Goal: Task Accomplishment & Management: Complete application form

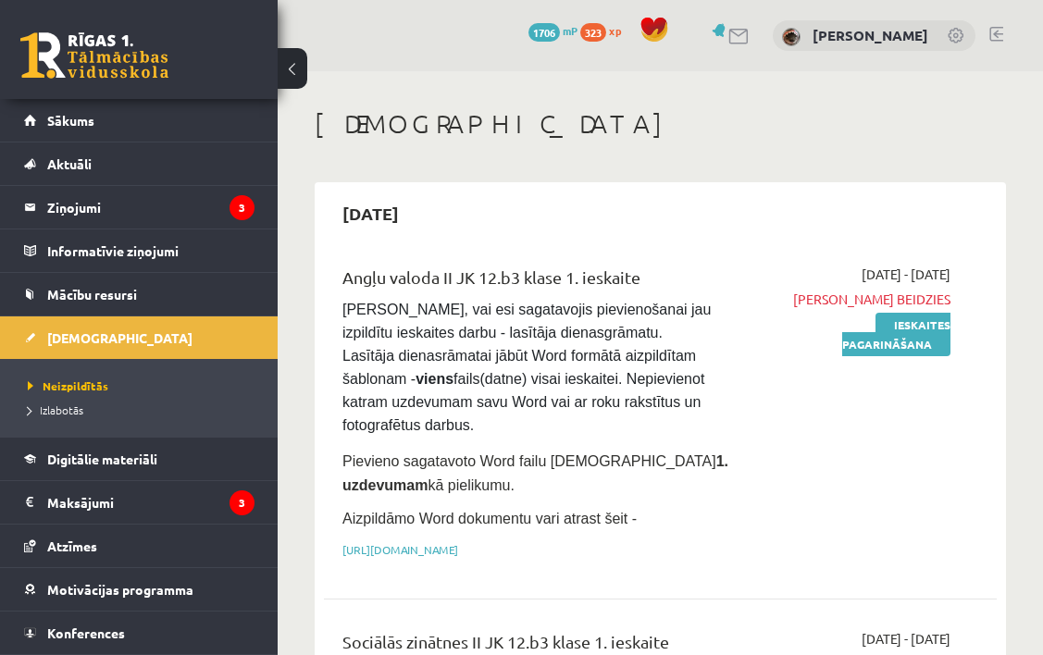
scroll to position [740, 0]
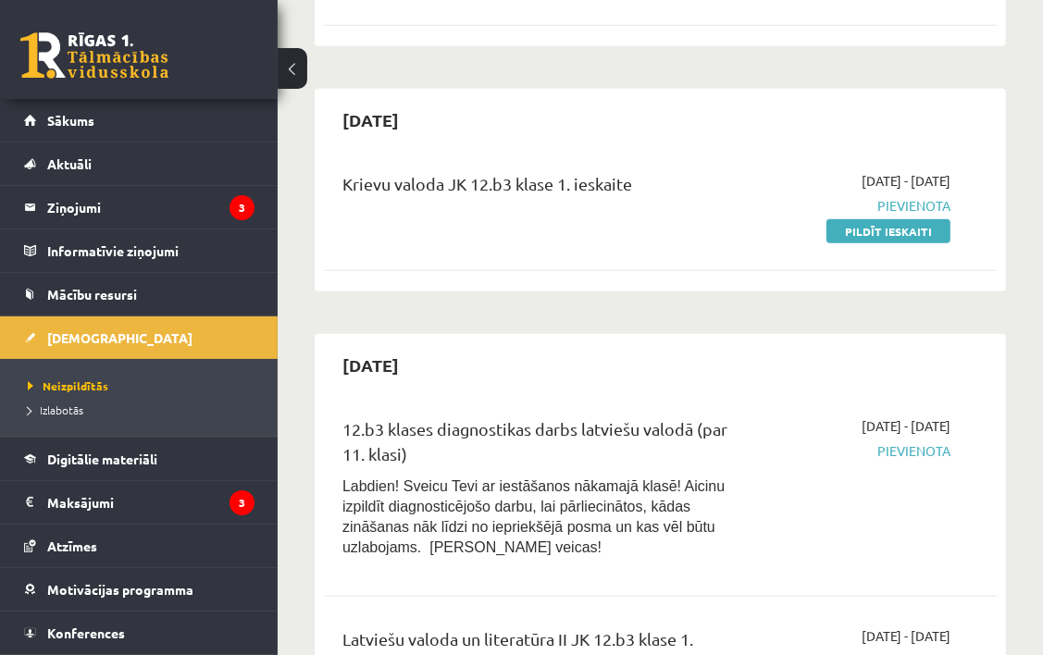
drag, startPoint x: 0, startPoint y: 0, endPoint x: 607, endPoint y: 46, distance: 608.8
click at [870, 219] on link "Pildīt ieskaiti" at bounding box center [888, 231] width 124 height 24
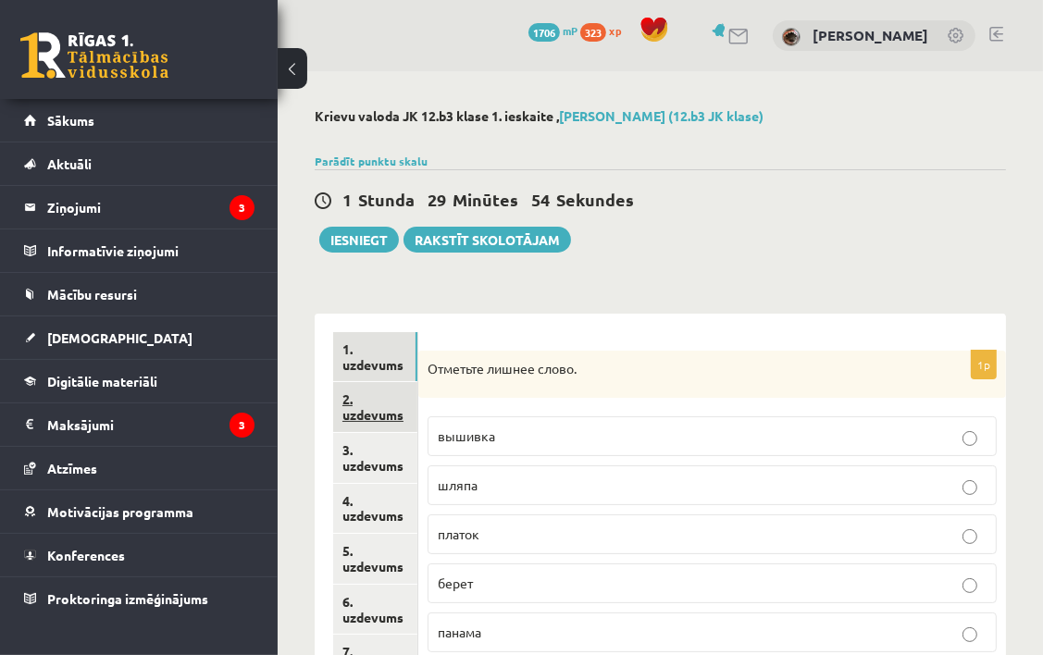
click at [335, 416] on link "2. uzdevums" at bounding box center [375, 407] width 84 height 50
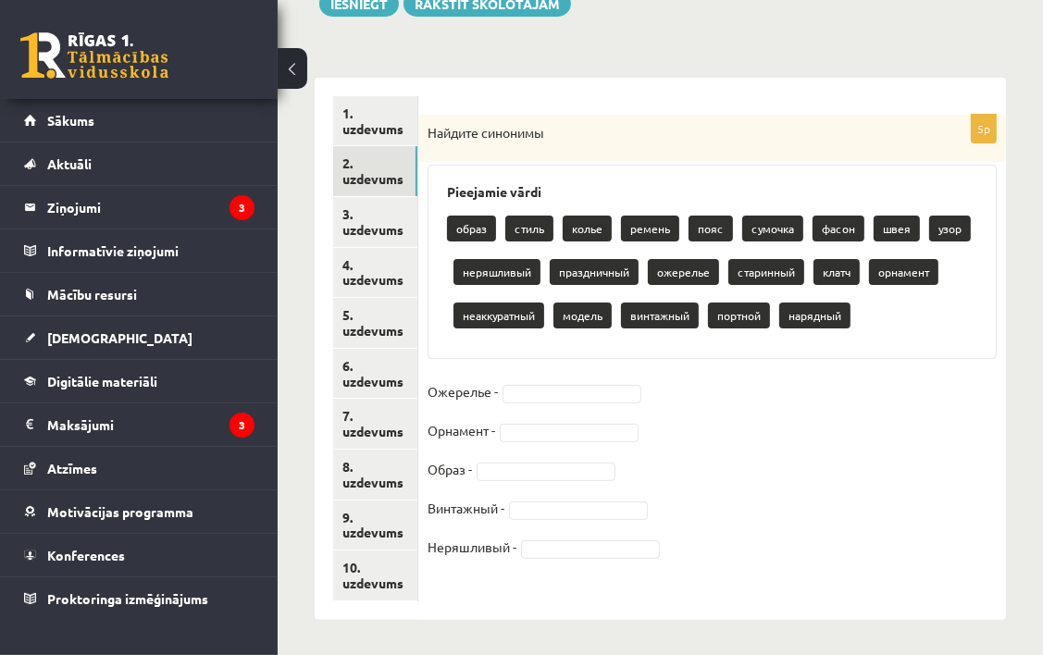
scroll to position [237, 0]
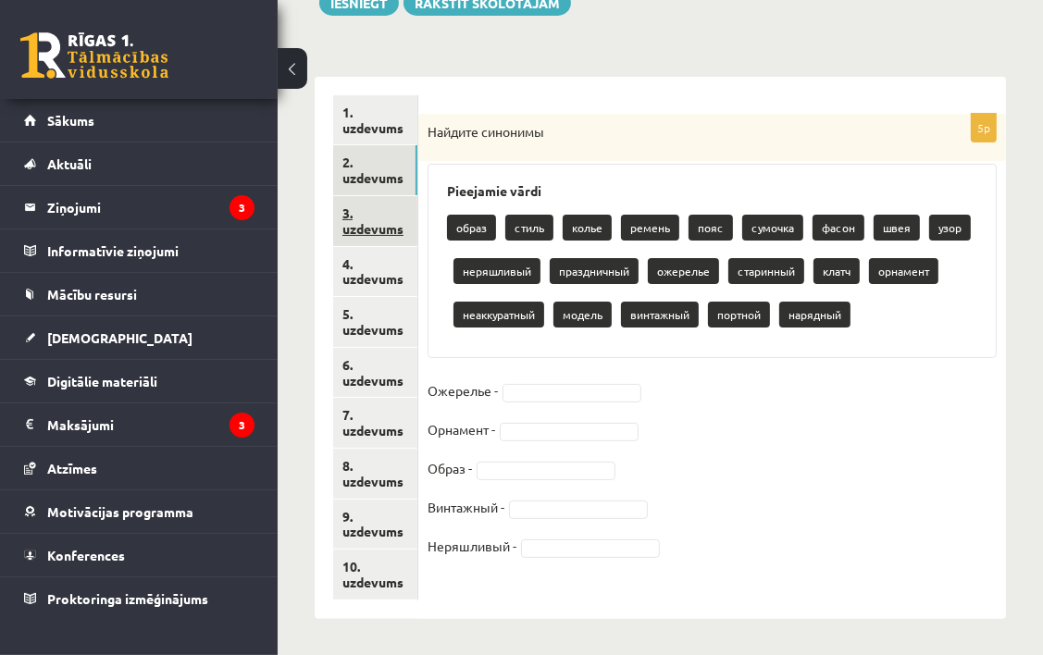
click at [389, 233] on link "3. uzdevums" at bounding box center [375, 221] width 84 height 50
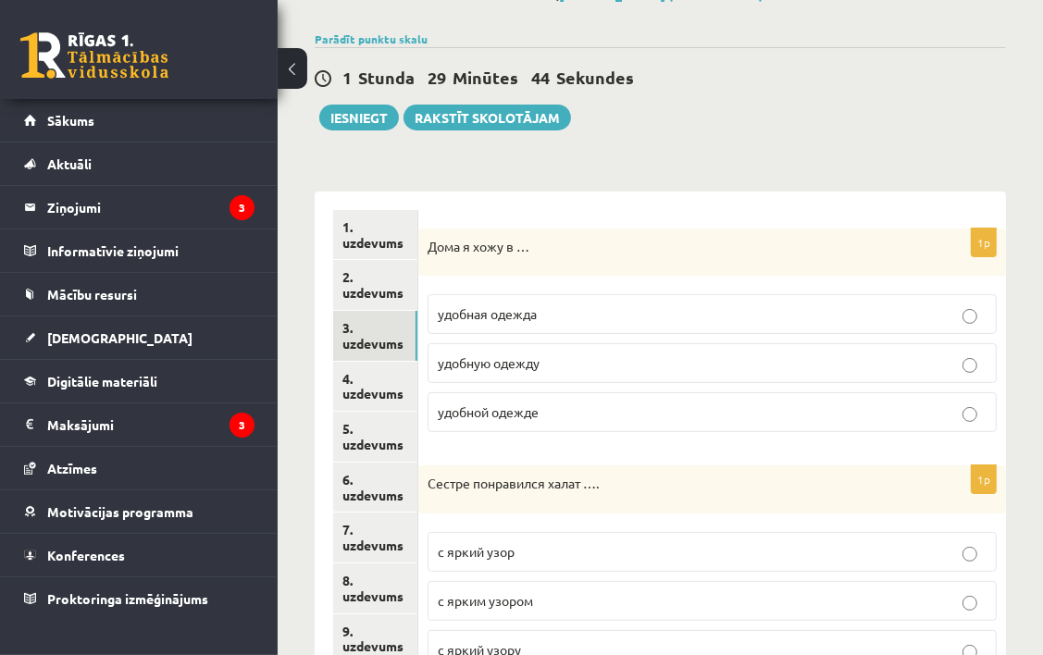
scroll to position [278, 0]
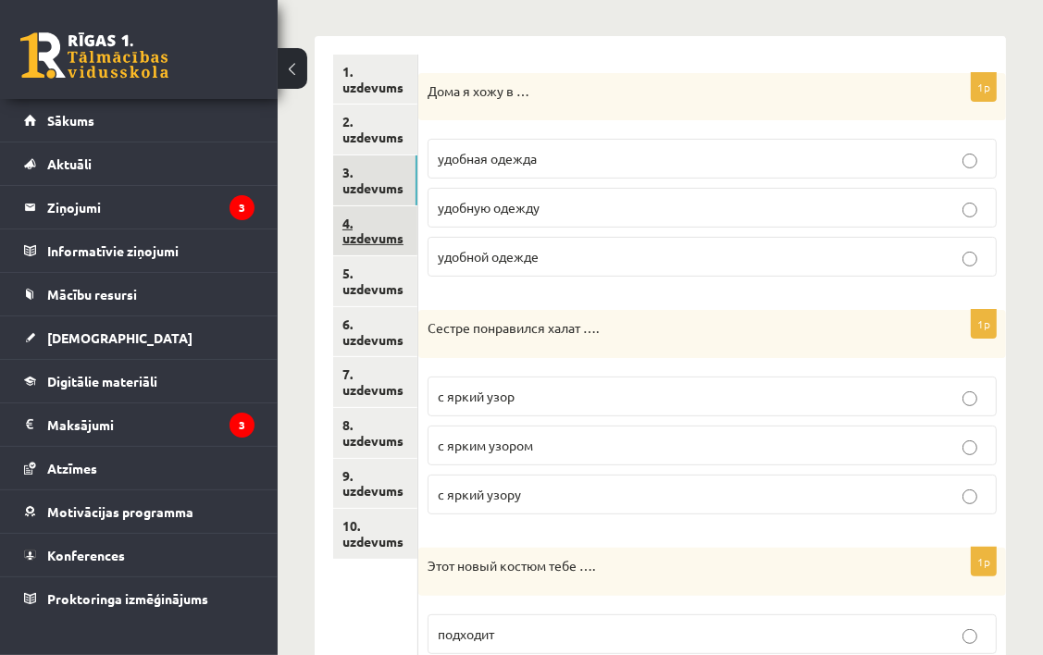
click at [370, 244] on link "4. uzdevums" at bounding box center [375, 231] width 84 height 50
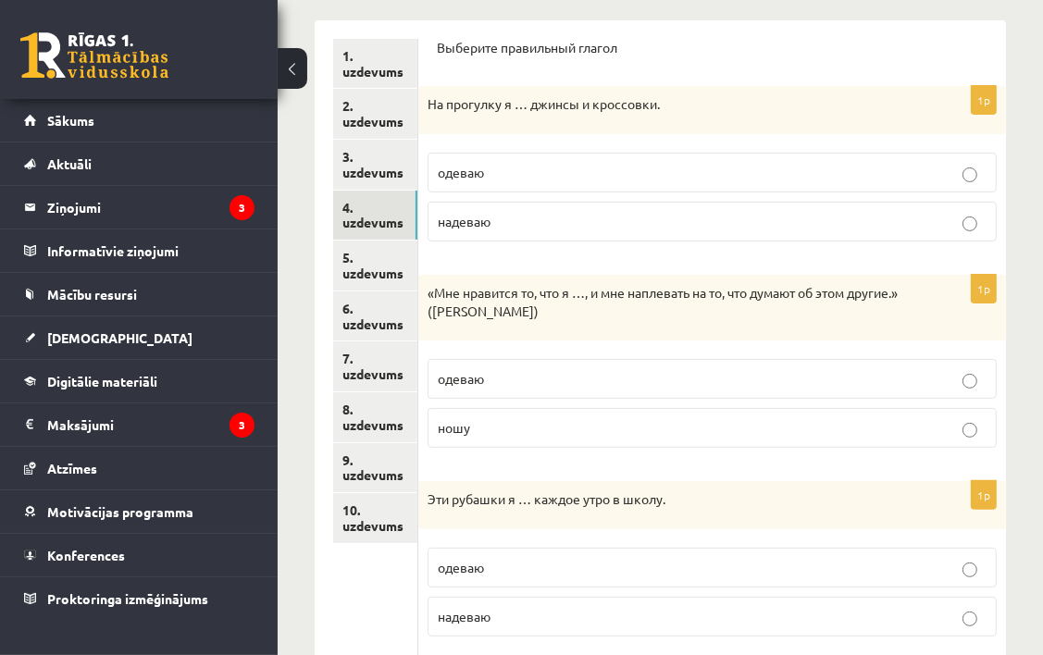
scroll to position [163, 0]
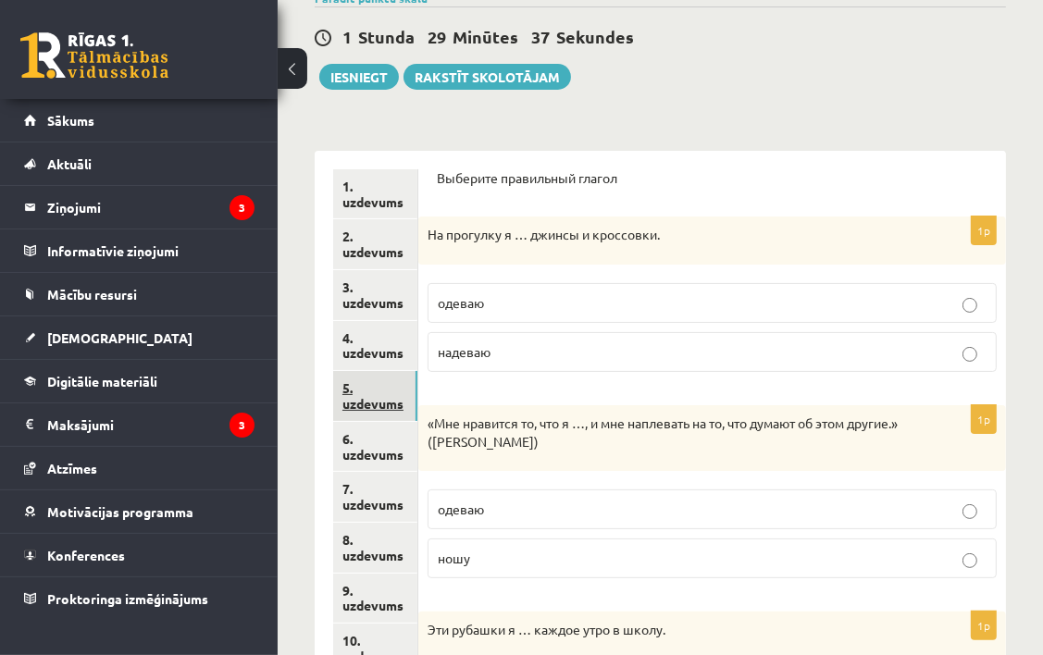
click at [396, 387] on link "5. uzdevums" at bounding box center [375, 396] width 84 height 50
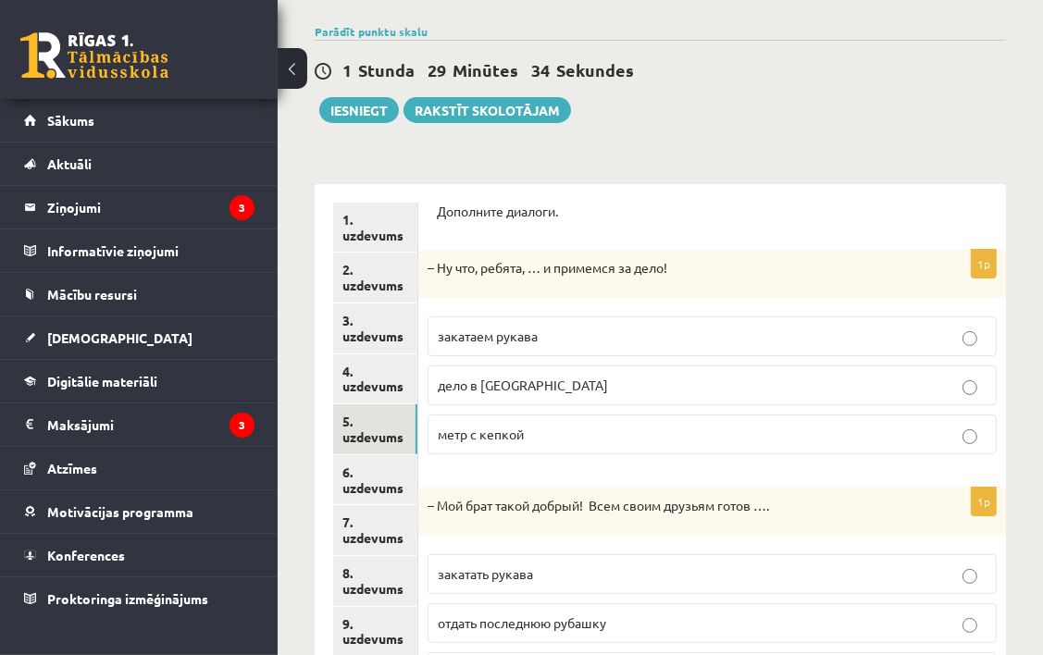
scroll to position [222, 0]
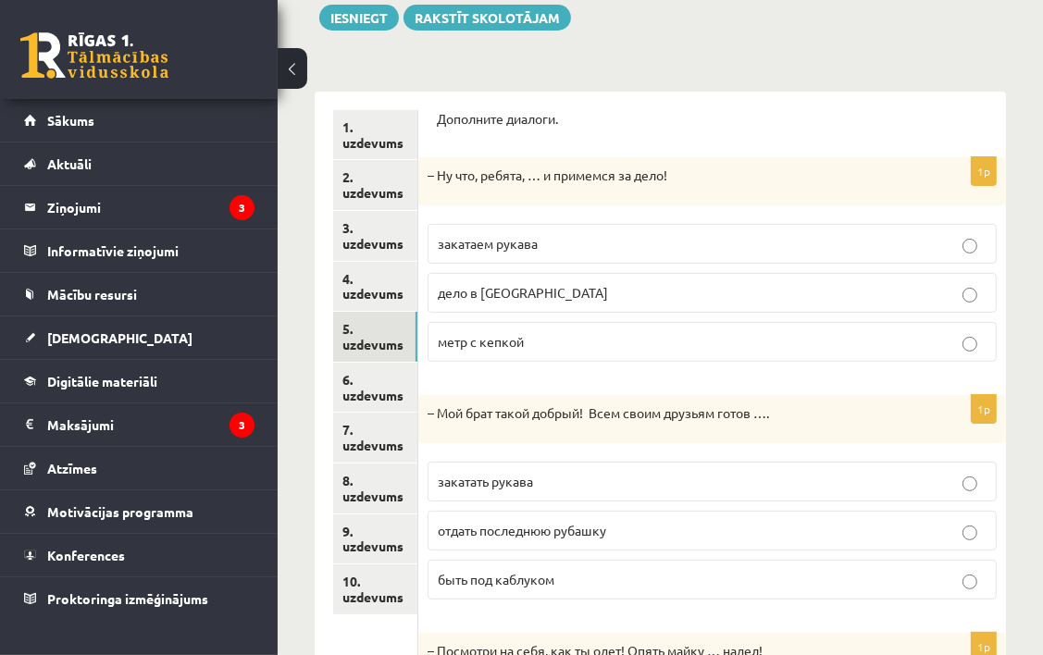
click at [331, 374] on div "1. uzdevums 2. uzdevums 3. uzdevums 4. uzdevums 5. uzdevums 6. uzdevums 7. uzde…" at bounding box center [367, 496] width 104 height 808
click at [359, 386] on link "6. uzdevums" at bounding box center [375, 388] width 84 height 50
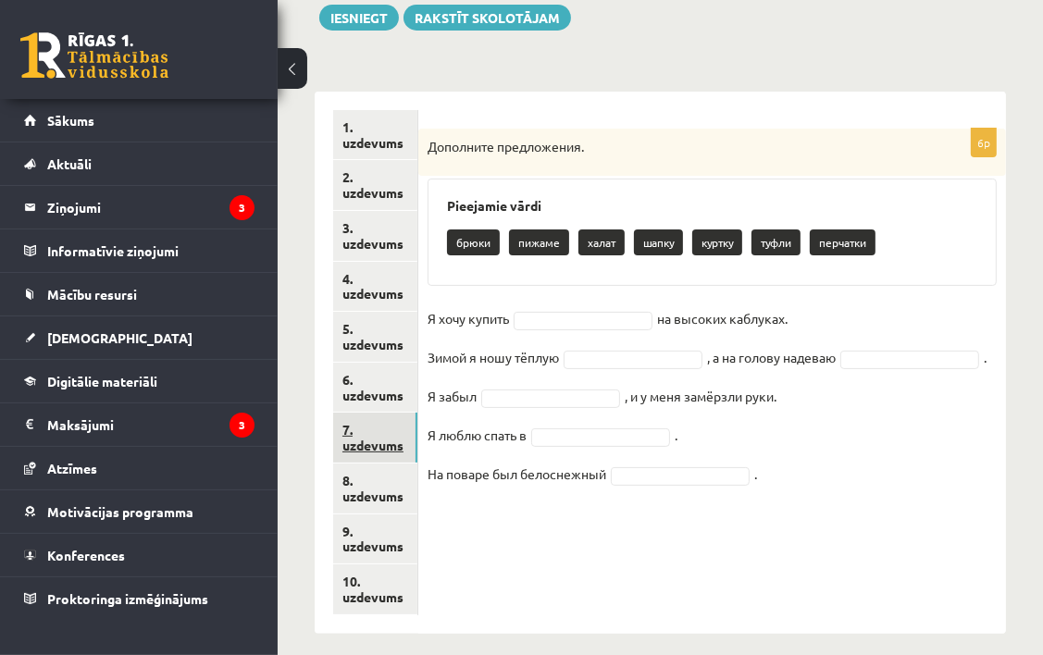
click at [354, 437] on link "7. uzdevums" at bounding box center [375, 438] width 84 height 50
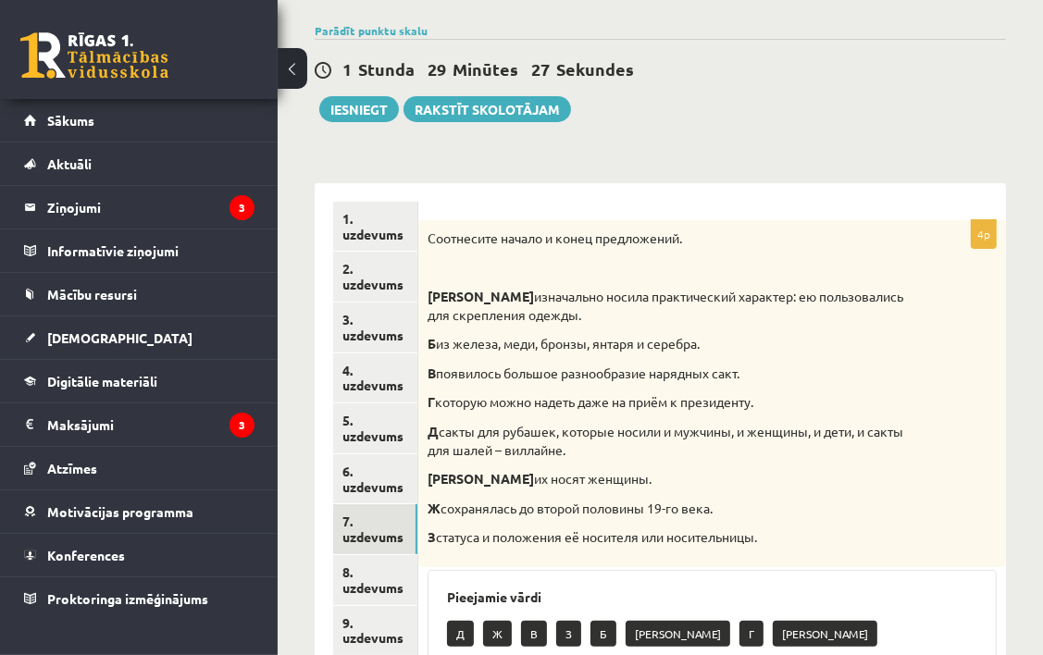
scroll to position [0, 0]
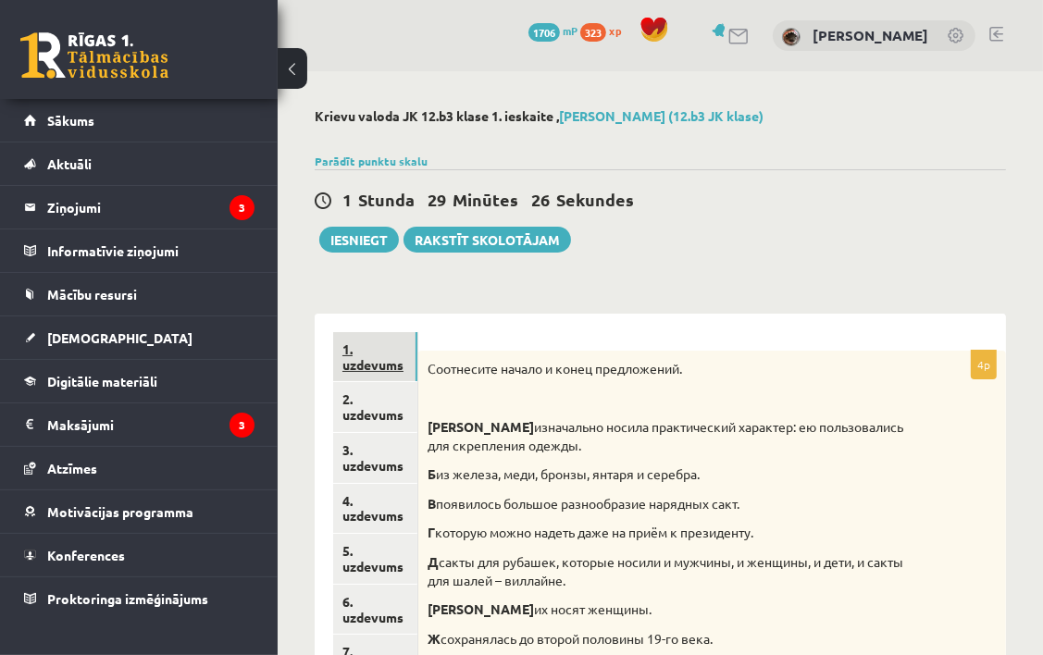
click at [391, 357] on link "1. uzdevums" at bounding box center [375, 357] width 84 height 50
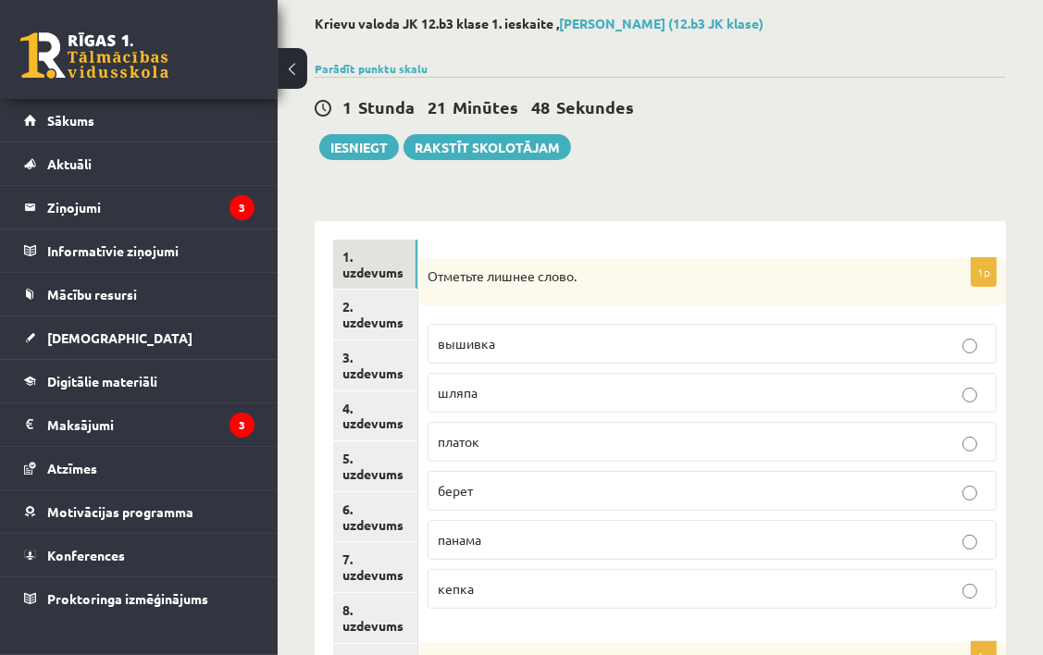
scroll to position [185, 0]
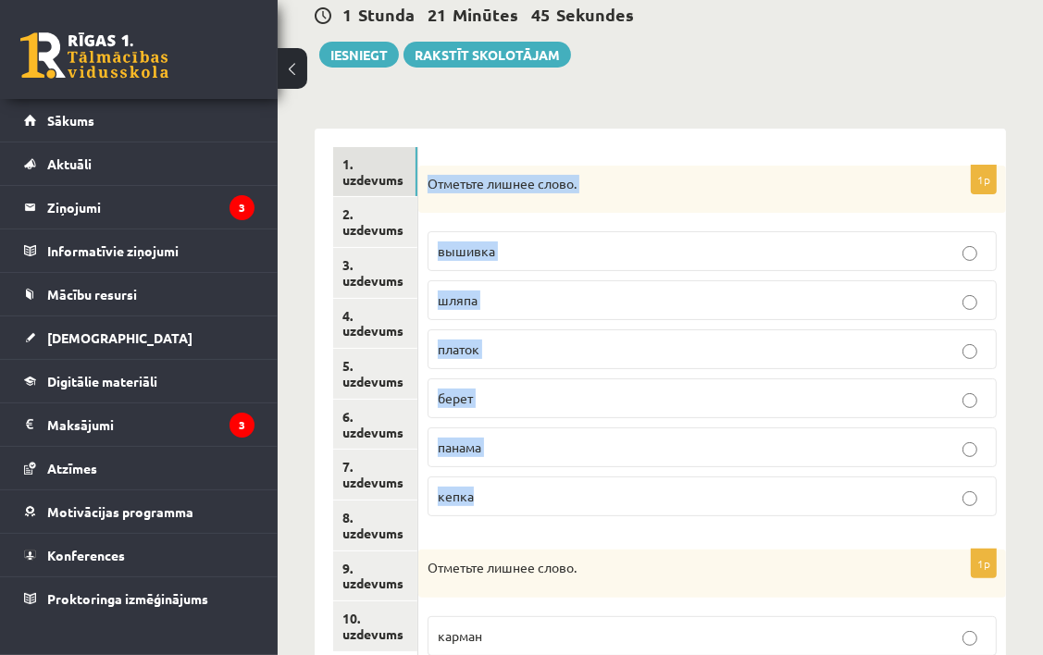
drag, startPoint x: 429, startPoint y: 174, endPoint x: 648, endPoint y: 486, distance: 380.7
click at [648, 486] on div "1p Отметьте лишнее слово. вышивка шляпа платок берет панама кепка" at bounding box center [712, 349] width 588 height 366
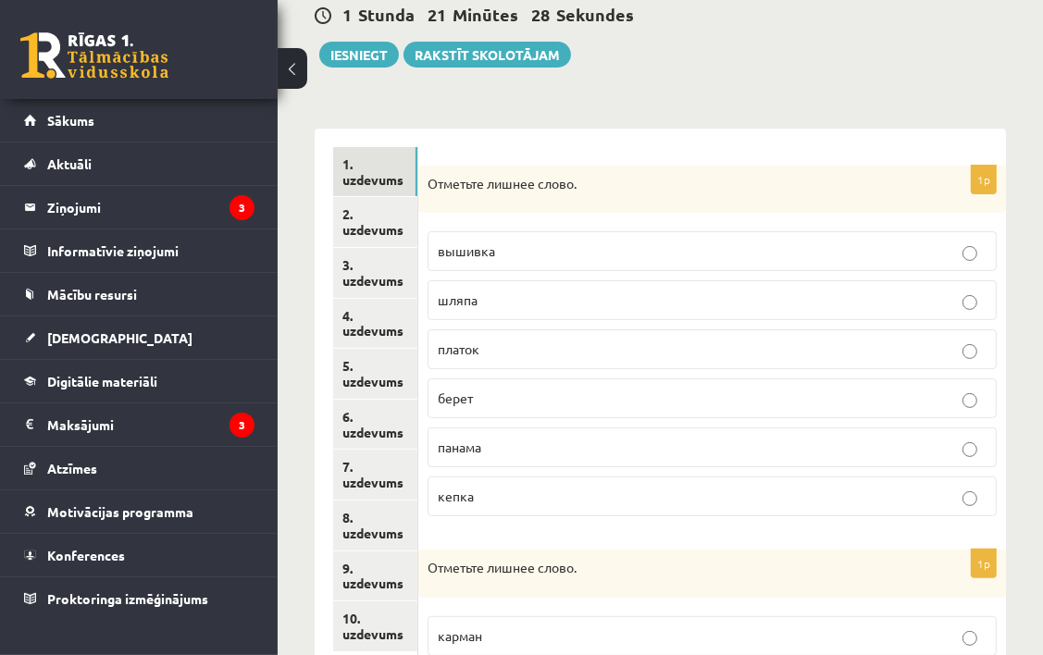
click at [598, 232] on label "вышивка" at bounding box center [712, 251] width 569 height 40
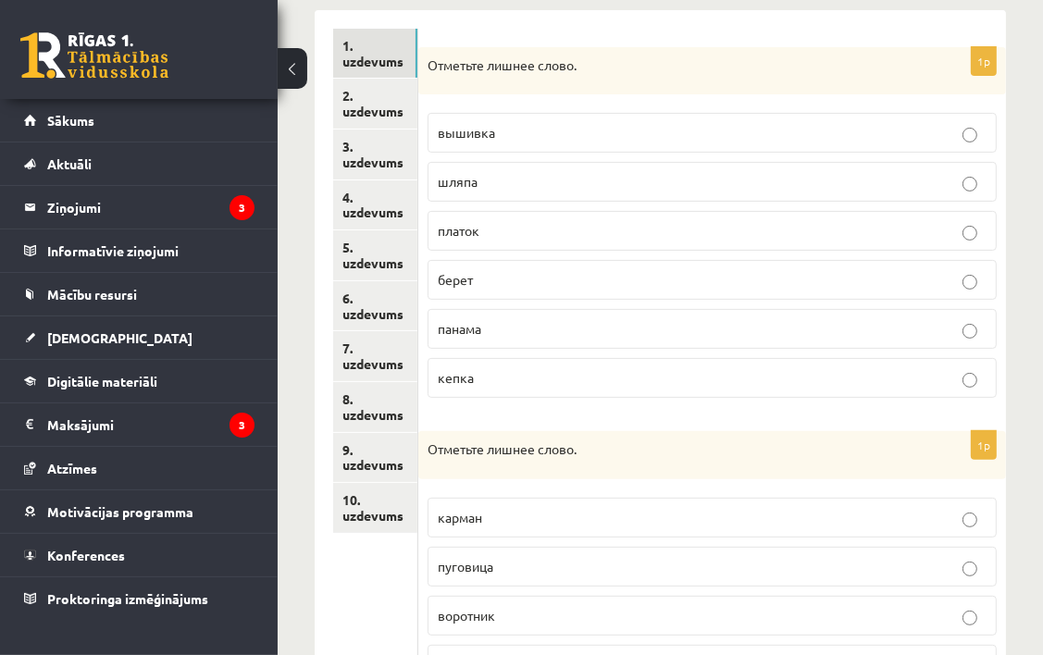
scroll to position [555, 0]
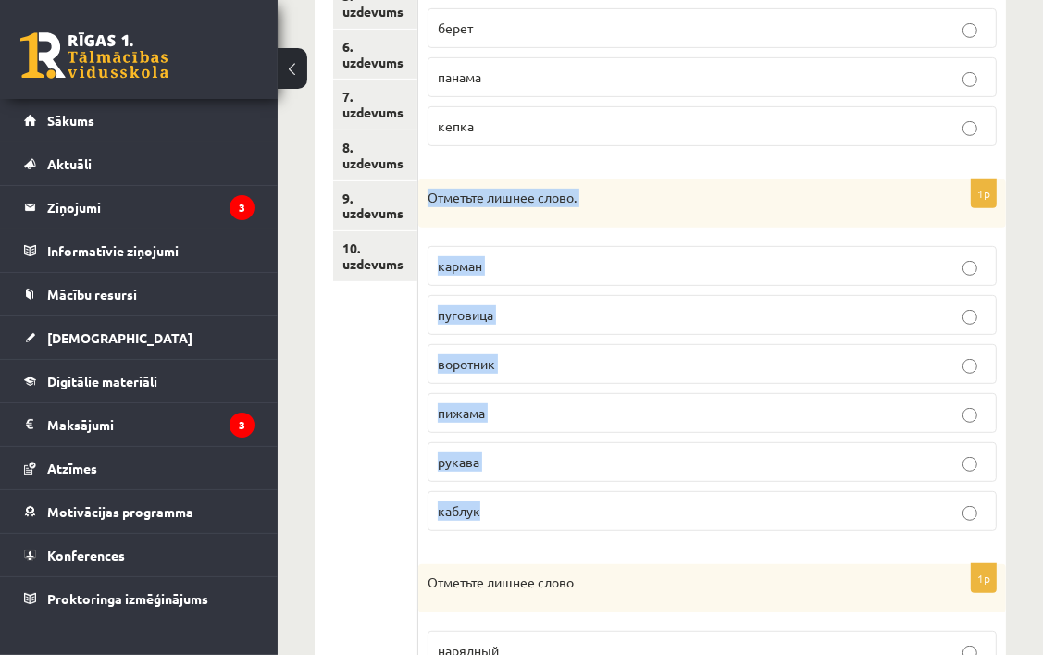
drag, startPoint x: 421, startPoint y: 174, endPoint x: 622, endPoint y: 517, distance: 397.7
click at [622, 517] on div "1p Отметьте лишнее слово. вышивка шляпа платок берет панама кепка 1p Отметьте л…" at bounding box center [712, 353] width 588 height 1191
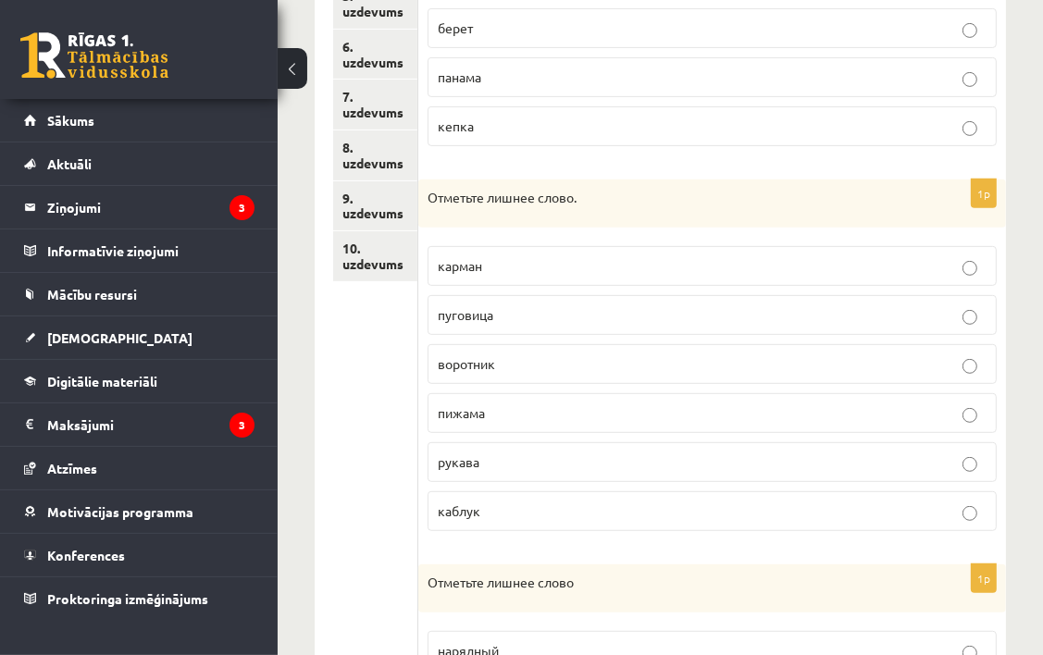
click at [352, 454] on ul "1. uzdevums 2. uzdevums 3. uzdevums 4. uzdevums 5. uzdevums 6. uzdevums 7. uzde…" at bounding box center [375, 354] width 85 height 1154
click at [622, 419] on label "пижама" at bounding box center [712, 413] width 569 height 40
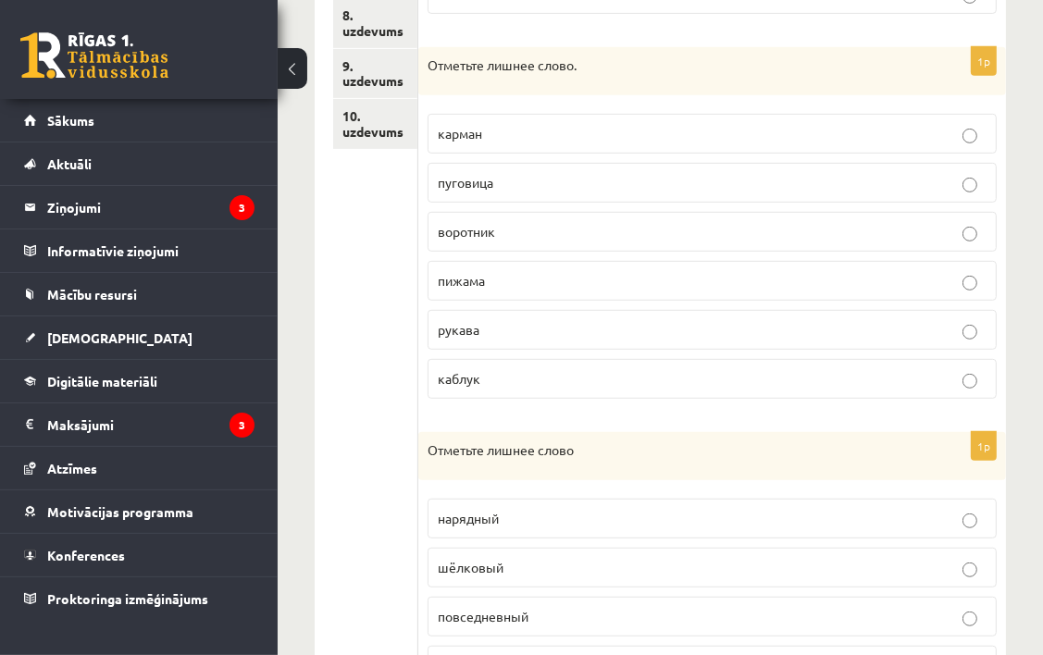
scroll to position [879, 0]
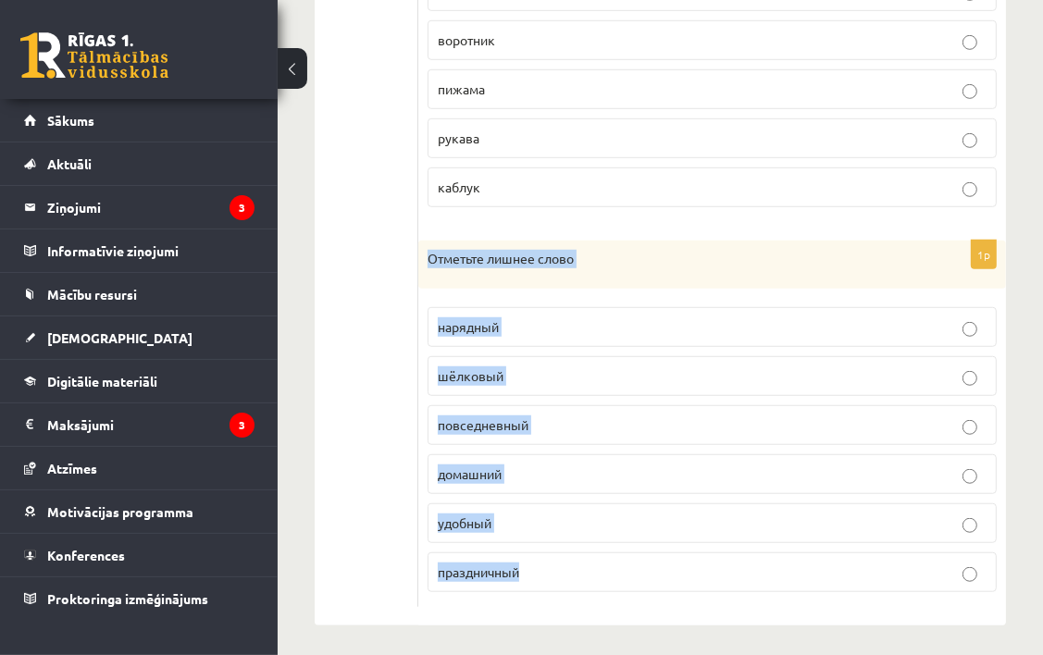
drag, startPoint x: 426, startPoint y: 255, endPoint x: 574, endPoint y: 563, distance: 341.0
click at [574, 563] on div "1p Отметьте лишнее слово нарядный шёлковый повседневный домашний удобный праздн…" at bounding box center [712, 424] width 588 height 366
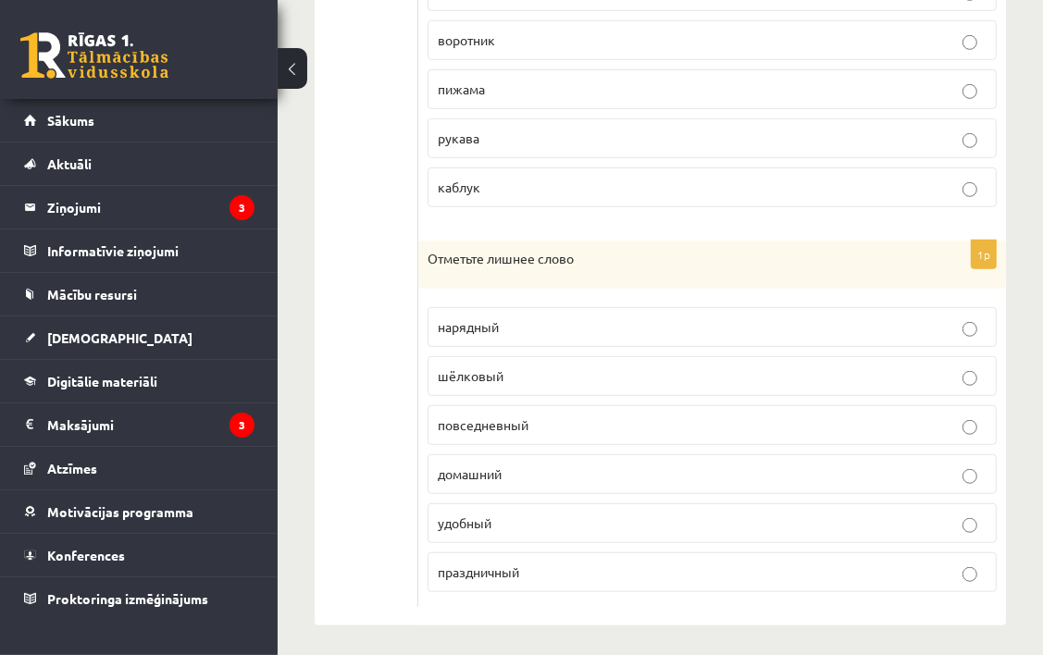
click at [378, 446] on ul "1. uzdevums 2. uzdevums 3. uzdevums 4. uzdevums 5. uzdevums 6. uzdevums 7. uzde…" at bounding box center [375, 30] width 85 height 1154
click at [639, 378] on p "шёлковый" at bounding box center [712, 375] width 549 height 19
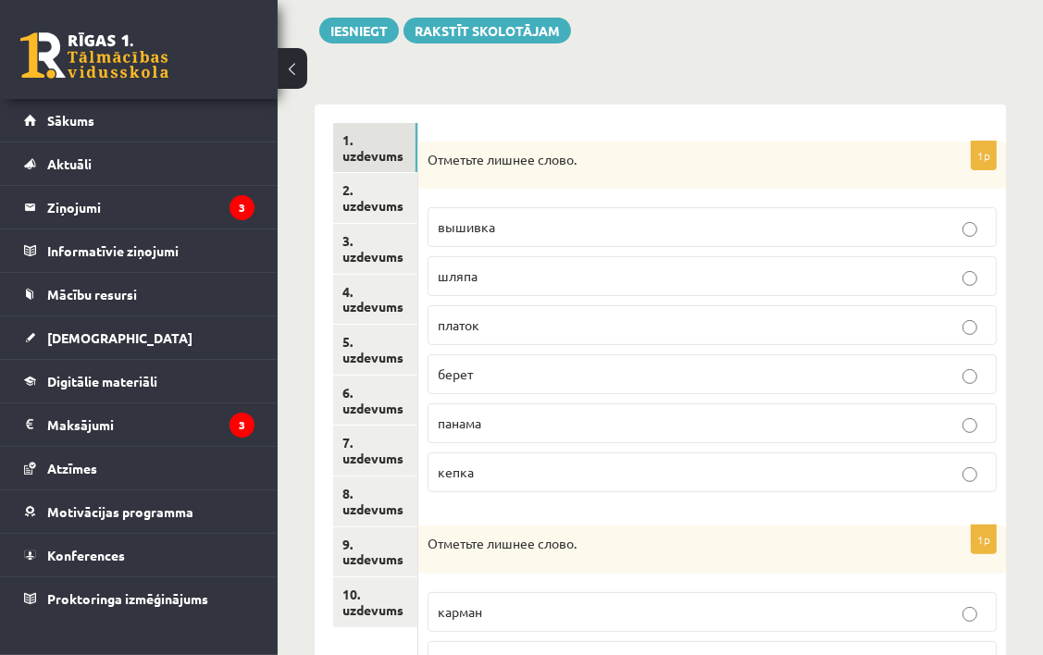
scroll to position [139, 0]
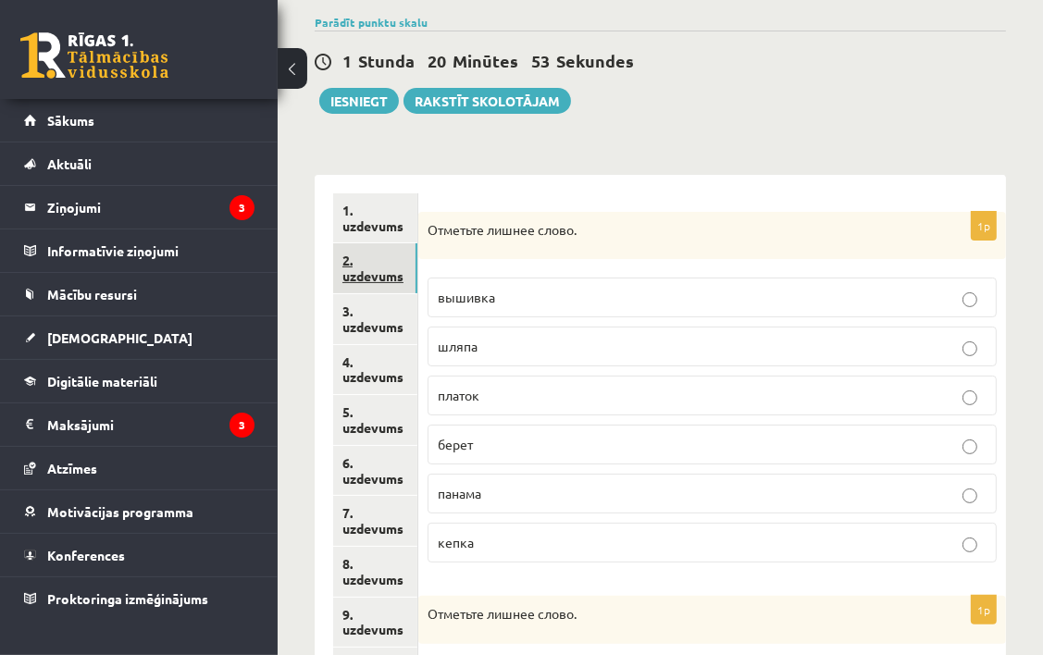
click at [368, 266] on link "2. uzdevums" at bounding box center [375, 268] width 84 height 50
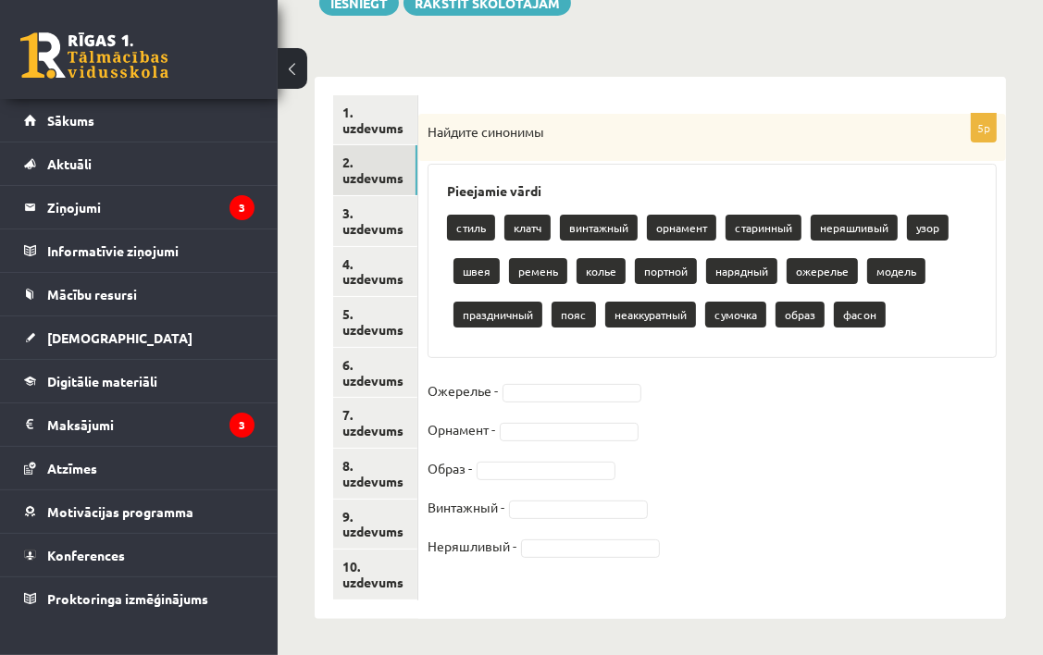
scroll to position [237, 0]
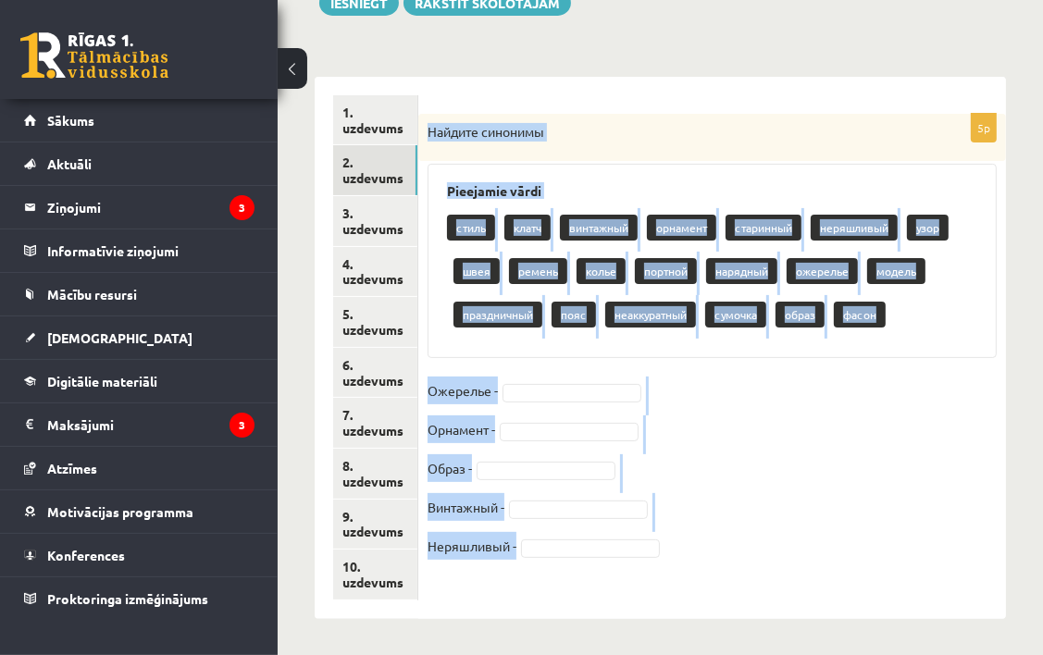
drag, startPoint x: 469, startPoint y: 174, endPoint x: 690, endPoint y: 538, distance: 425.6
click at [690, 538] on div "5p Найдите синонимы Pieejamie vārdi стиль клатч винтажный орнамент старинный не…" at bounding box center [712, 347] width 588 height 466
click at [729, 184] on h3 "Pieejamie vārdi" at bounding box center [712, 191] width 530 height 16
drag, startPoint x: 737, startPoint y: 220, endPoint x: 726, endPoint y: 222, distance: 10.3
click at [734, 222] on p "старинный" at bounding box center [764, 228] width 76 height 26
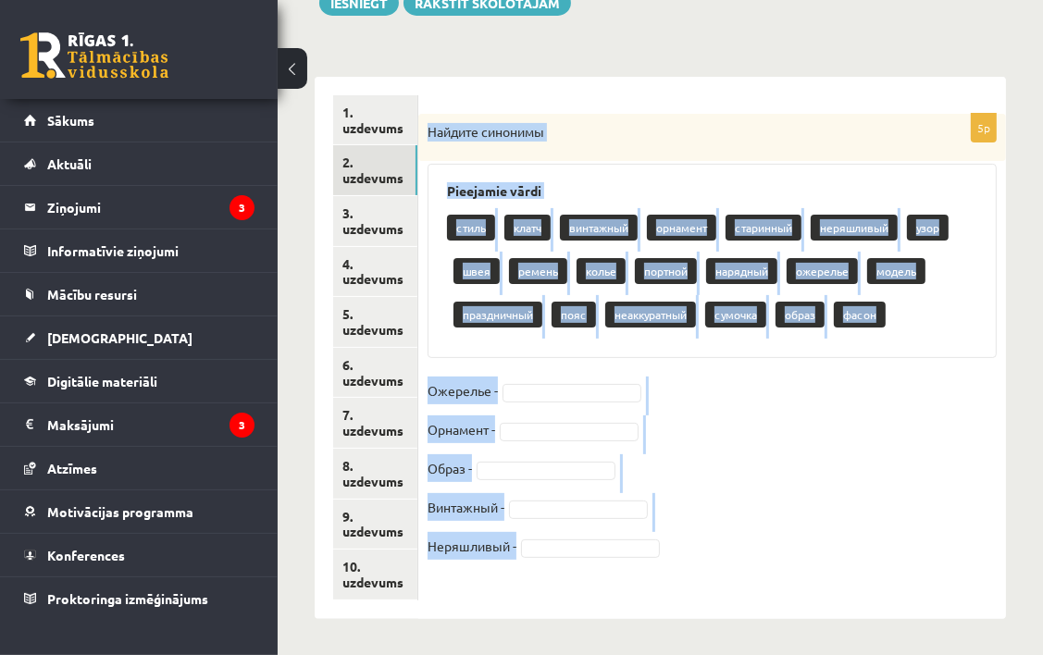
click at [713, 226] on p "орнамент" at bounding box center [681, 228] width 69 height 26
click at [705, 229] on p "орнамент" at bounding box center [681, 228] width 69 height 26
click at [712, 229] on p "орнамент" at bounding box center [681, 228] width 69 height 26
click at [711, 194] on h3 "Pieejamie vārdi" at bounding box center [712, 191] width 530 height 16
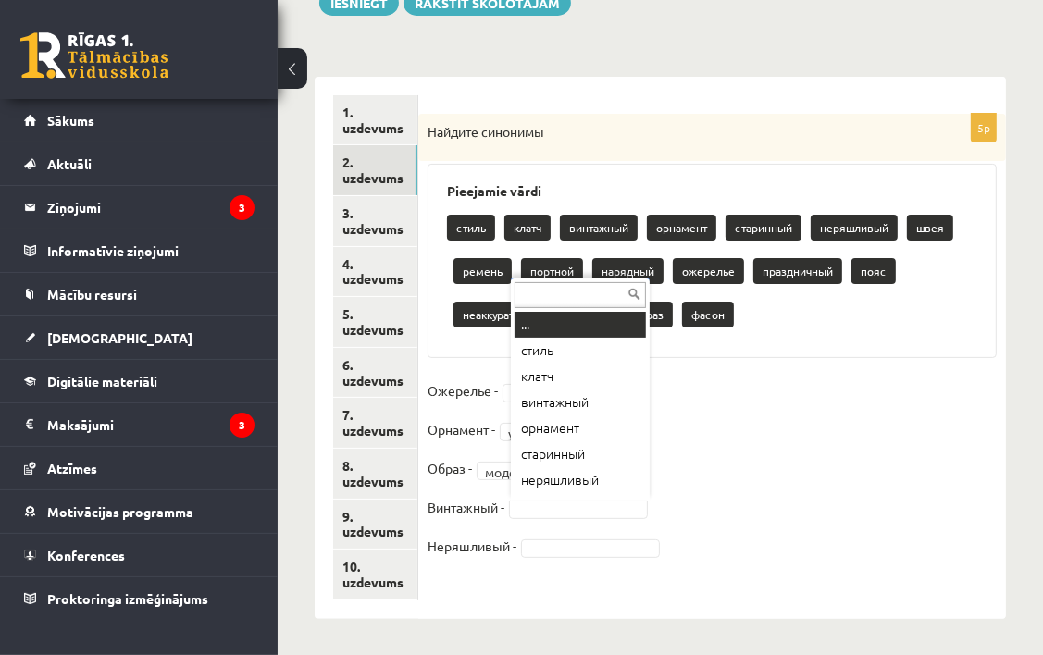
scroll to position [22, 0]
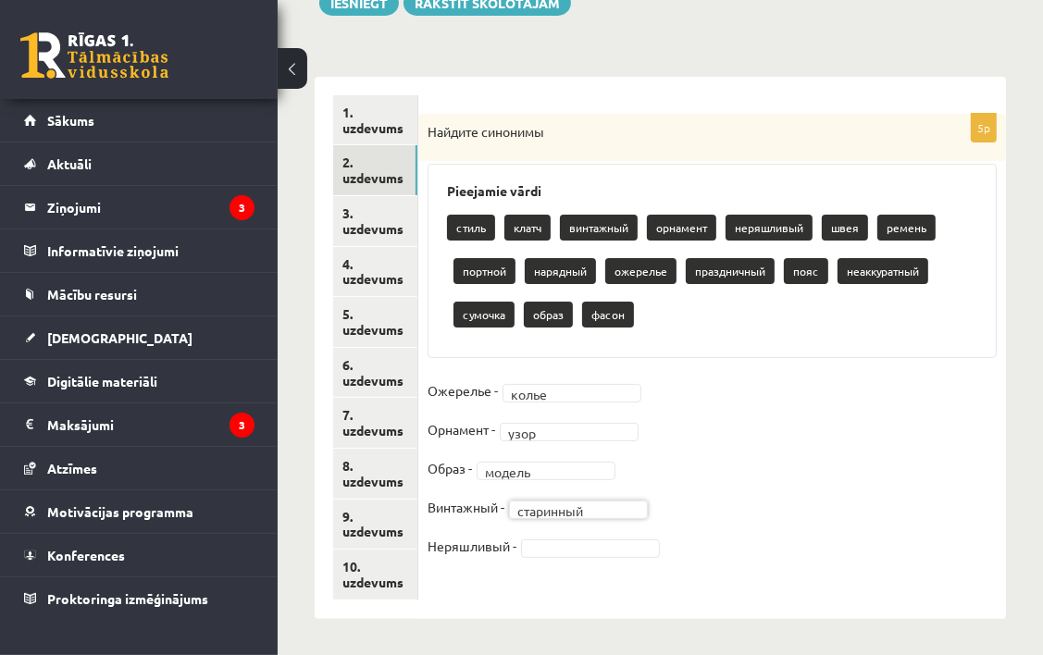
click at [623, 556] on fieldset "Ожерелье - колье ***** Орнамент - узор **** Образ - модель ****** Винтажный - с…" at bounding box center [712, 474] width 569 height 194
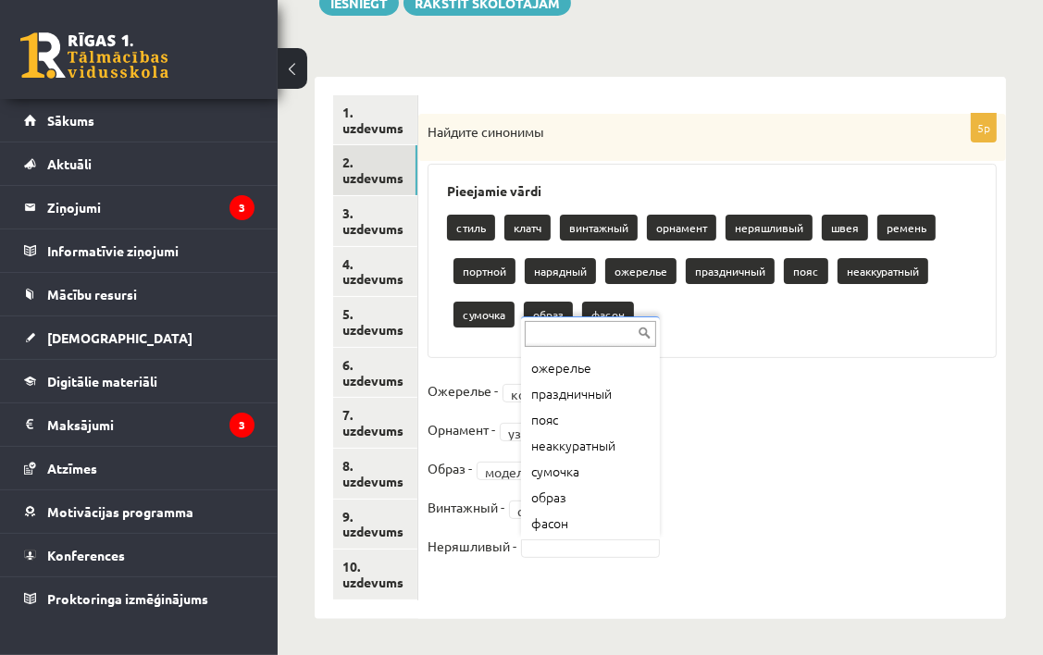
scroll to position [255, 0]
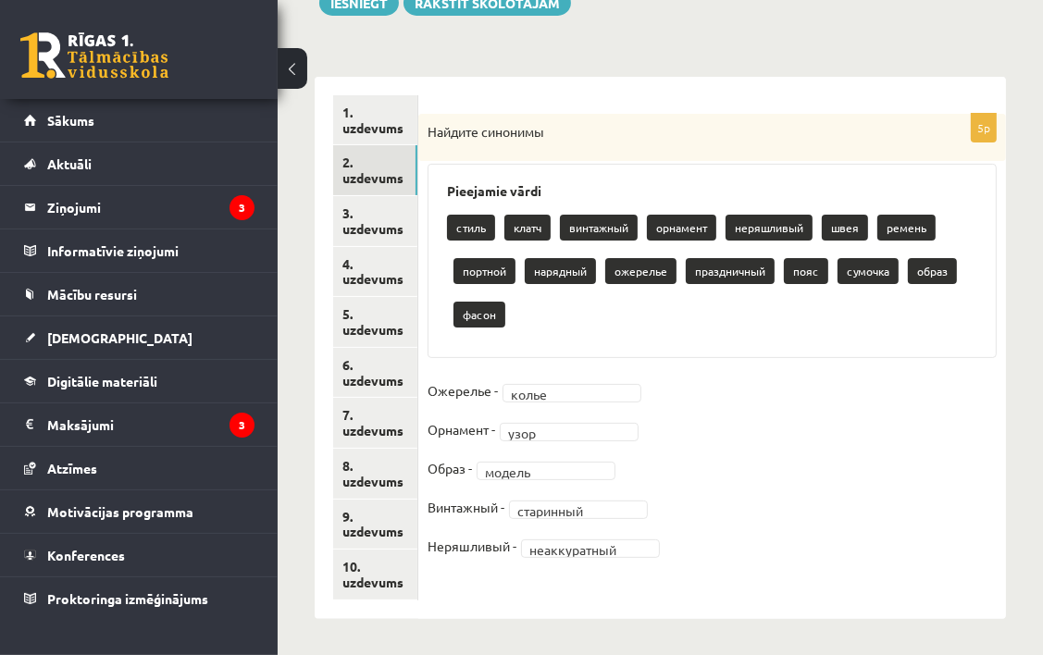
click at [775, 477] on fieldset "**********" at bounding box center [712, 474] width 569 height 194
click at [396, 208] on link "3. uzdevums" at bounding box center [375, 221] width 84 height 50
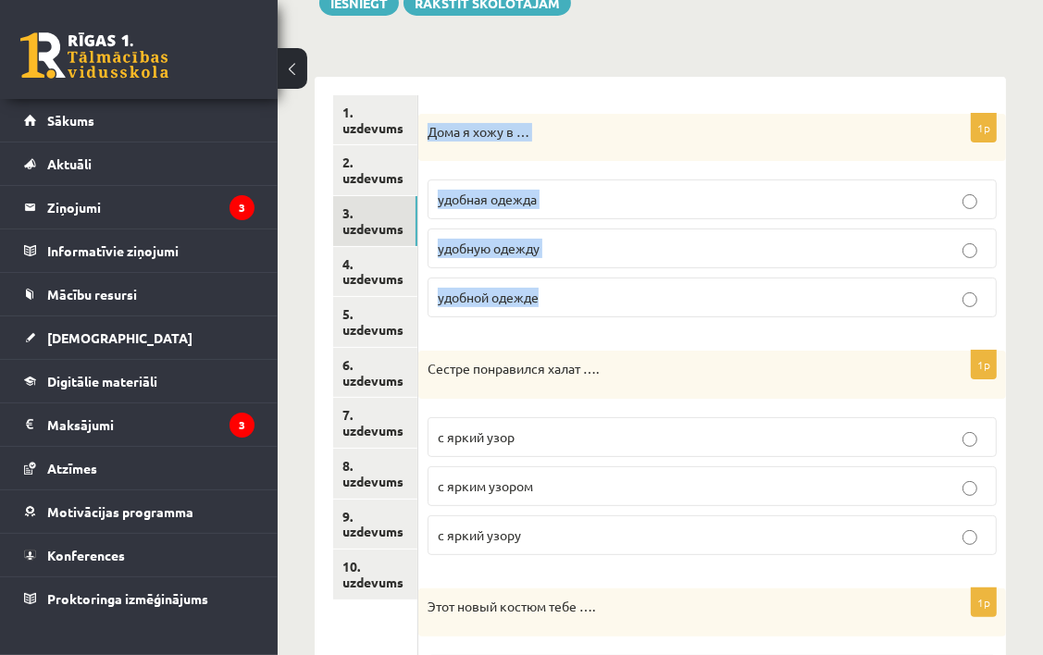
drag, startPoint x: 429, startPoint y: 125, endPoint x: 597, endPoint y: 283, distance: 230.4
click at [597, 283] on div "1p Дома я хожу в … удобная одежда удобную одежду удобной одежде" at bounding box center [712, 223] width 588 height 219
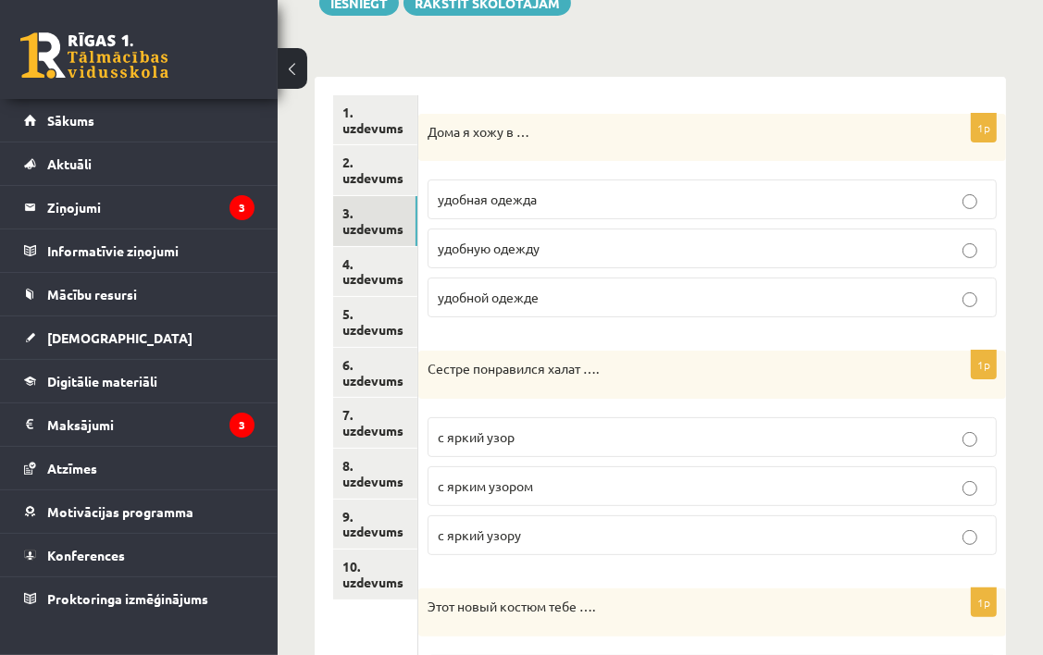
click at [646, 227] on fieldset "удобная одежда удобную одежду удобной одежде" at bounding box center [712, 246] width 569 height 153
click at [654, 235] on label "удобную одежду" at bounding box center [712, 249] width 569 height 40
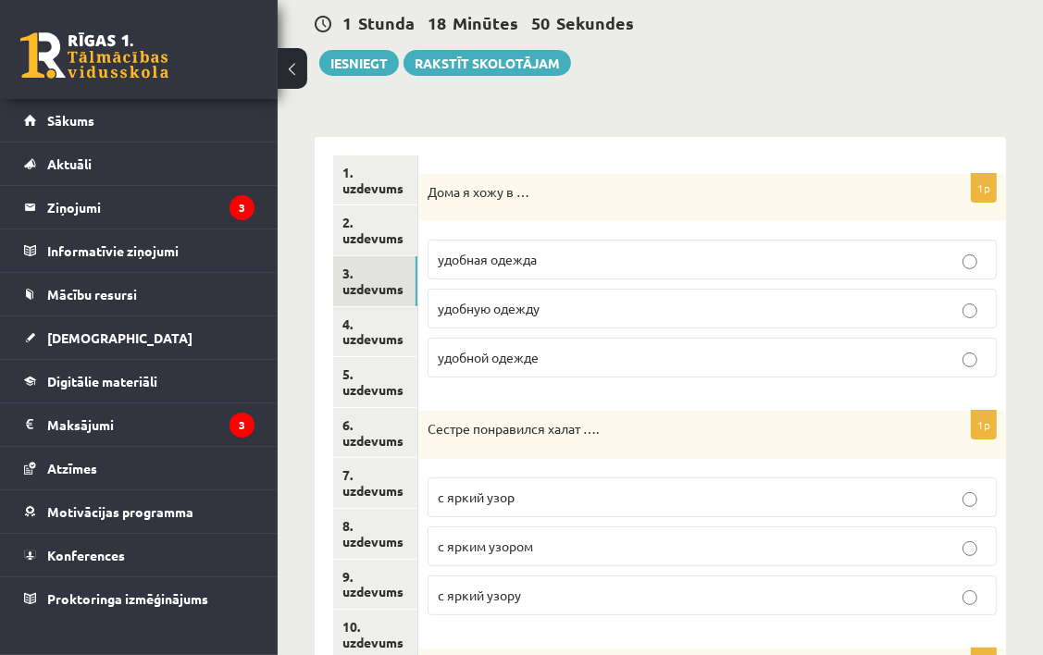
scroll to position [429, 0]
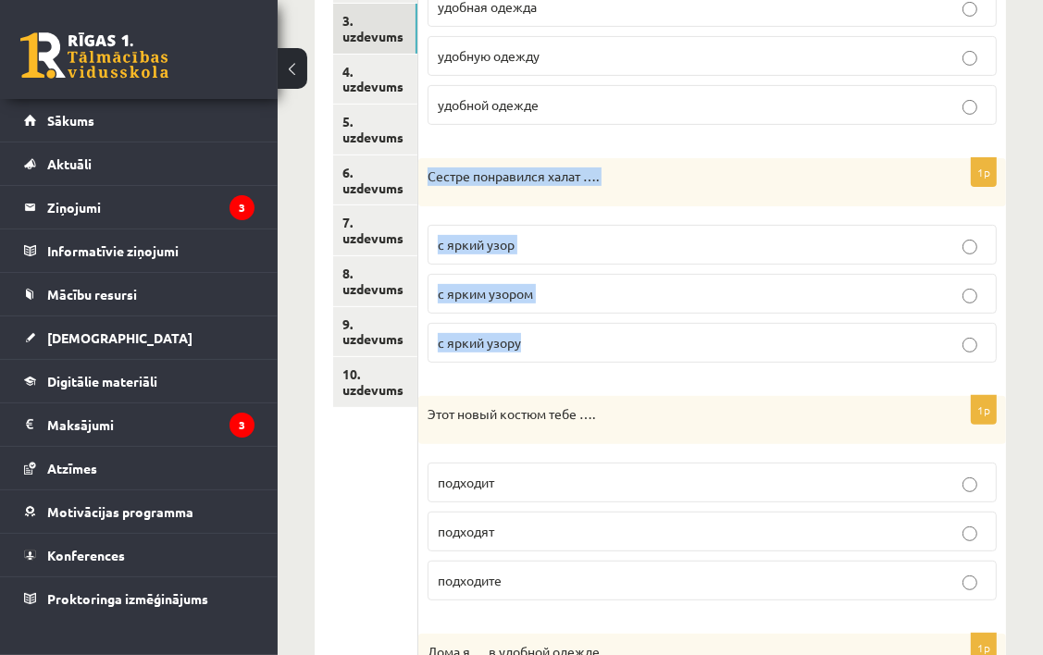
drag, startPoint x: 425, startPoint y: 155, endPoint x: 607, endPoint y: 331, distance: 253.3
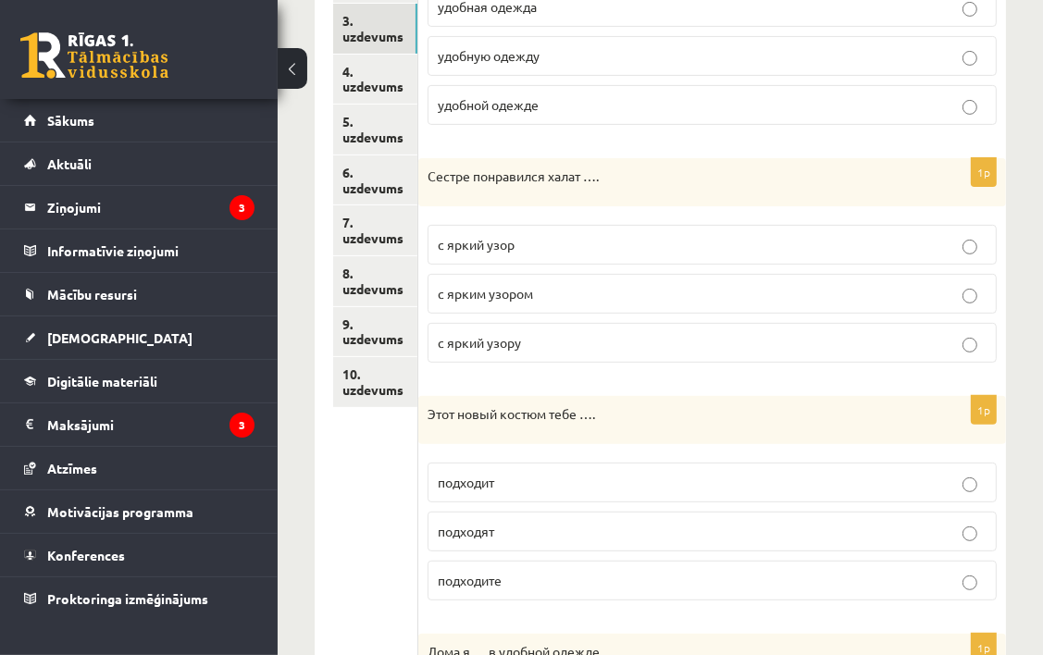
click at [568, 130] on div "1p Дома я хожу в … удобная одежда удобную одежду удобной одежде" at bounding box center [712, 30] width 588 height 219
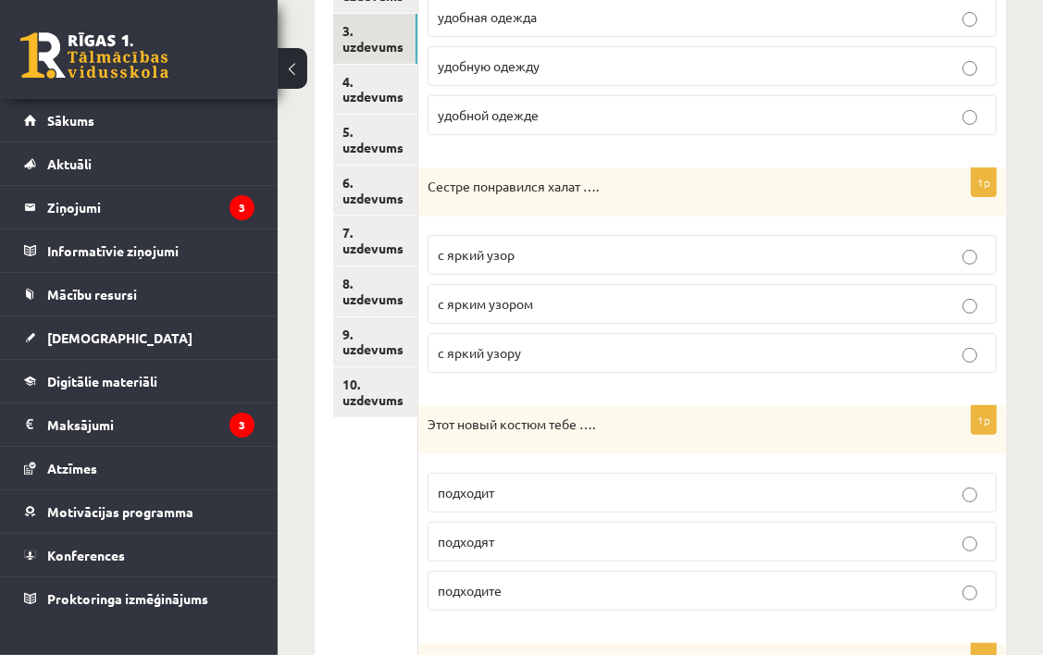
scroll to position [522, 0]
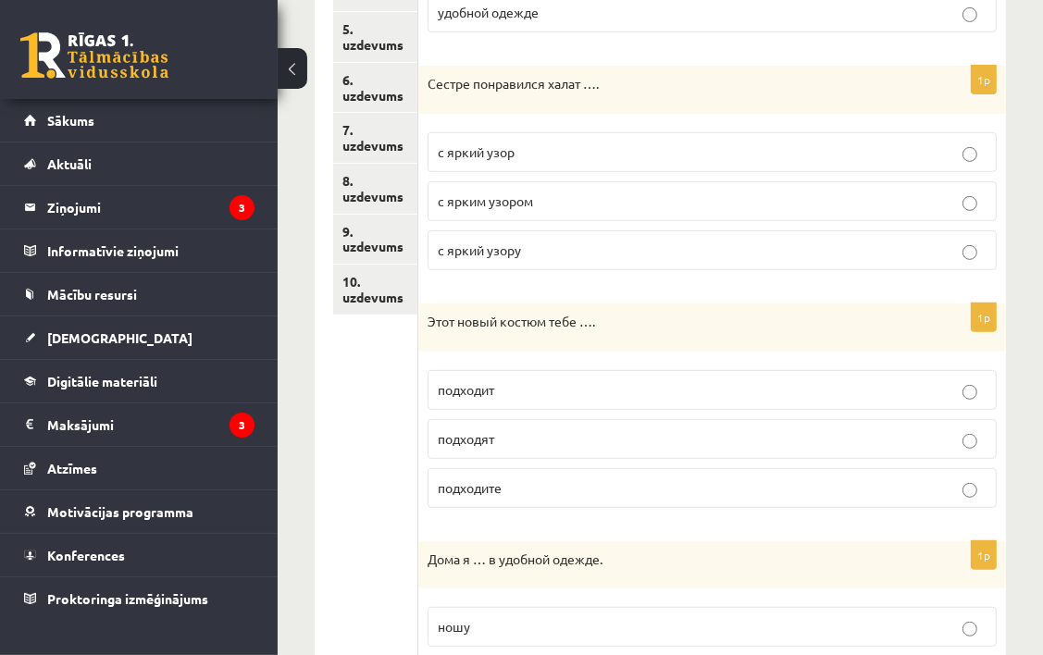
click at [814, 193] on p "с ярким узором" at bounding box center [712, 201] width 549 height 19
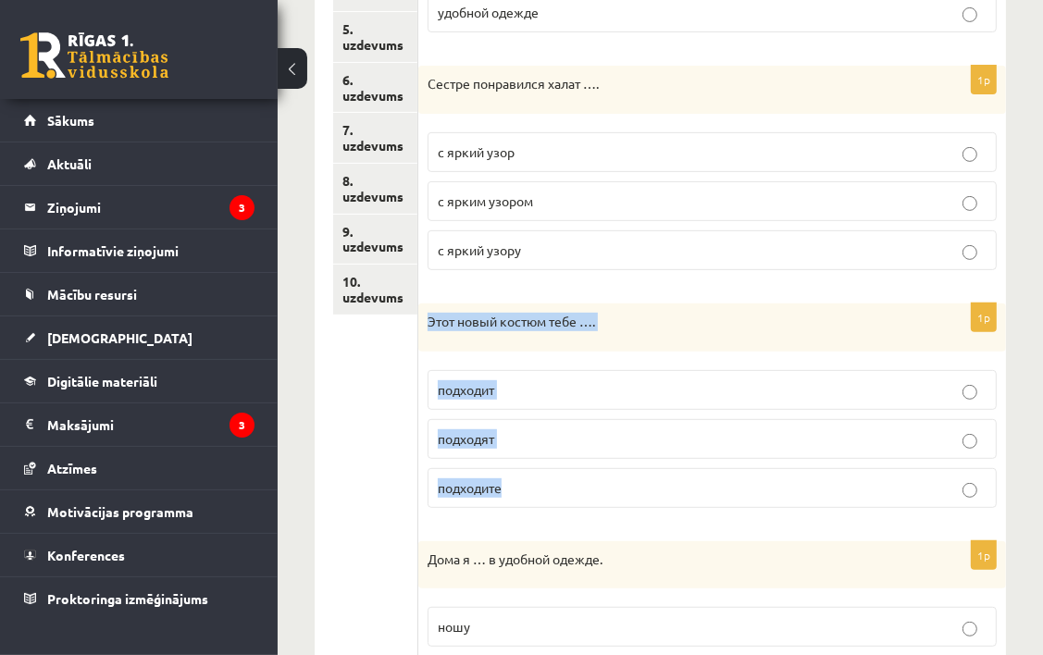
drag, startPoint x: 421, startPoint y: 309, endPoint x: 569, endPoint y: 491, distance: 234.9
click at [569, 491] on div "1p Этот новый костюм тебе …. подходит подходят подходите" at bounding box center [712, 413] width 588 height 219
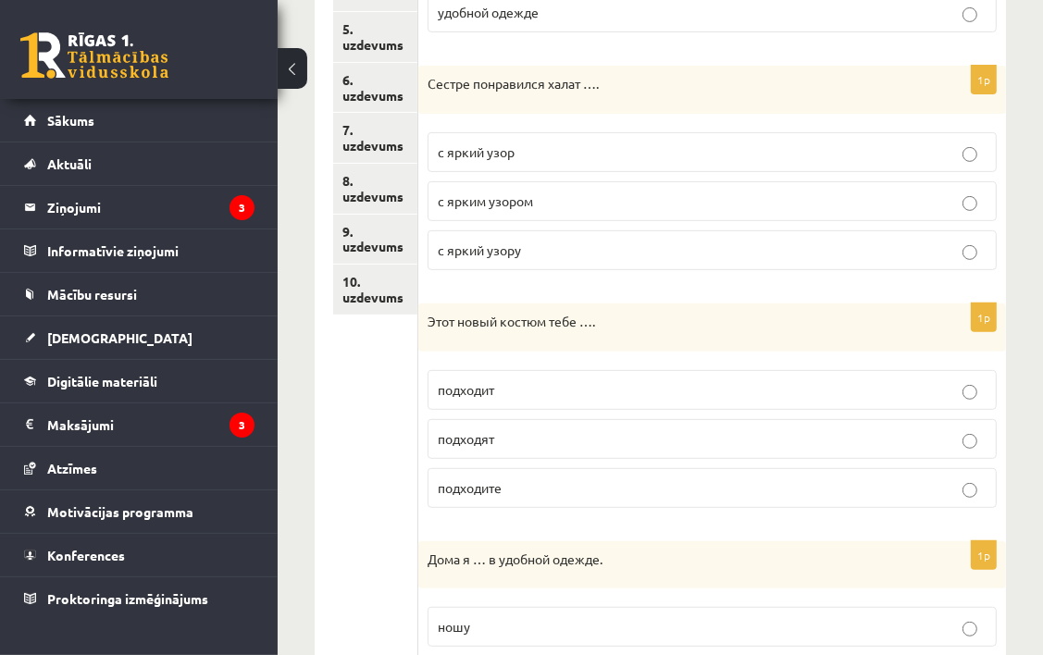
click at [636, 370] on label "подходит" at bounding box center [712, 390] width 569 height 40
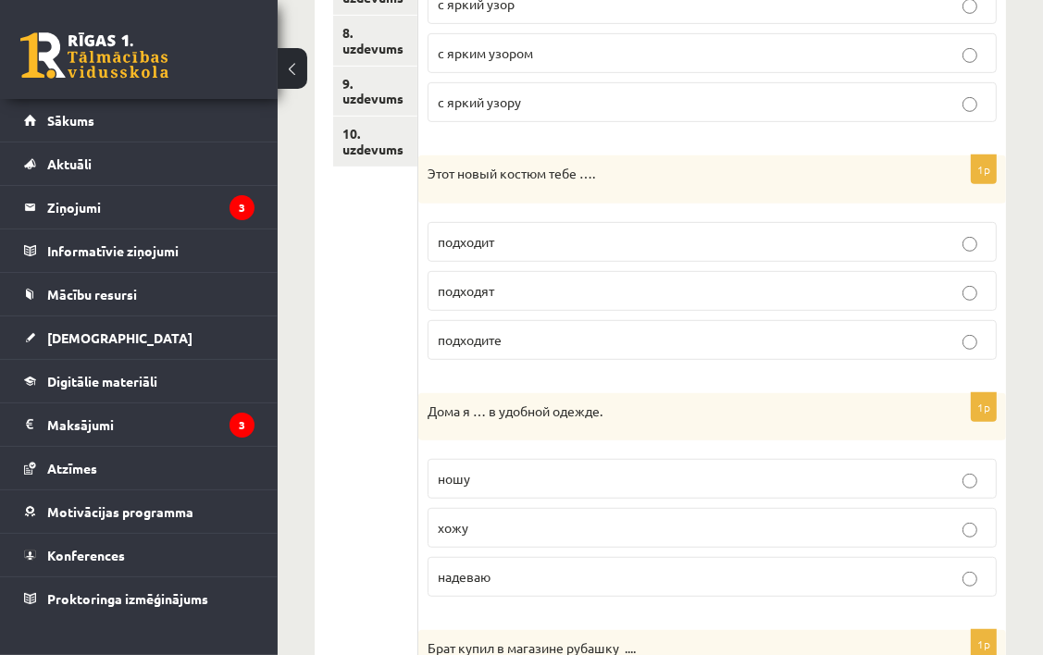
scroll to position [800, 0]
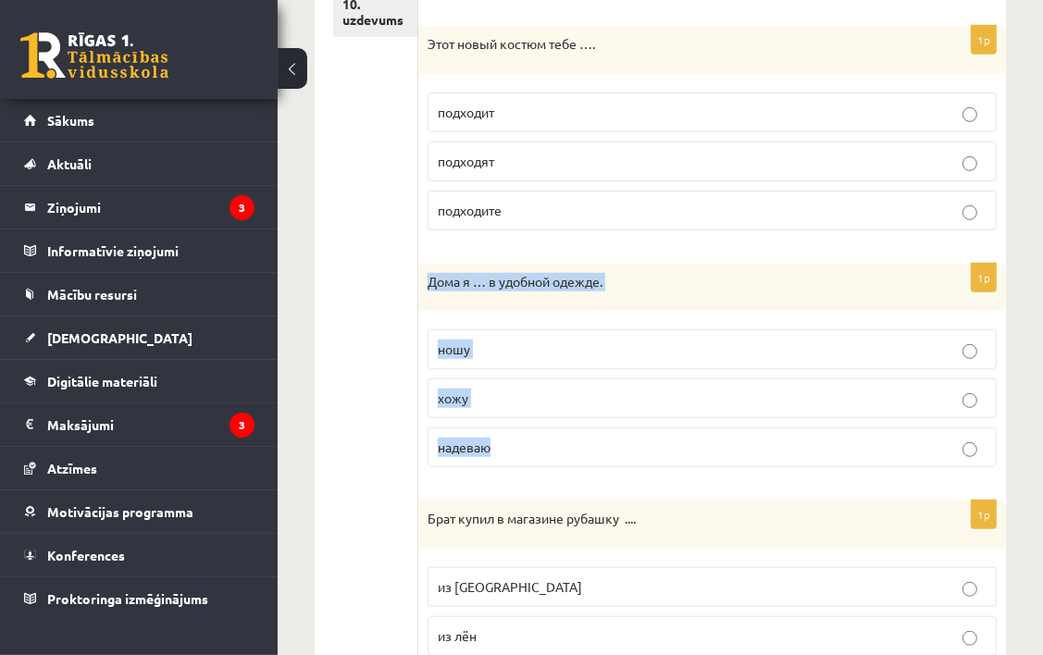
drag, startPoint x: 429, startPoint y: 273, endPoint x: 602, endPoint y: 422, distance: 228.3
click at [602, 422] on div "1p Дома я … в удобной одежде. ношу хожу надеваю" at bounding box center [712, 373] width 588 height 219
click at [599, 378] on label "хожу" at bounding box center [712, 398] width 569 height 40
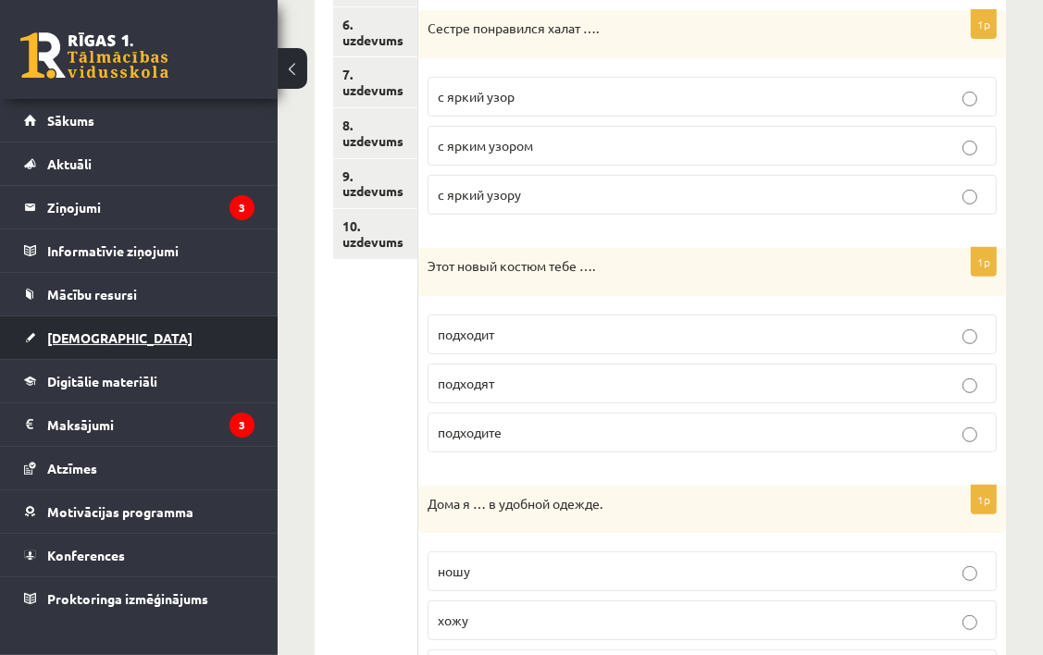
scroll to position [522, 0]
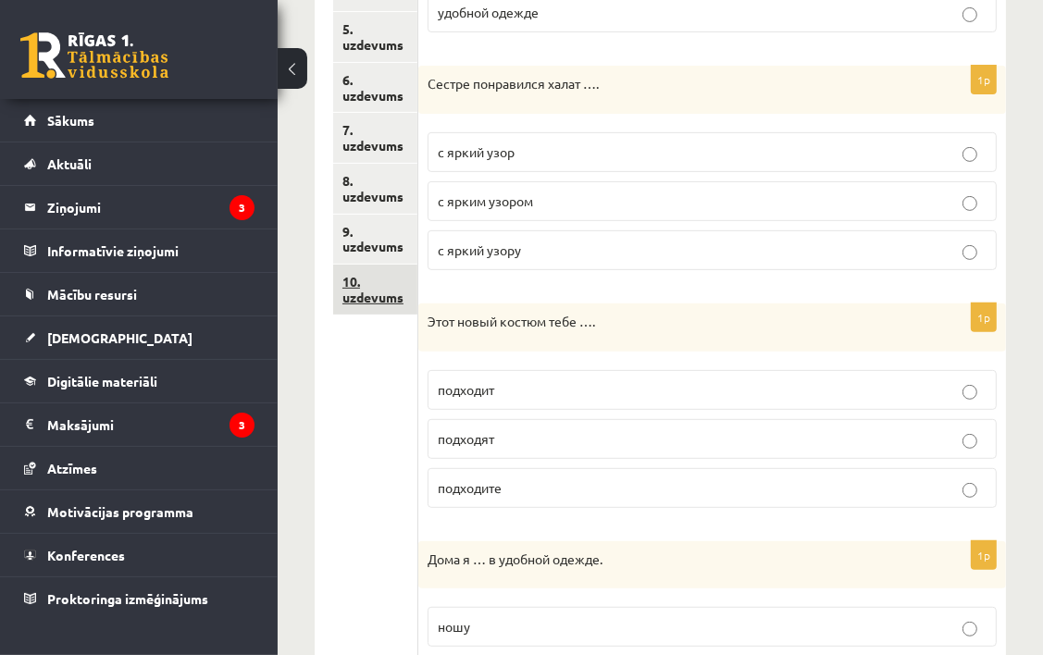
click at [353, 289] on link "10. uzdevums" at bounding box center [375, 290] width 84 height 50
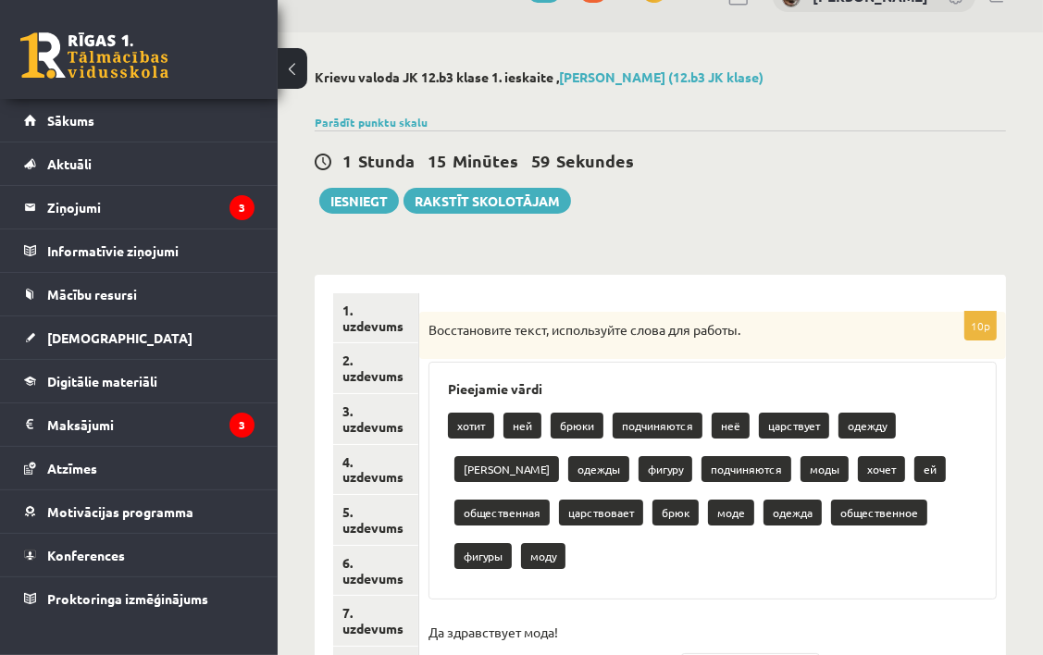
scroll to position [0, 0]
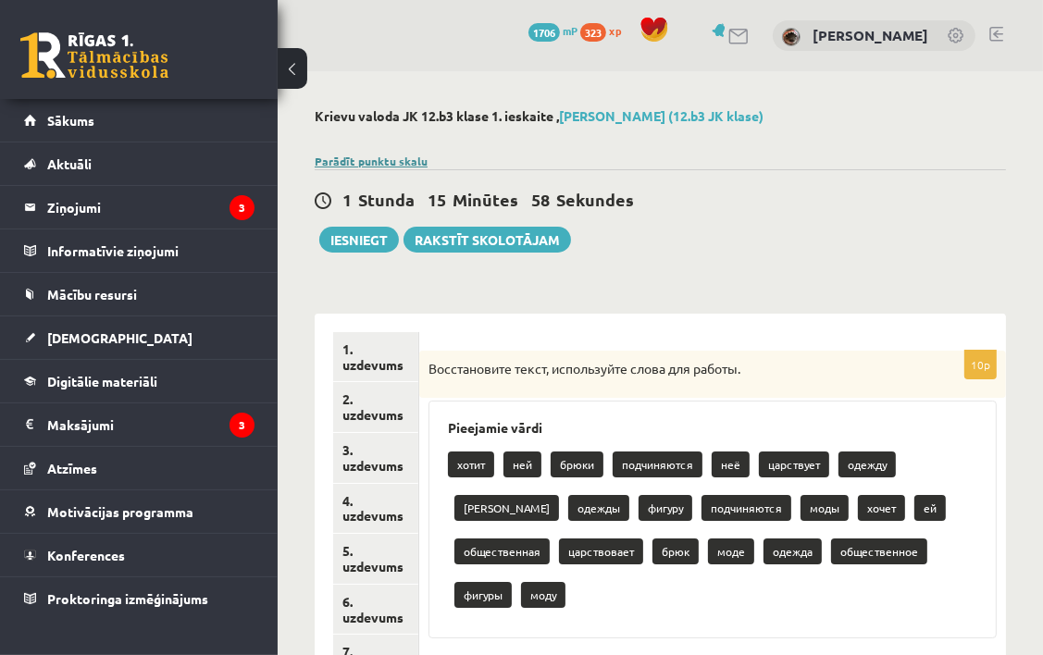
click at [358, 155] on link "Parādīt punktu skalu" at bounding box center [371, 161] width 113 height 15
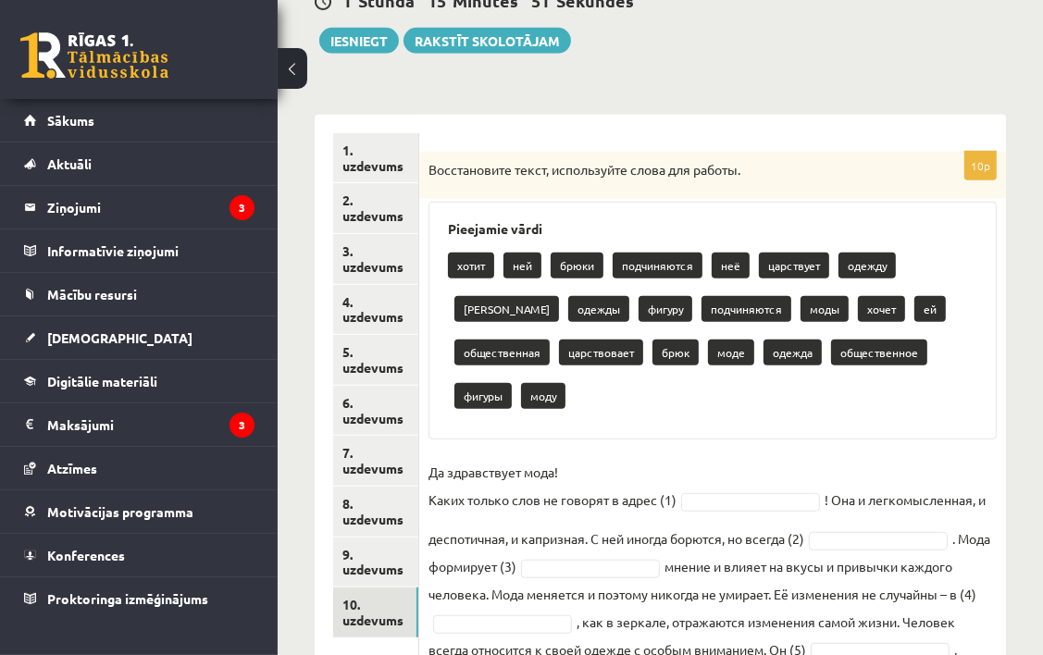
scroll to position [740, 0]
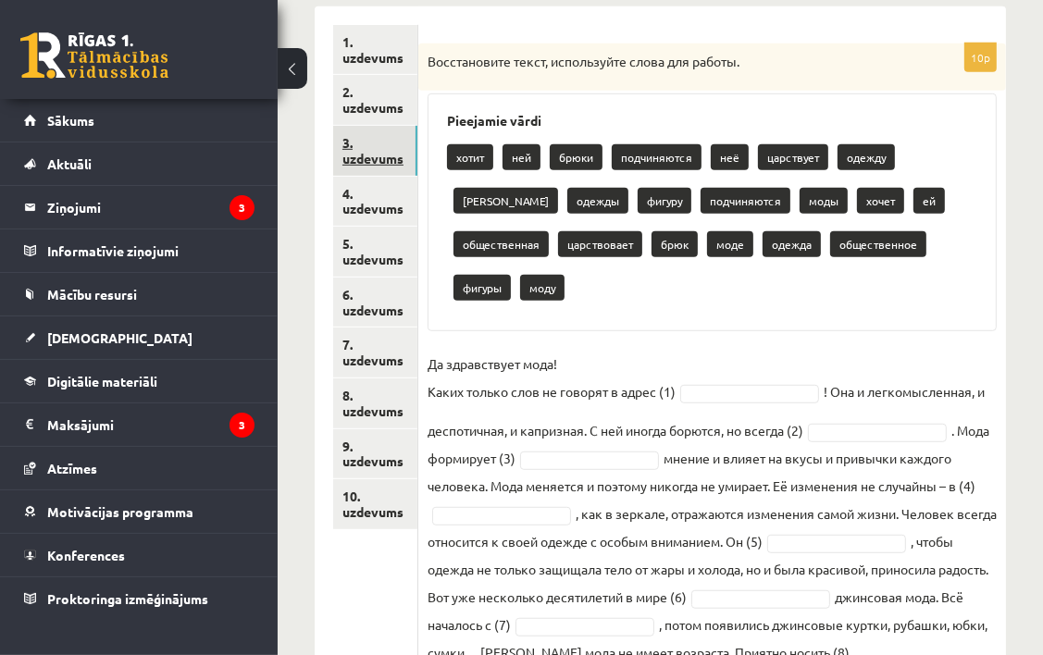
click at [388, 149] on link "3. uzdevums" at bounding box center [375, 151] width 84 height 50
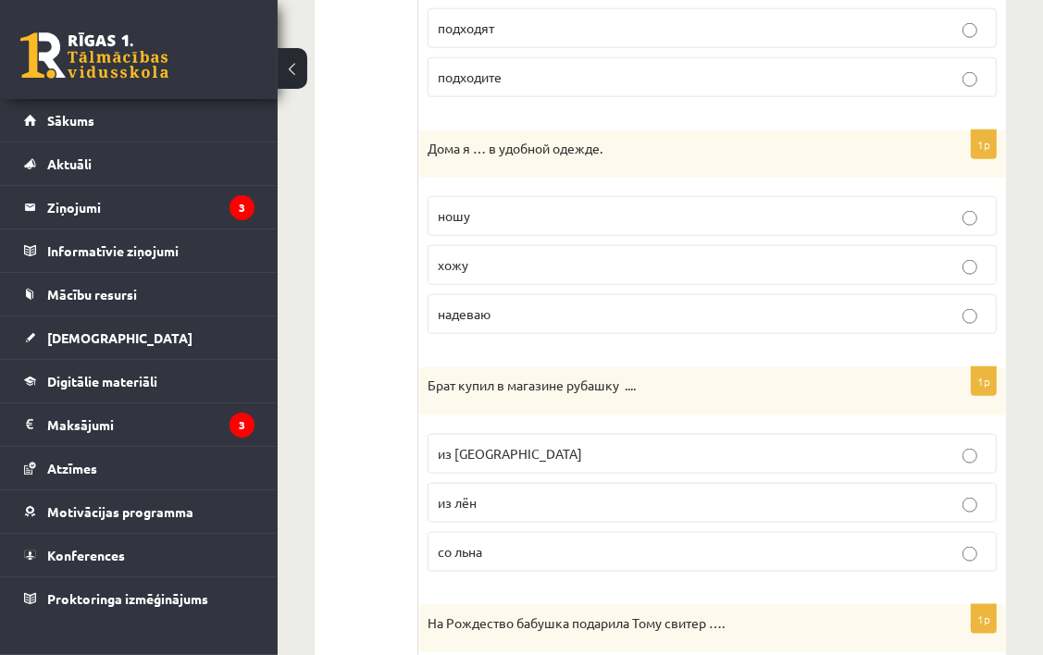
scroll to position [1481, 0]
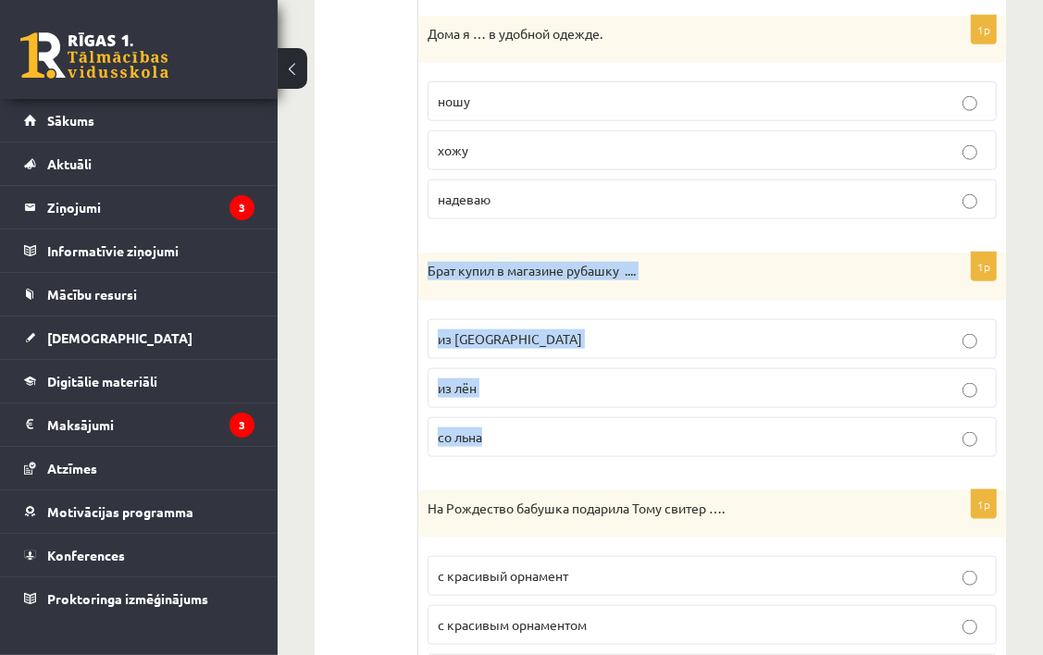
drag, startPoint x: 427, startPoint y: 263, endPoint x: 584, endPoint y: 431, distance: 230.5
click at [584, 431] on div "1p Брат купил в магазине рубашку .... из льна из лён со льна" at bounding box center [712, 362] width 588 height 219
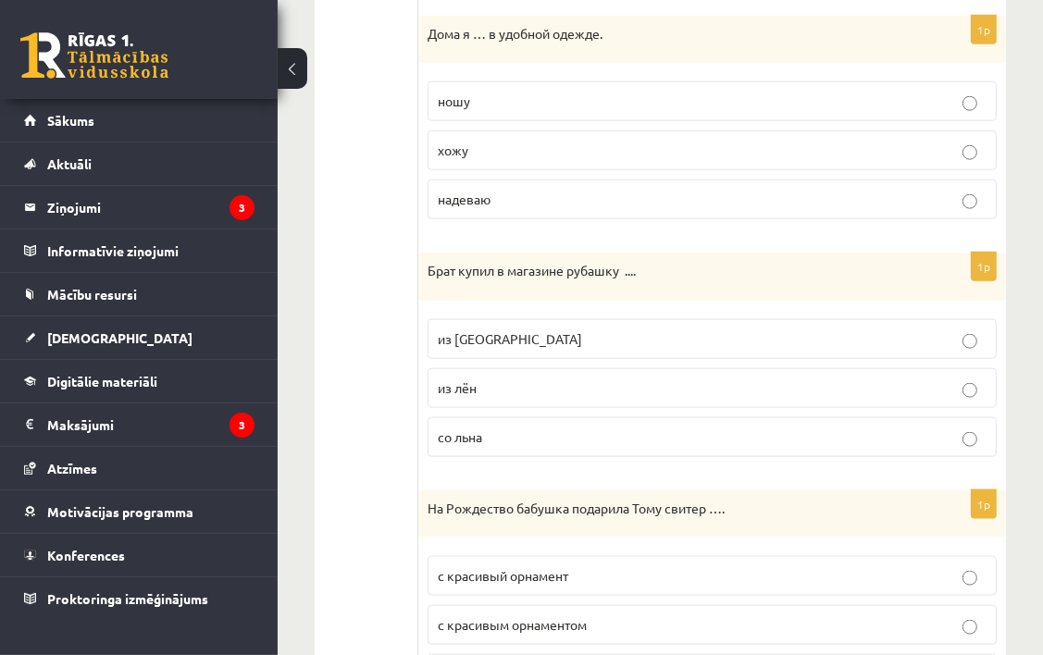
click at [353, 294] on ul "1. uzdevums 2. uzdevums 3. uzdevums 4. uzdevums 5. uzdevums 6. uzdevums 7. uzde…" at bounding box center [375, 472] width 85 height 2375
click at [602, 333] on p "из льна" at bounding box center [712, 338] width 549 height 19
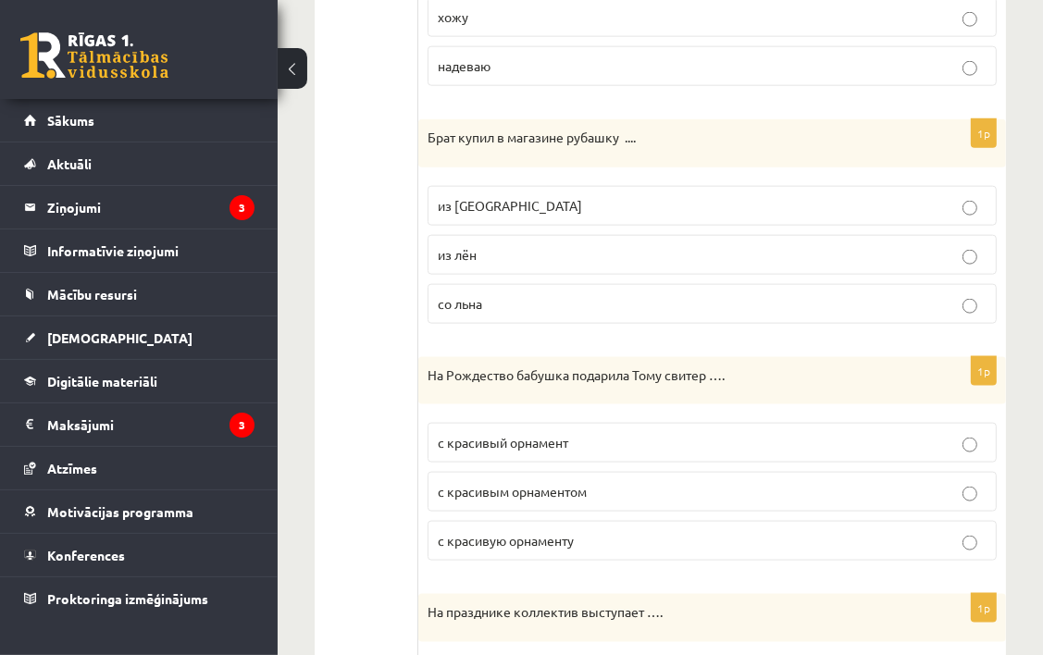
scroll to position [1666, 0]
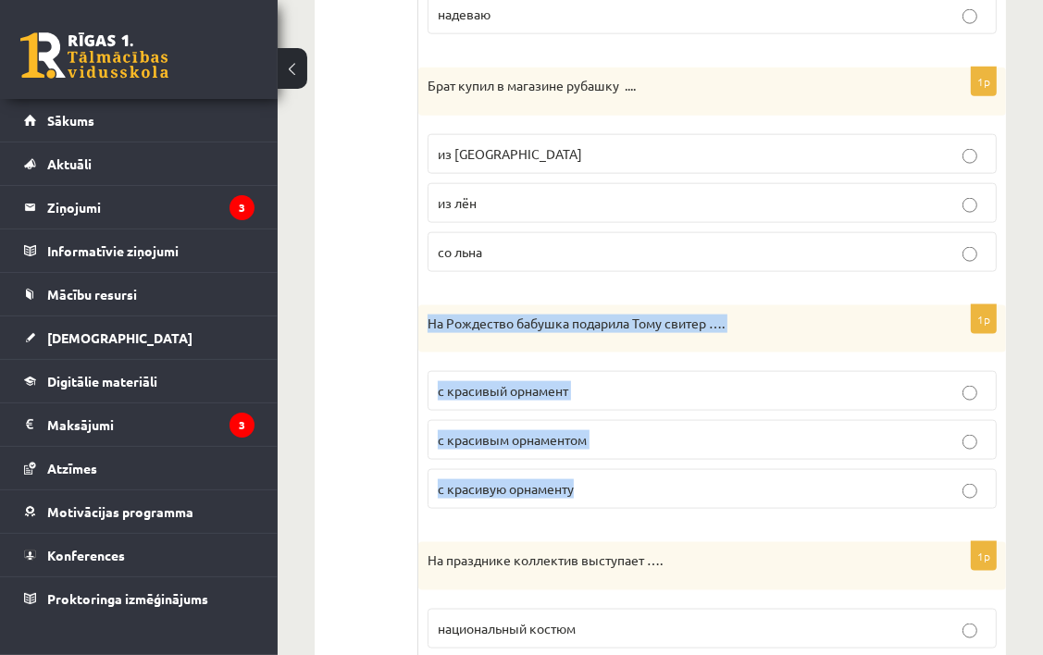
drag, startPoint x: 431, startPoint y: 313, endPoint x: 607, endPoint y: 463, distance: 231.1
click at [607, 463] on div "1p На Рождество бабушка подарила Тому свитер …. с красивый орнамент с красивым …" at bounding box center [712, 414] width 588 height 219
click at [418, 385] on div "1p На Рождество бабушка подарила Тому свитер …. с красивый орнамент с красивым …" at bounding box center [712, 414] width 588 height 219
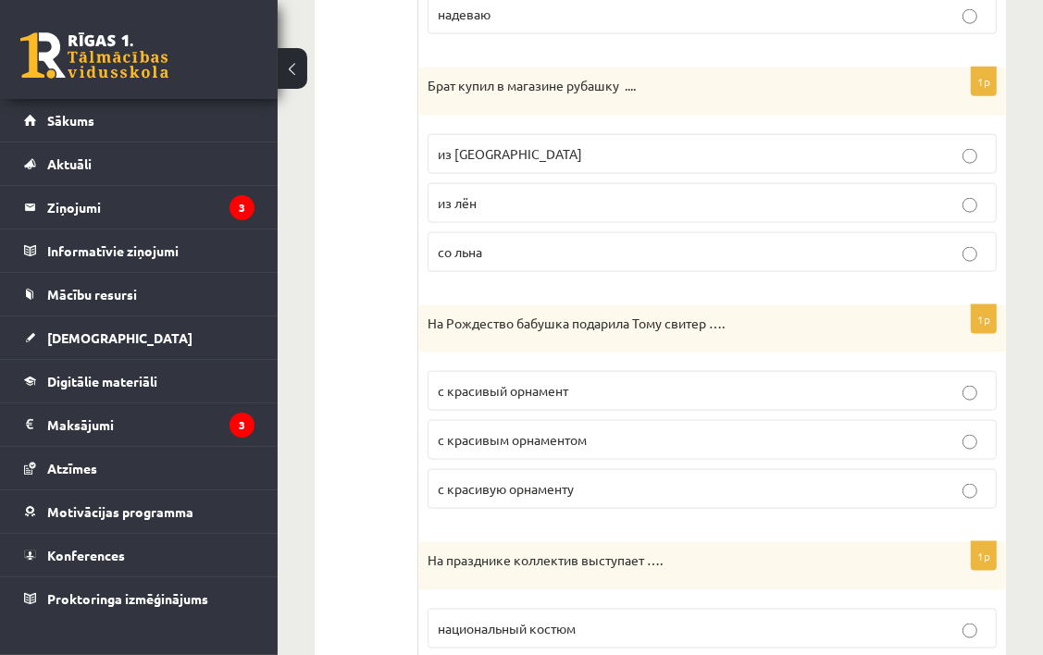
click at [603, 443] on label "с красивым орнаментом" at bounding box center [712, 440] width 569 height 40
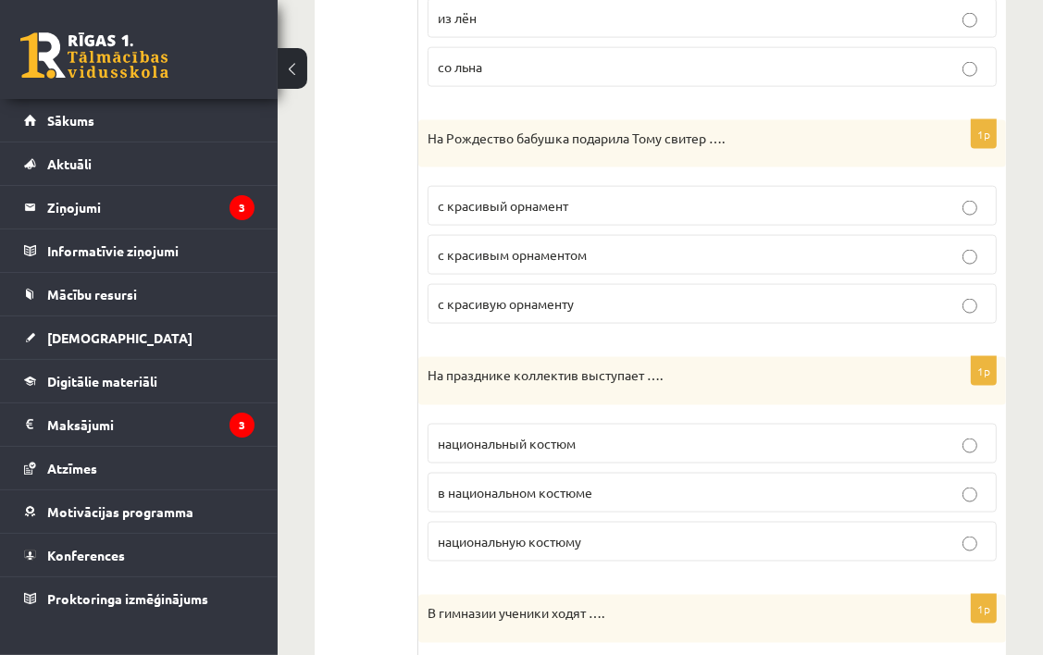
click at [544, 483] on p "в национальном костюме" at bounding box center [712, 492] width 549 height 19
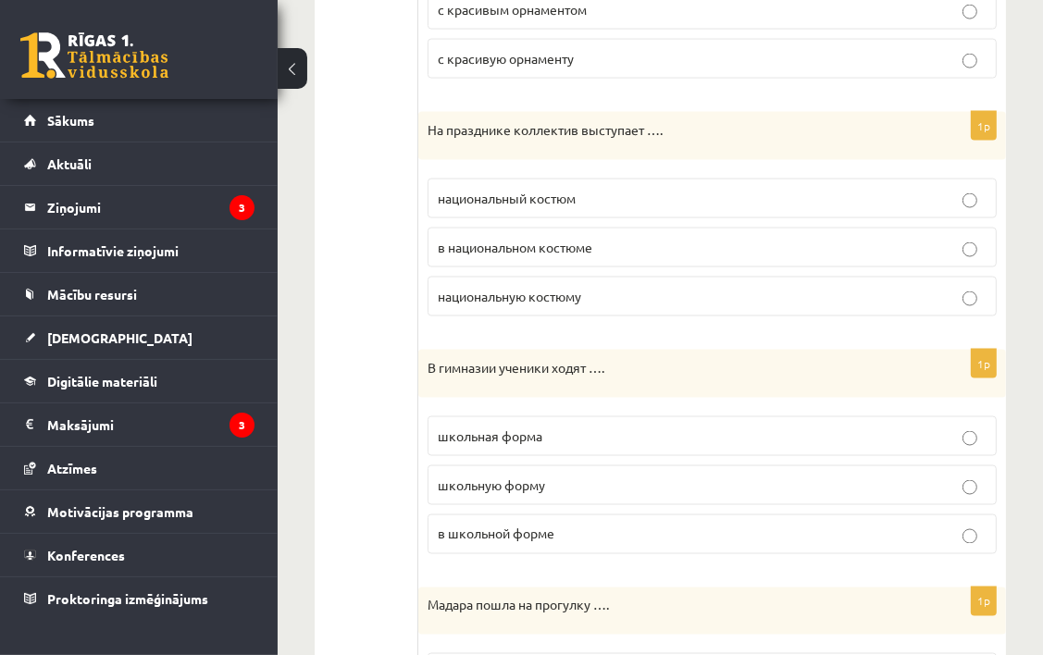
scroll to position [2128, 0]
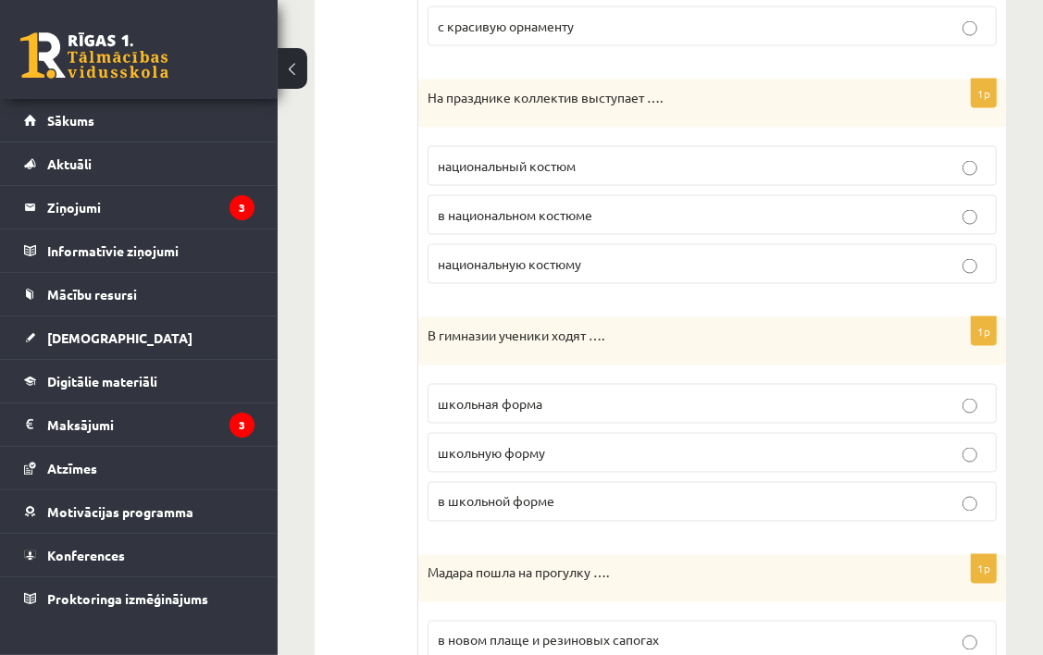
click at [552, 443] on p "школьную форму" at bounding box center [712, 452] width 549 height 19
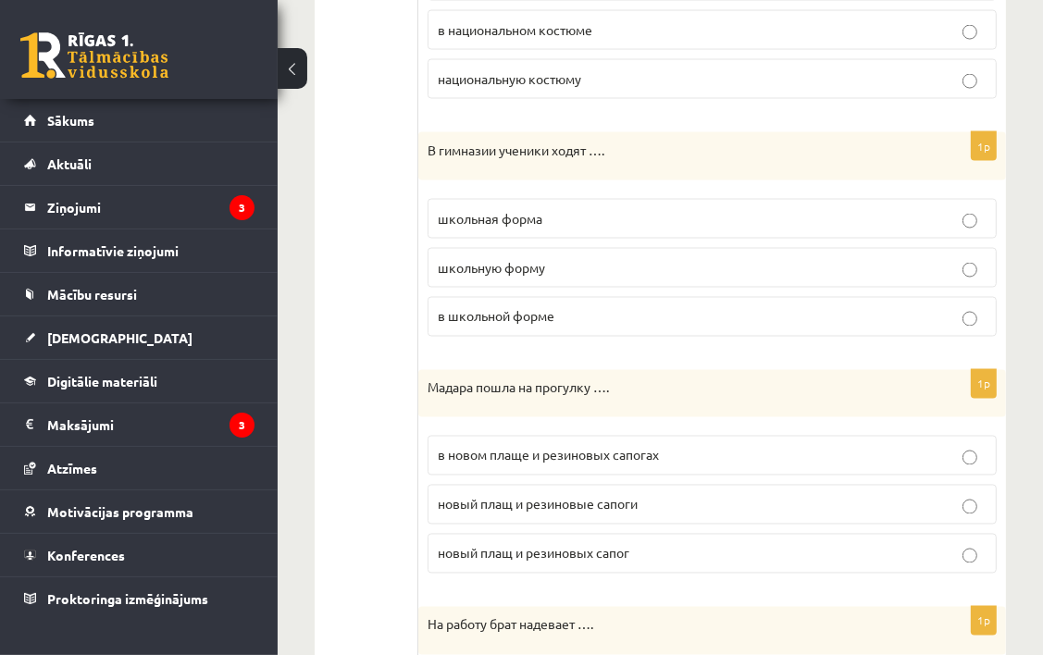
click at [595, 496] on span "новый плащ и резиновые сапоги" at bounding box center [538, 504] width 200 height 17
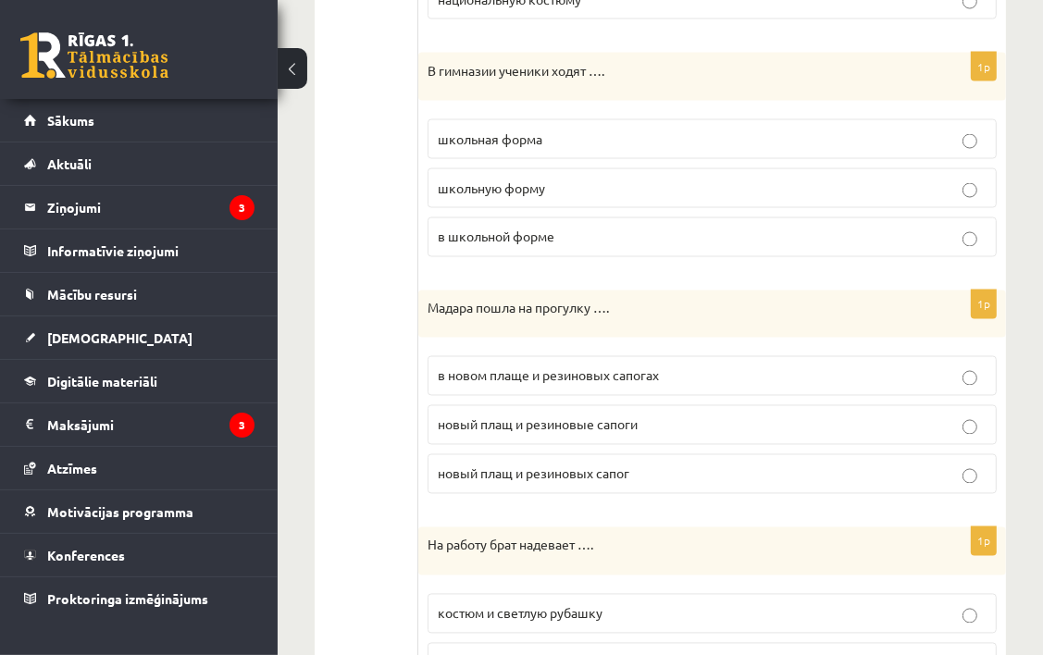
scroll to position [2499, 0]
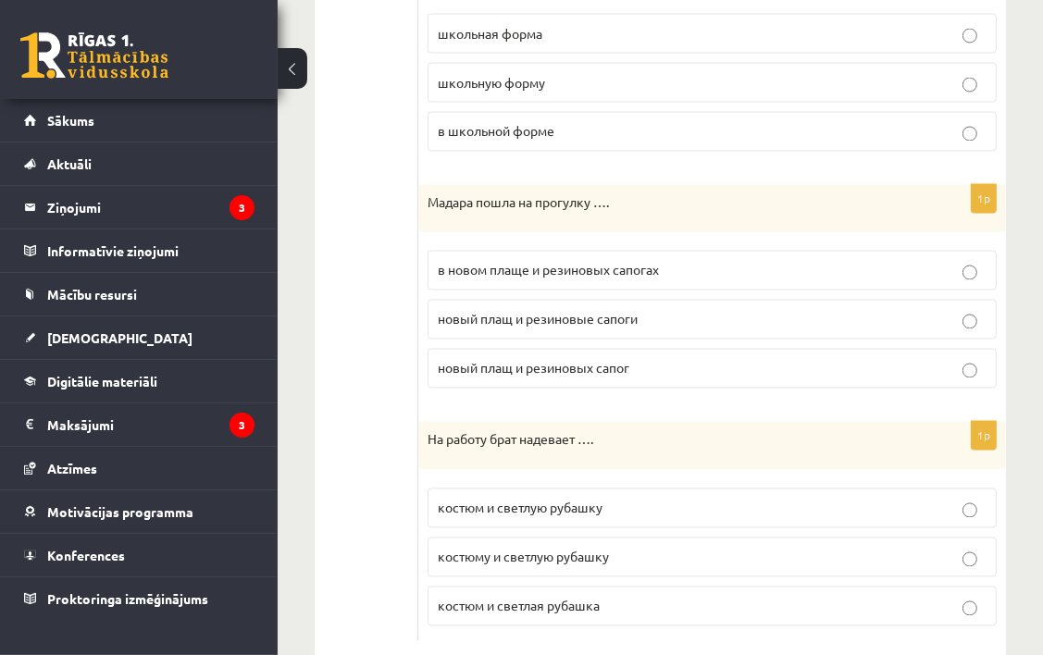
click at [608, 572] on fieldset "костюм и светлую рубашку костюму и светлую рубашку костюм и светлая рубашка" at bounding box center [712, 555] width 569 height 153
click at [620, 587] on label "костюм и светлая рубашка" at bounding box center [712, 607] width 569 height 40
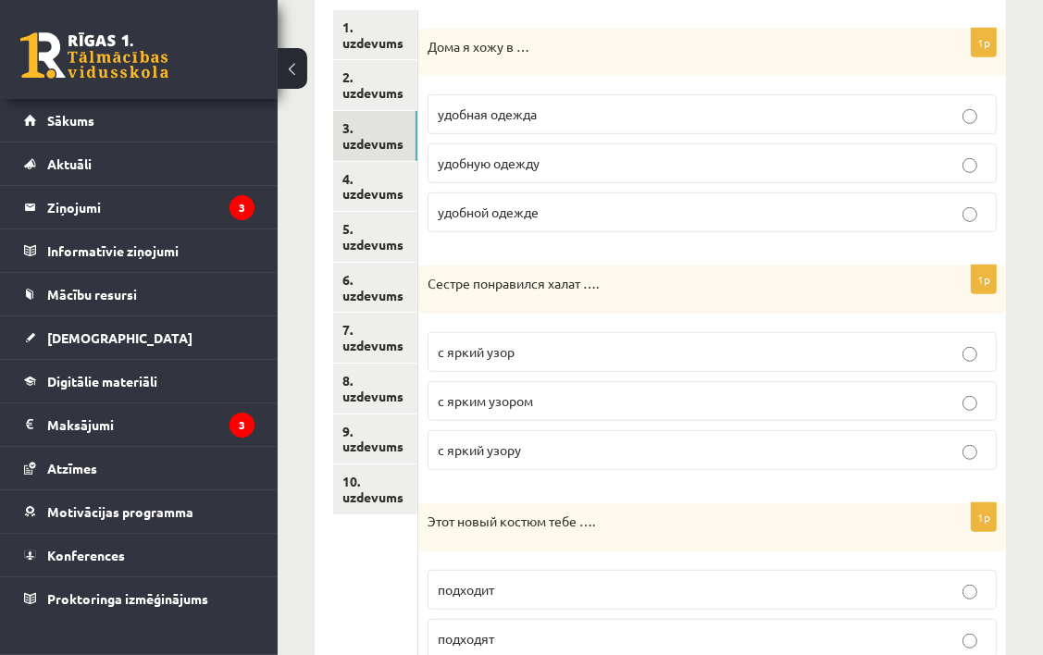
scroll to position [648, 0]
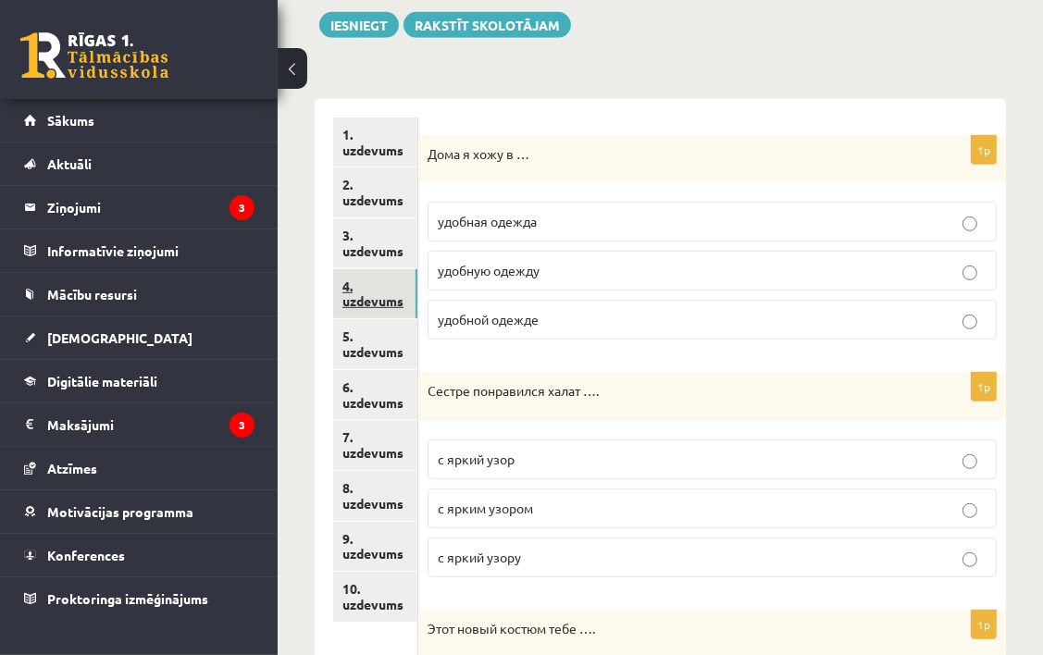
click at [386, 307] on link "4. uzdevums" at bounding box center [375, 294] width 84 height 50
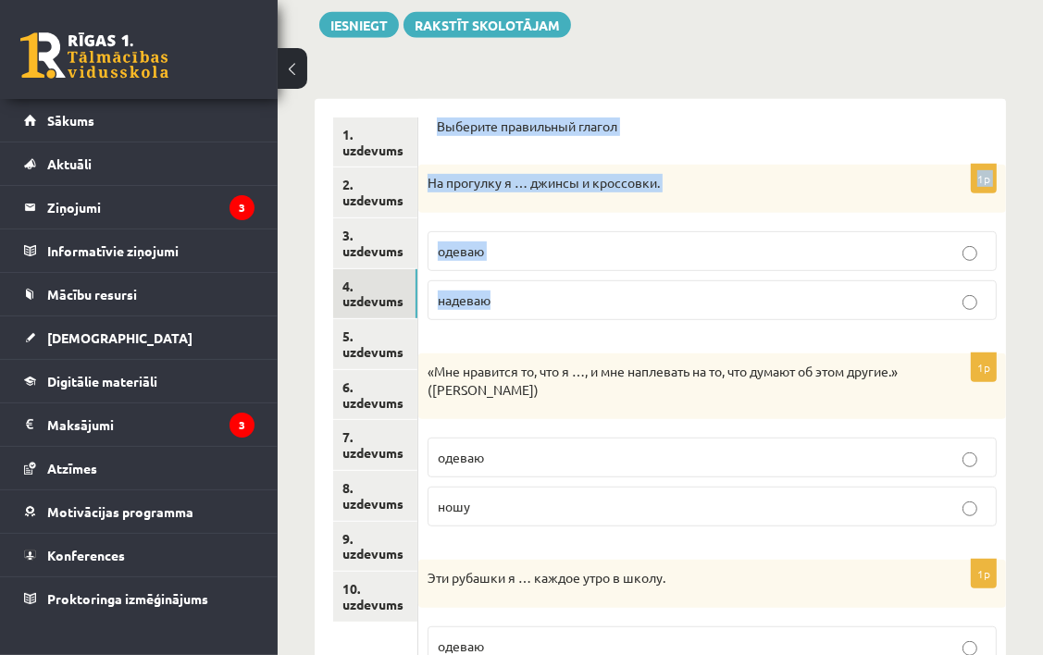
drag, startPoint x: 435, startPoint y: 121, endPoint x: 551, endPoint y: 307, distance: 219.0
click at [551, 307] on div "Выберите правильный глагол 1p На прогулку я … джинсы и кроссовки. одеваю надева…" at bounding box center [712, 612] width 588 height 1026
click at [733, 138] on div "Выберите правильный глагол" at bounding box center [712, 133] width 551 height 30
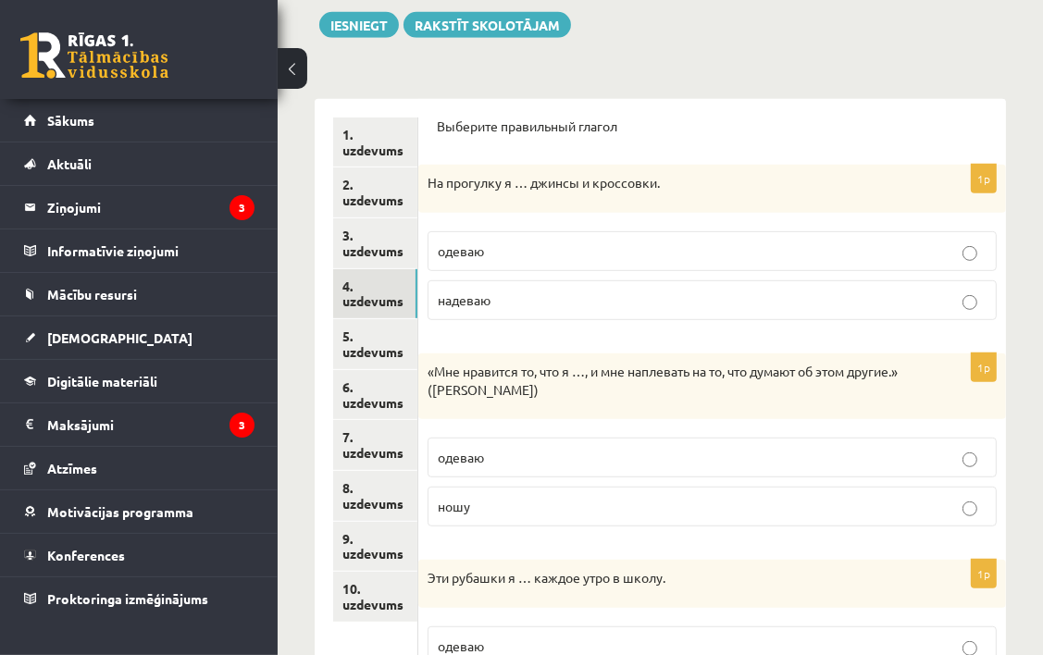
click at [601, 299] on p "надеваю" at bounding box center [712, 300] width 549 height 19
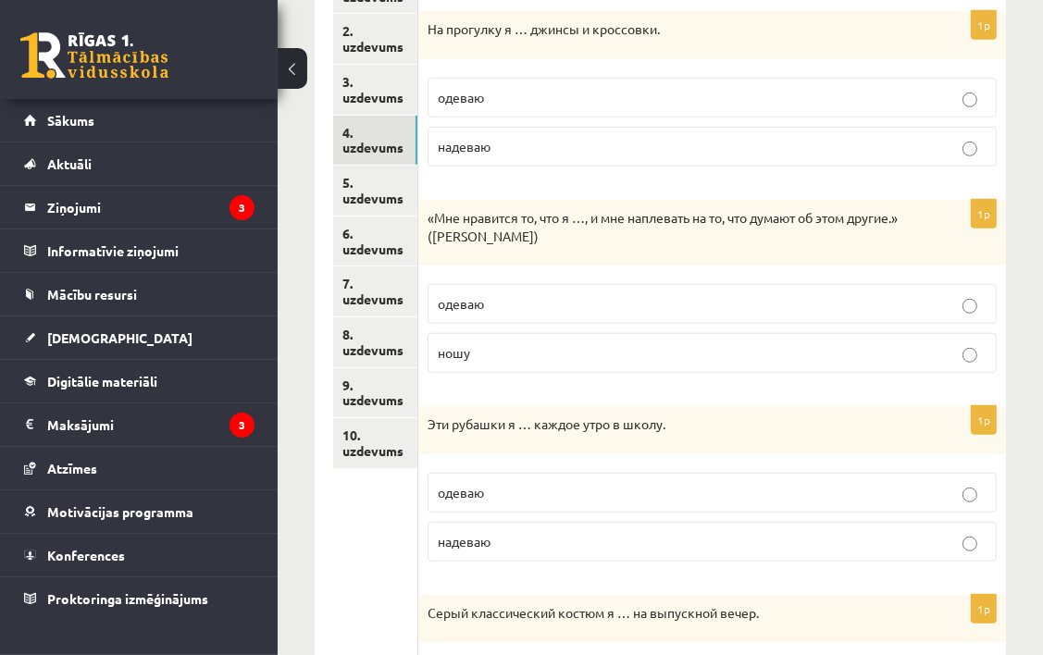
scroll to position [686, 0]
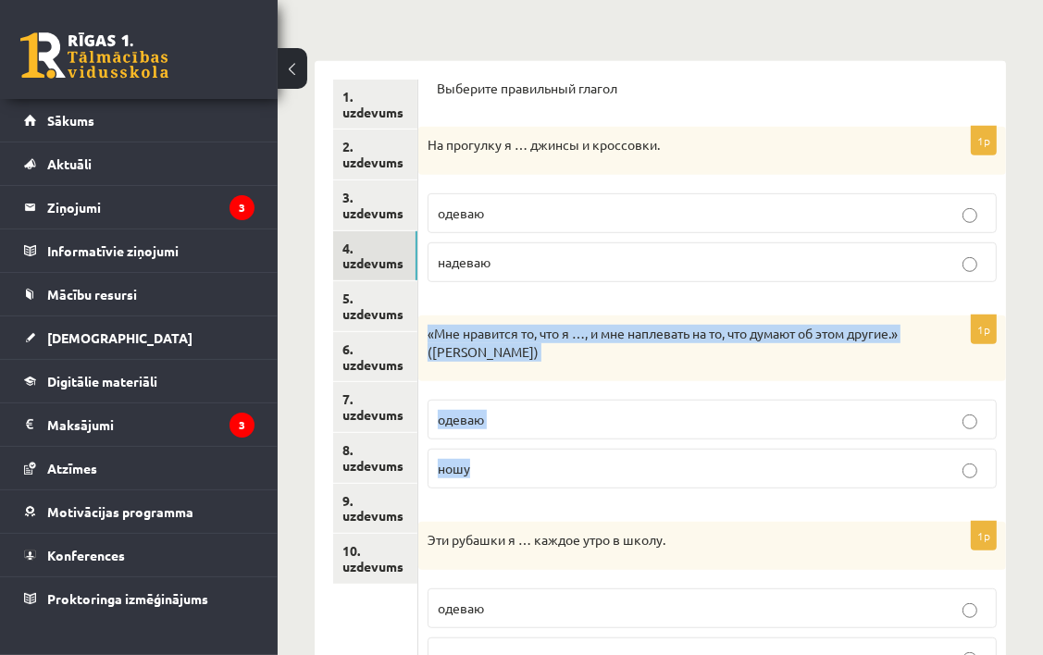
drag, startPoint x: 455, startPoint y: 361, endPoint x: 517, endPoint y: 460, distance: 116.8
click at [517, 460] on div "1p «Мне нравится то, что я …, и мне наплевать на то, что думают об этом другие.…" at bounding box center [712, 410] width 588 height 188
click at [515, 304] on form "Выберите правильный глагол 1p На прогулку я … джинсы и кроссовки. одеваю надева…" at bounding box center [712, 574] width 551 height 989
click at [523, 307] on form "Выберите правильный глагол 1p На прогулку я … джинсы и кроссовки. одеваю надева…" at bounding box center [712, 574] width 551 height 989
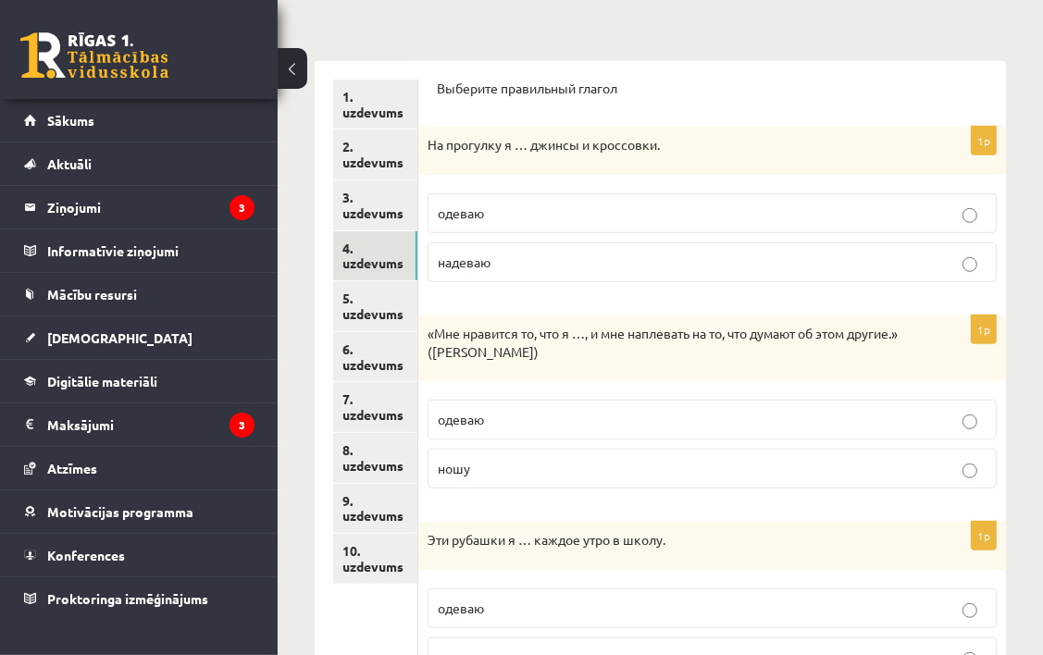
click at [515, 472] on p "ношу" at bounding box center [712, 468] width 549 height 19
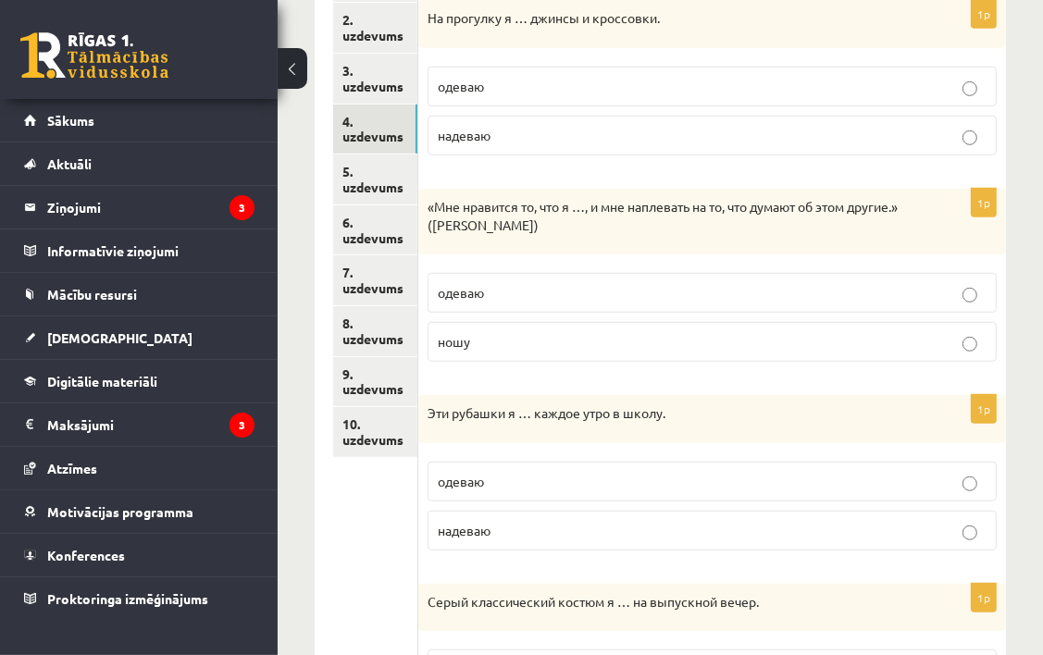
scroll to position [871, 0]
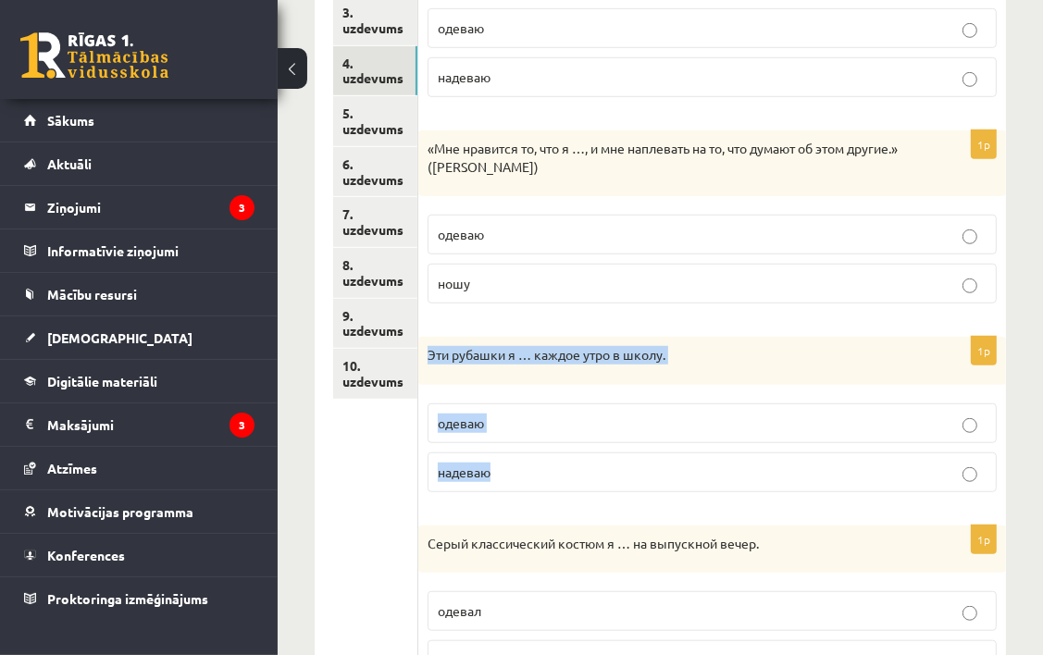
drag, startPoint x: 430, startPoint y: 344, endPoint x: 507, endPoint y: 456, distance: 135.8
click at [507, 456] on div "1p Эти рубашки я … каждое утро в школу. одеваю надеваю" at bounding box center [712, 422] width 588 height 170
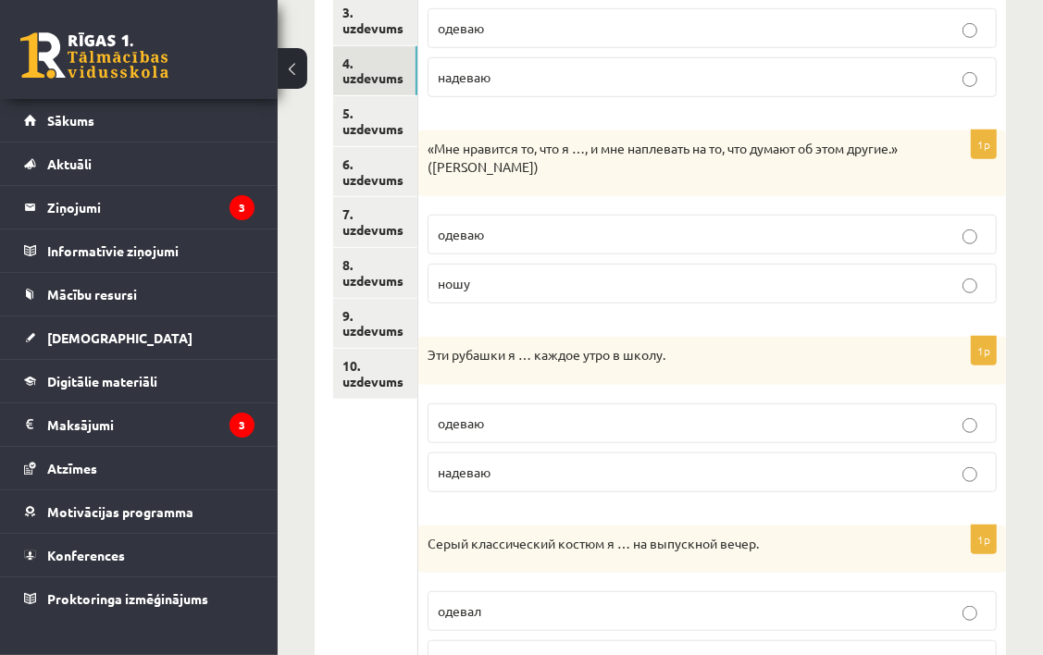
click at [392, 479] on ul "1. uzdevums 2. uzdevums 3. uzdevums 4. uzdevums 5. uzdevums 6. uzdevums 7. uzde…" at bounding box center [375, 389] width 85 height 989
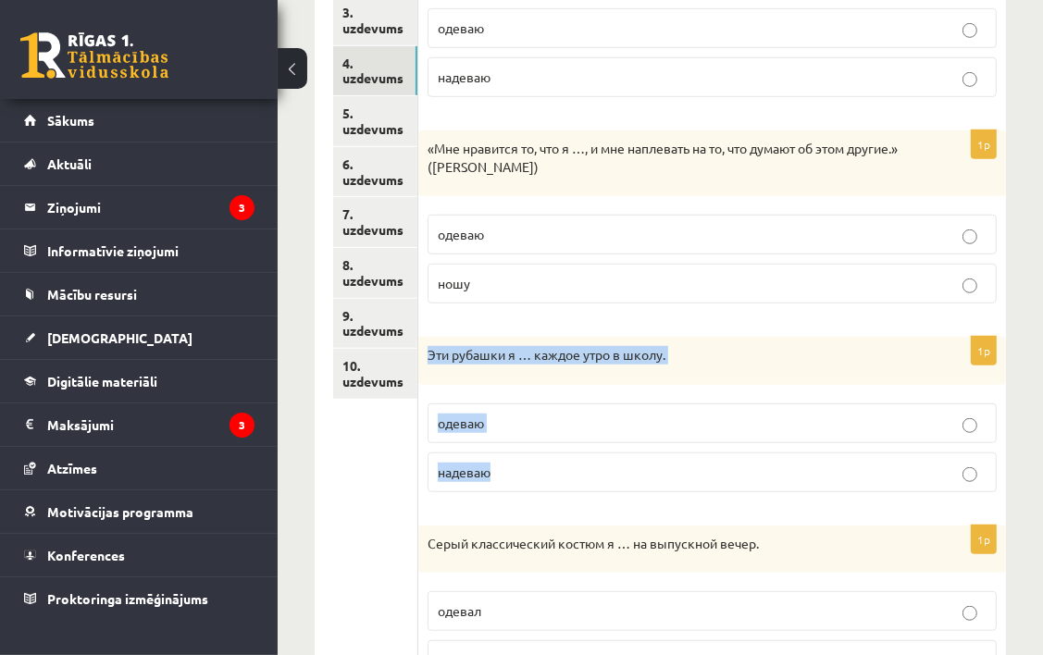
drag, startPoint x: 425, startPoint y: 343, endPoint x: 548, endPoint y: 469, distance: 176.0
click at [548, 469] on div "1p Эти рубашки я … каждое утро в школу. одеваю надеваю" at bounding box center [712, 422] width 588 height 170
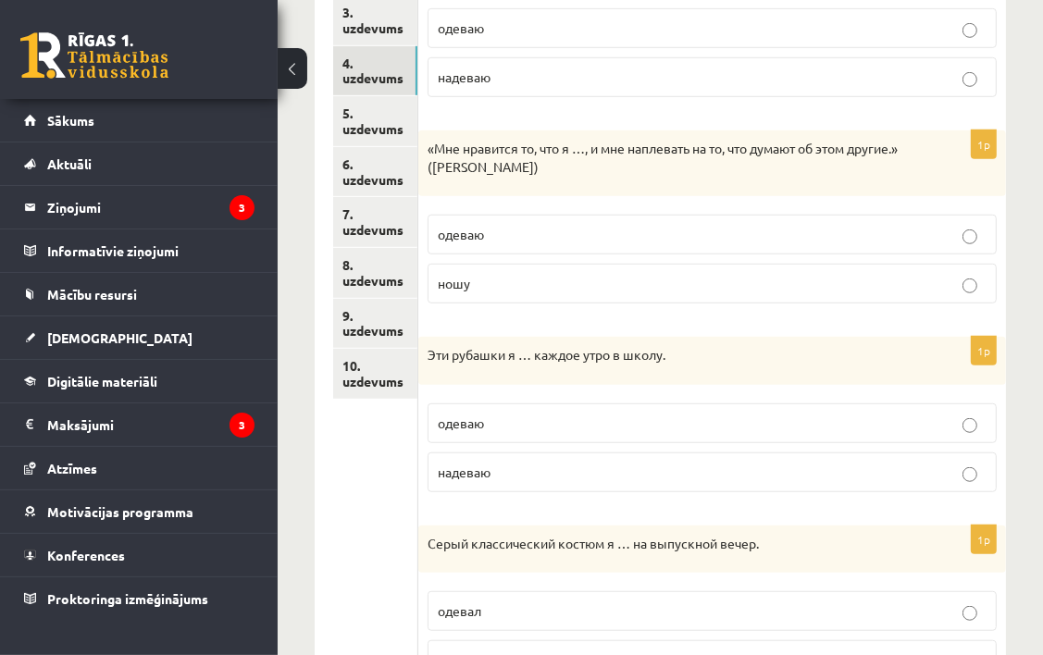
click at [406, 407] on ul "1. uzdevums 2. uzdevums 3. uzdevums 4. uzdevums 5. uzdevums 6. uzdevums 7. uzde…" at bounding box center [375, 389] width 85 height 989
click at [756, 478] on label "надеваю" at bounding box center [712, 473] width 569 height 40
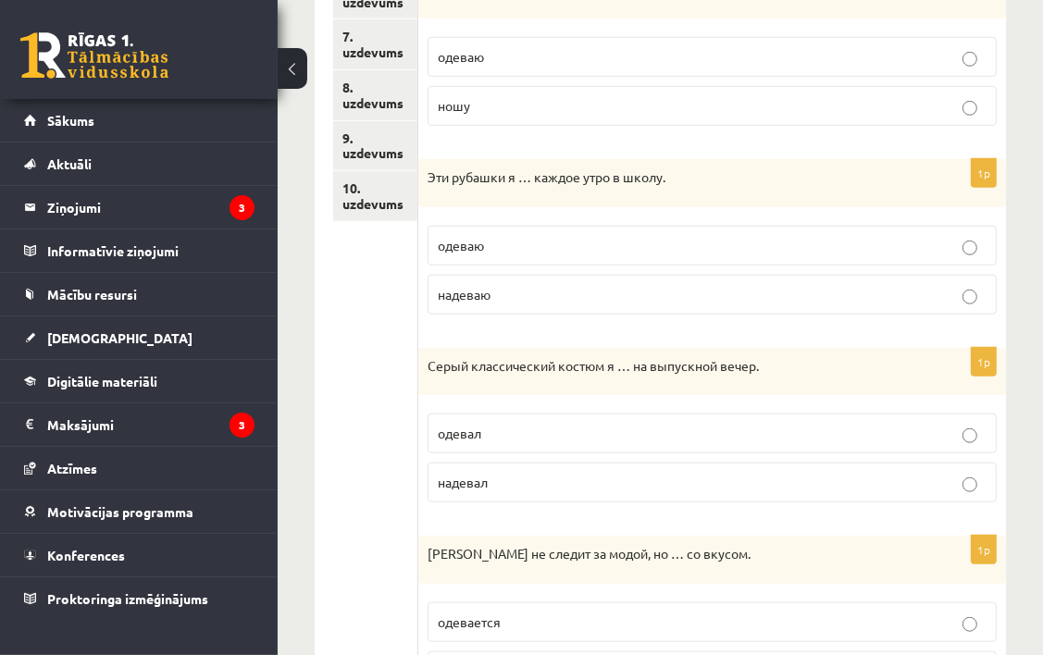
scroll to position [1056, 0]
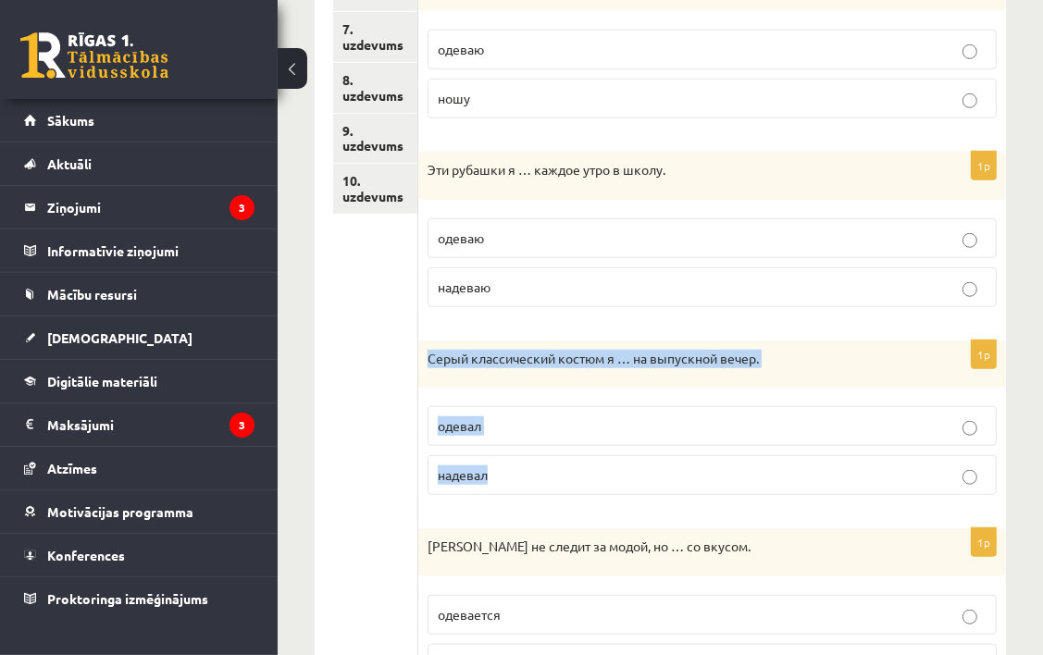
drag, startPoint x: 431, startPoint y: 352, endPoint x: 572, endPoint y: 474, distance: 186.3
click at [572, 474] on div "1p Серый классический костюм я … на выпускной вечер. одевал надевал" at bounding box center [712, 426] width 588 height 170
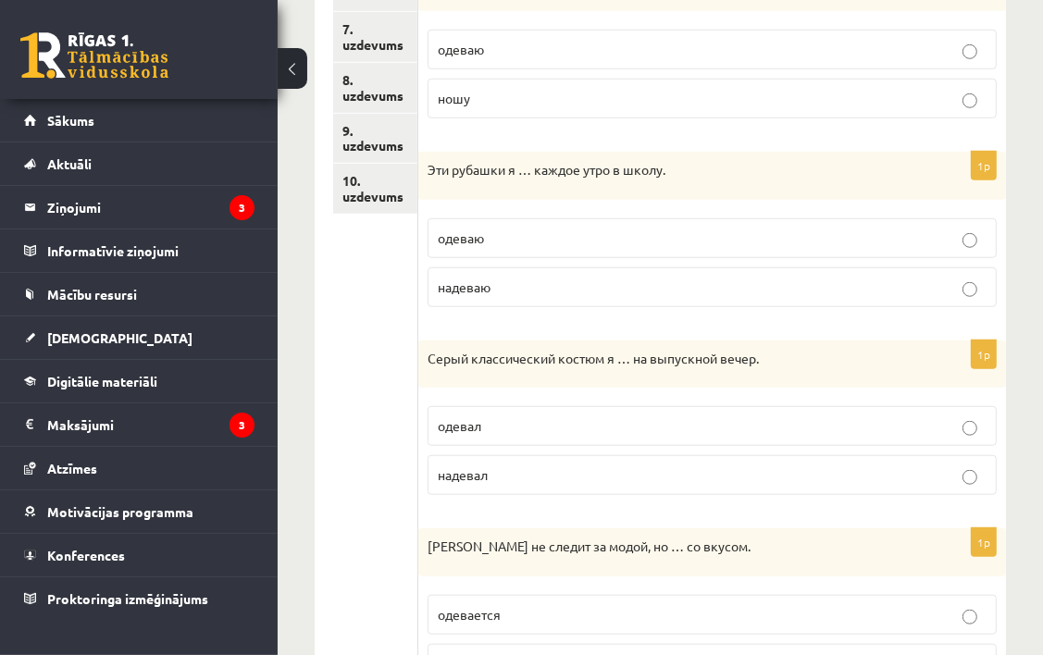
click at [338, 415] on ul "1. uzdevums 2. uzdevums 3. uzdevums 4. uzdevums 5. uzdevums 6. uzdevums 7. uzde…" at bounding box center [375, 203] width 85 height 989
click at [746, 468] on p "надевал" at bounding box center [712, 474] width 549 height 19
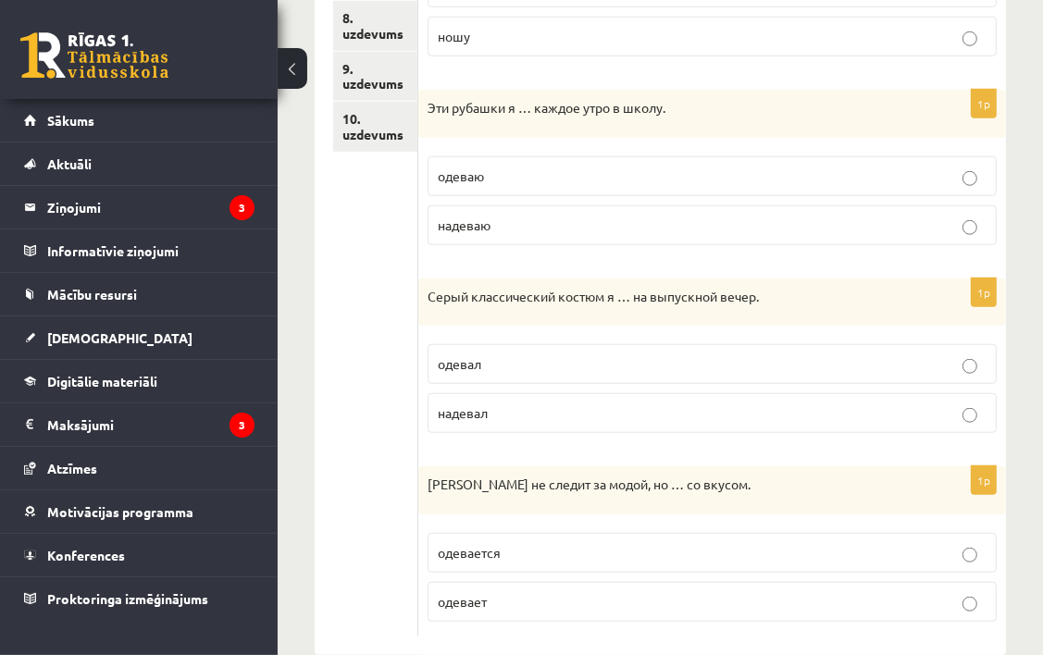
scroll to position [1148, 0]
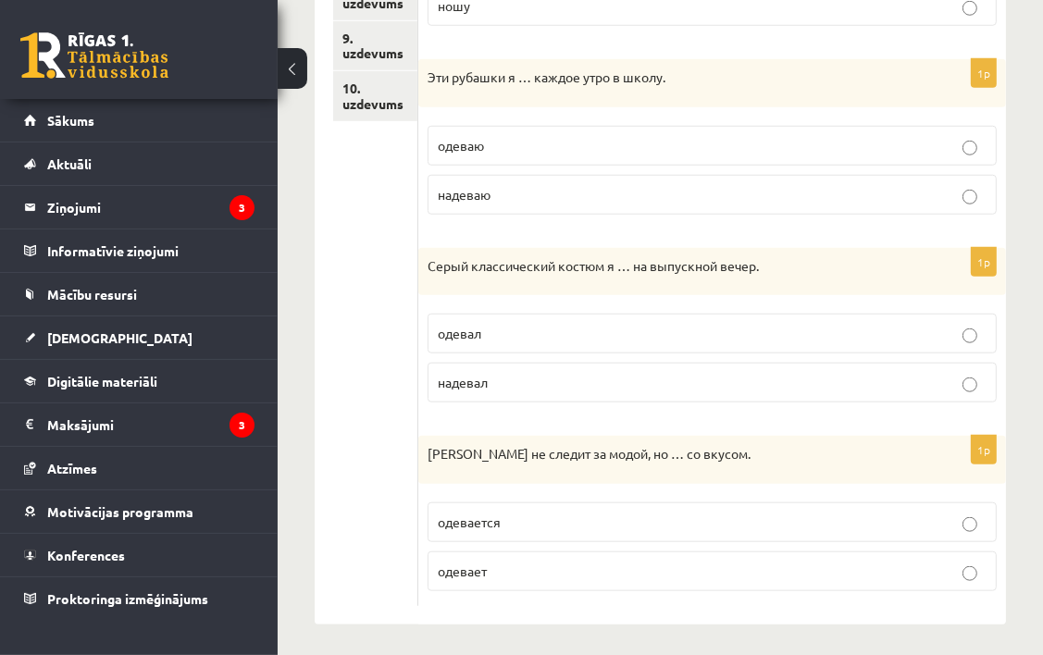
click at [676, 522] on p "одевается" at bounding box center [712, 522] width 549 height 19
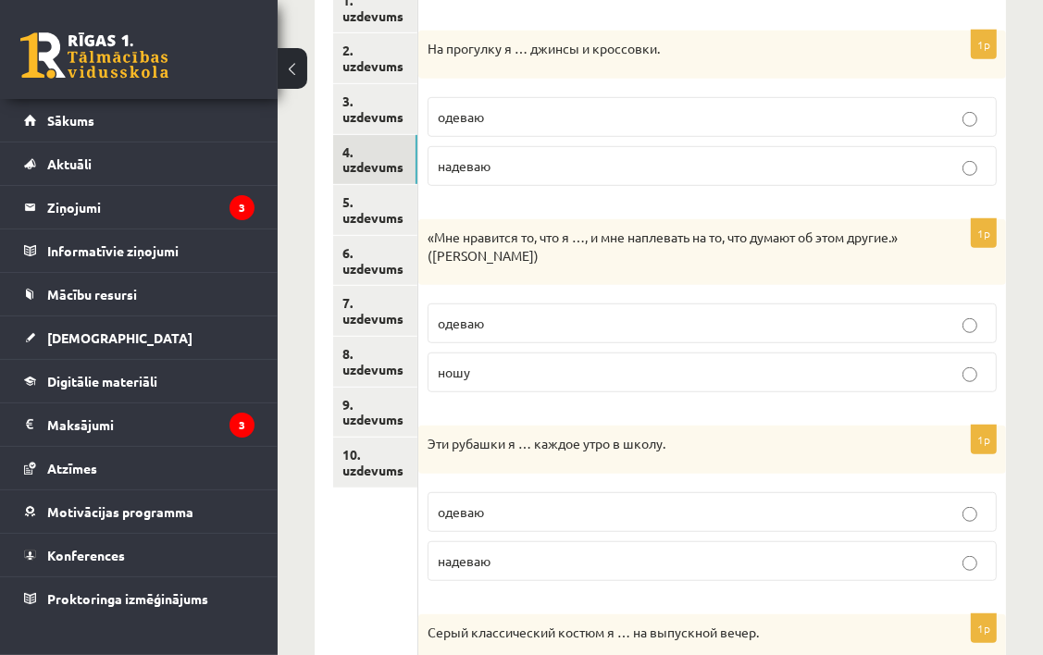
scroll to position [778, 0]
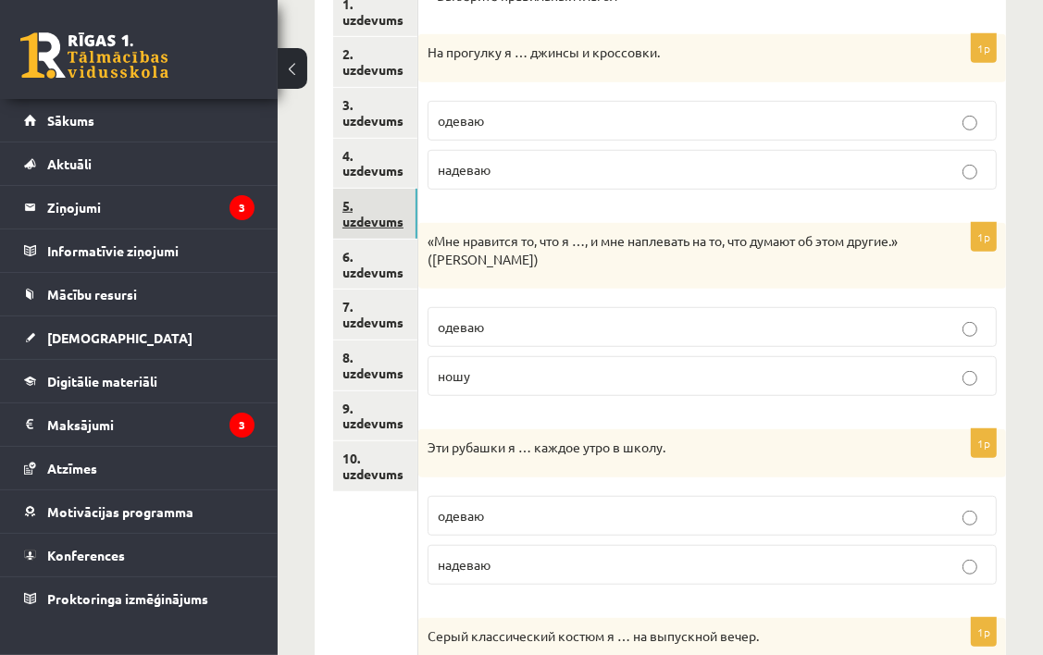
click at [378, 217] on link "5. uzdevums" at bounding box center [375, 214] width 84 height 50
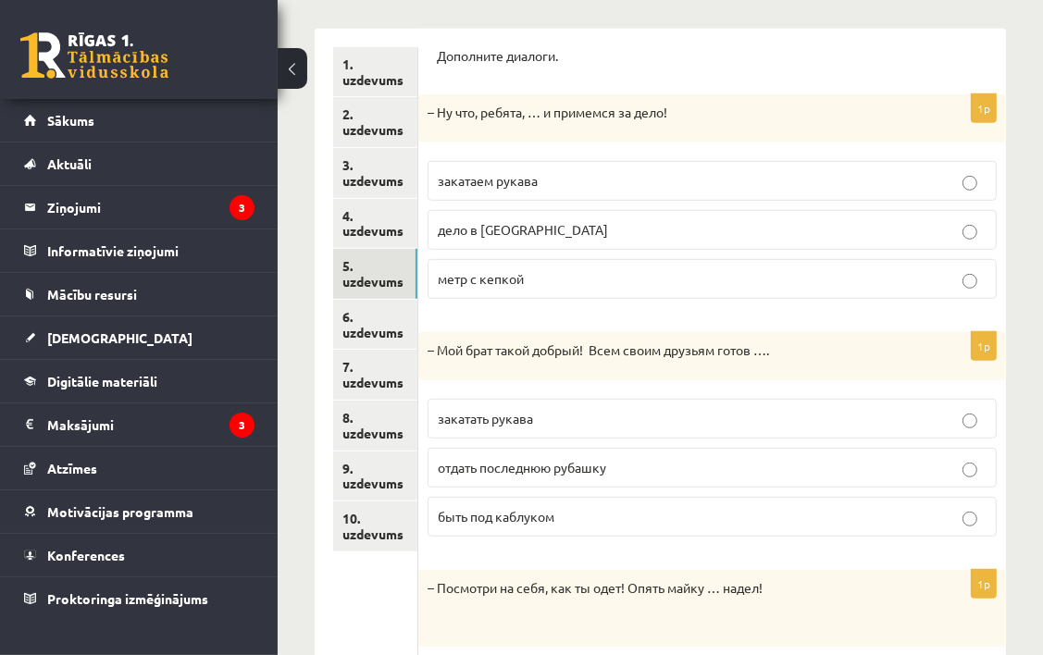
scroll to position [686, 0]
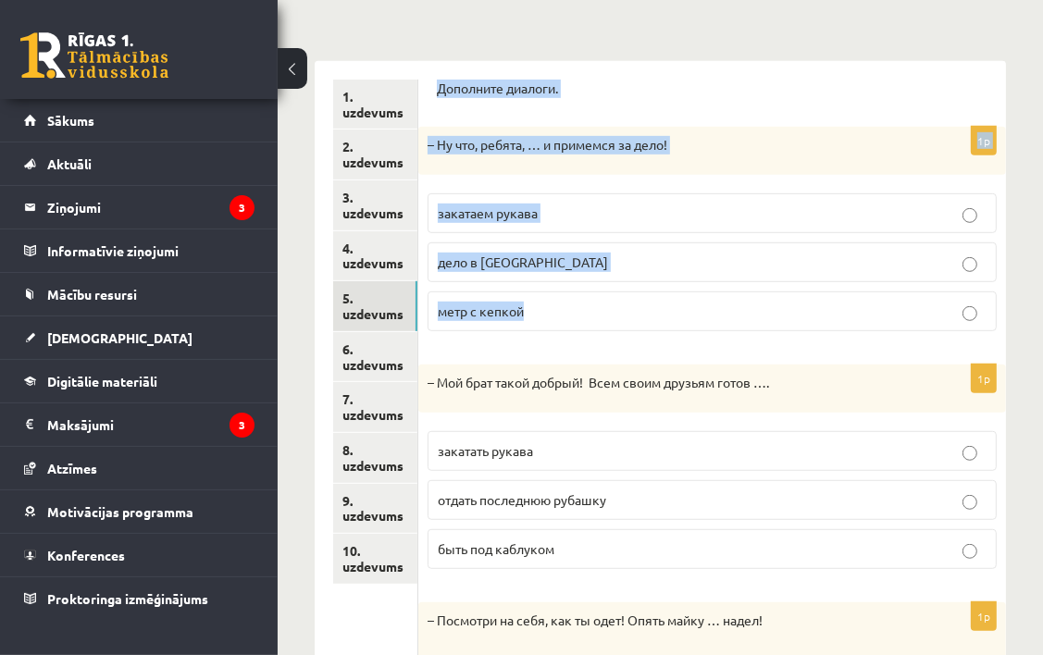
drag, startPoint x: 438, startPoint y: 82, endPoint x: 567, endPoint y: 297, distance: 250.8
click at [567, 297] on form "Дополните диалоги. 1p – Ну что, ребята, … и примемся за дело! закатаем рукава д…" at bounding box center [712, 465] width 551 height 771
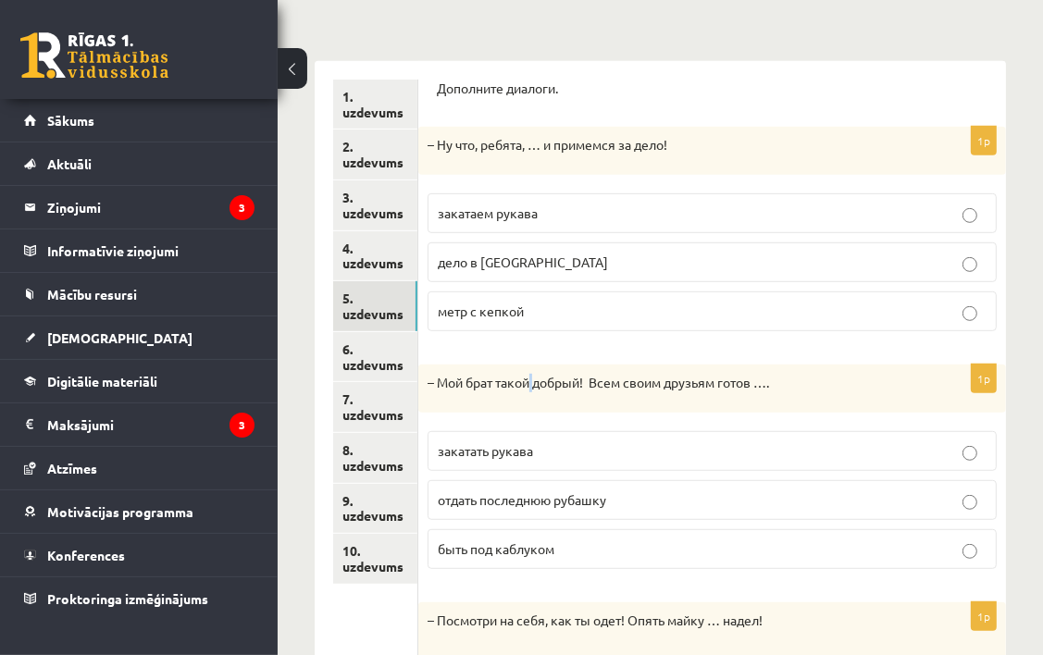
drag, startPoint x: 540, startPoint y: 347, endPoint x: 529, endPoint y: 350, distance: 10.6
click at [529, 350] on form "Дополните диалоги. 1p – Ну что, ребята, … и примемся за дело! закатаем рукава д…" at bounding box center [712, 465] width 551 height 771
click at [855, 340] on div "1p – Ну что, ребята, … и примемся за дело! закатаем рукава дело в шляпе метр с …" at bounding box center [712, 236] width 588 height 219
click at [850, 431] on label "закатать рукава" at bounding box center [712, 451] width 569 height 40
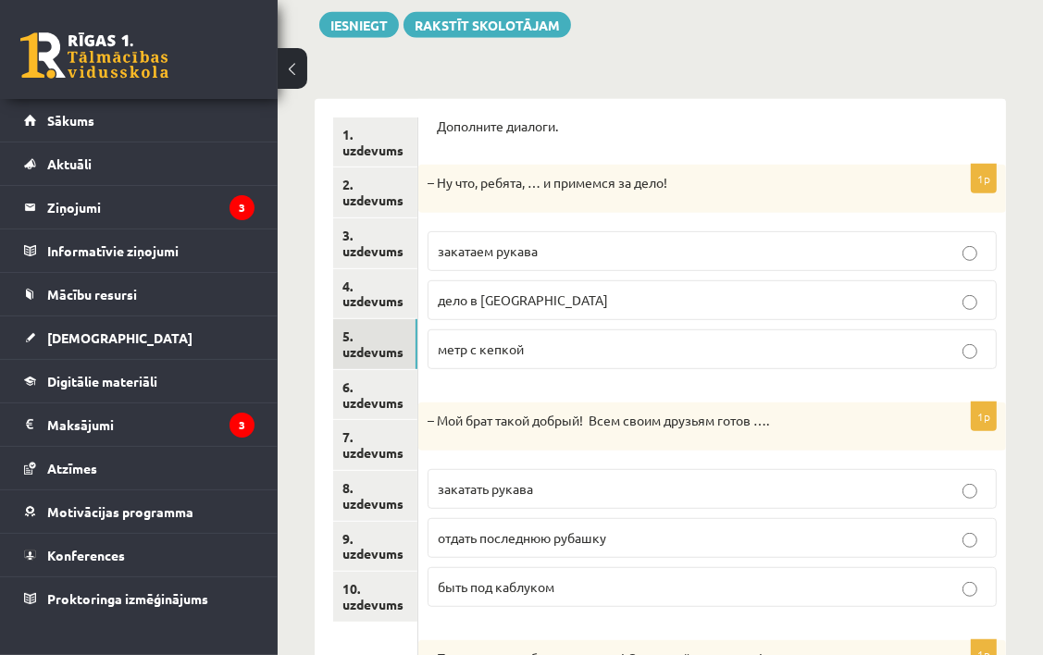
scroll to position [561, 0]
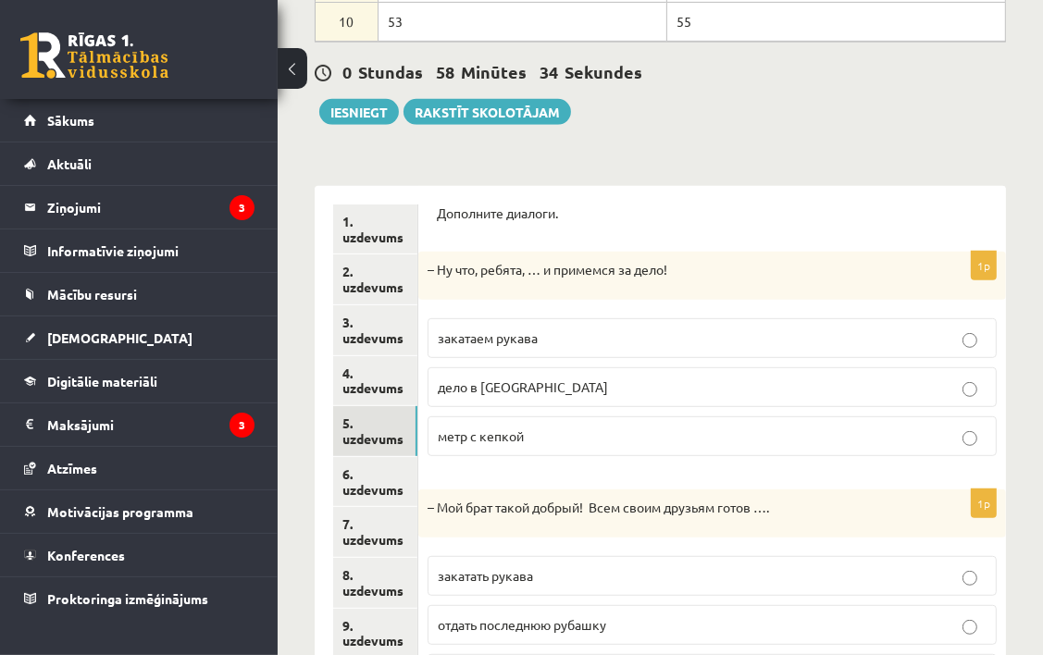
click at [696, 330] on p "закатаем рукава" at bounding box center [712, 338] width 549 height 19
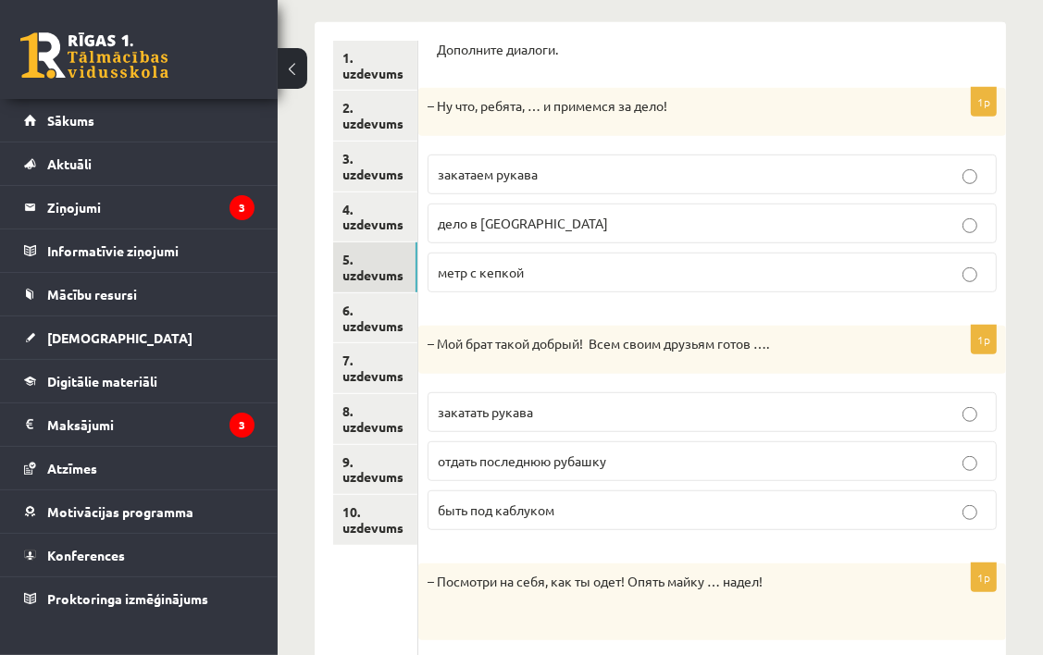
scroll to position [838, 0]
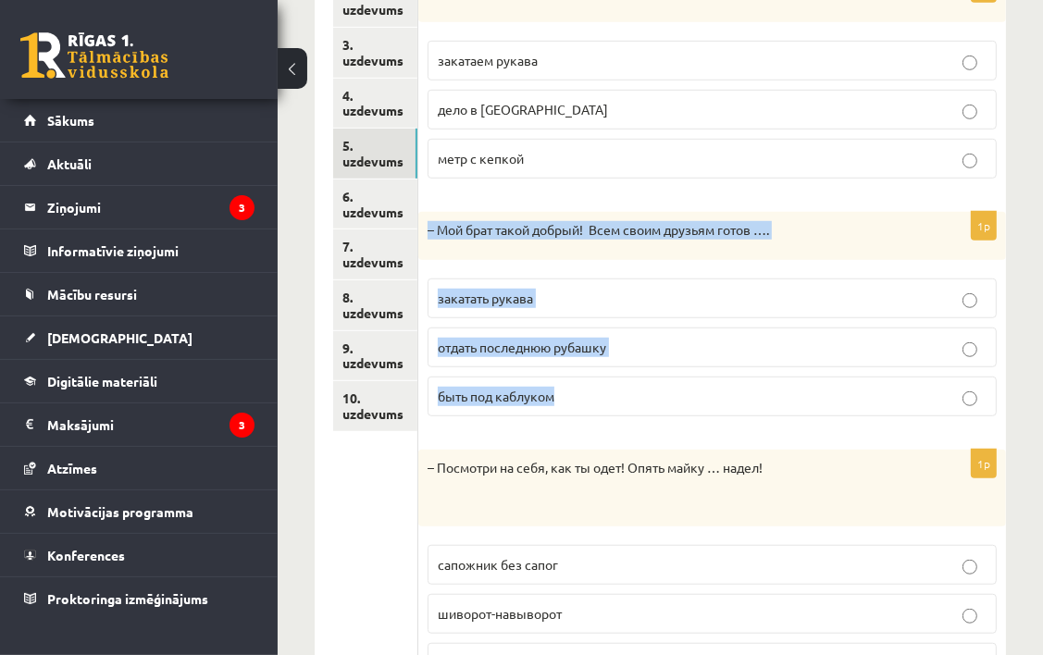
drag, startPoint x: 429, startPoint y: 217, endPoint x: 589, endPoint y: 372, distance: 222.5
click at [589, 372] on div "1p – Мой брат такой добрый! Всем своим друзьям готов …. закатать рукава отдать …" at bounding box center [712, 321] width 588 height 219
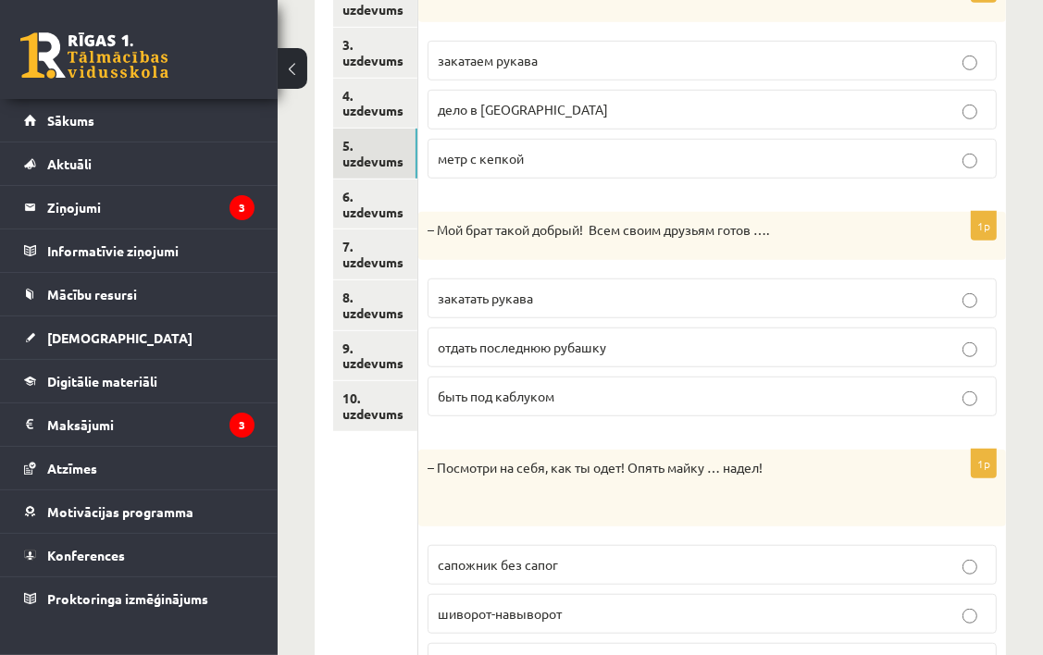
click at [351, 545] on ul "1. uzdevums 2. uzdevums 3. uzdevums 4. uzdevums 5. uzdevums 6. uzdevums 7. uzde…" at bounding box center [375, 312] width 85 height 771
click at [690, 338] on p "отдать последнюю рубашку" at bounding box center [712, 347] width 549 height 19
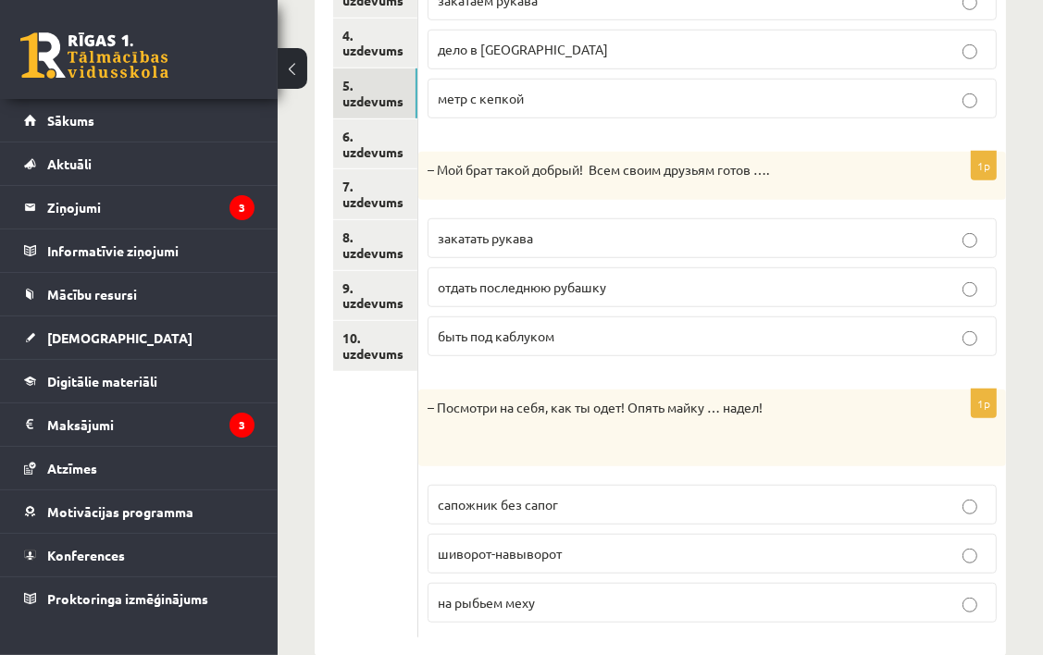
scroll to position [931, 0]
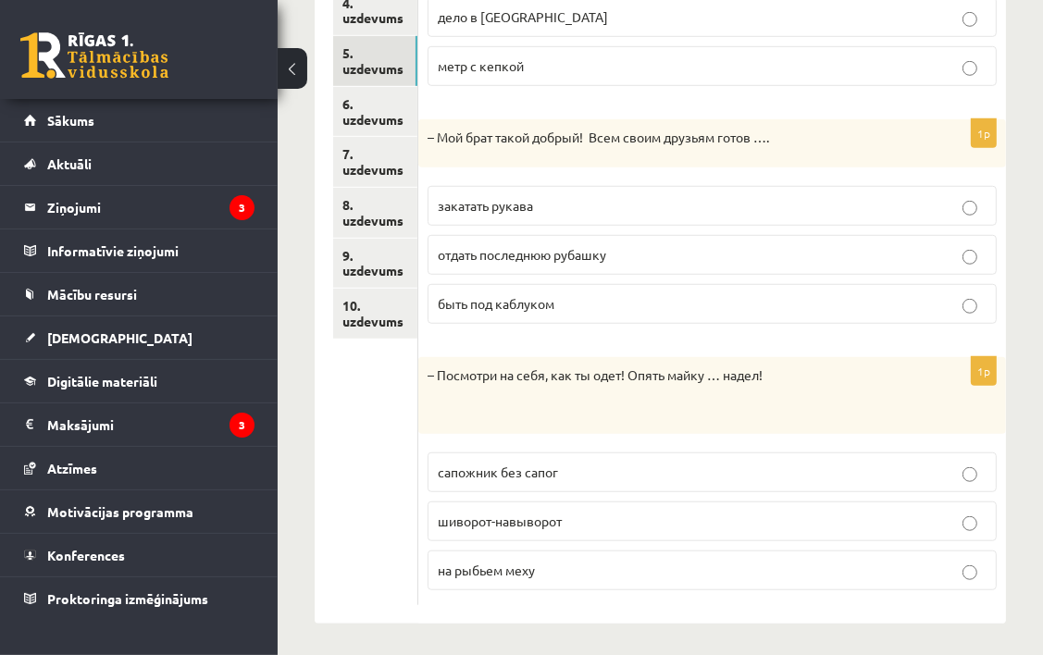
click at [493, 453] on label "сапожник без сапог" at bounding box center [712, 473] width 569 height 40
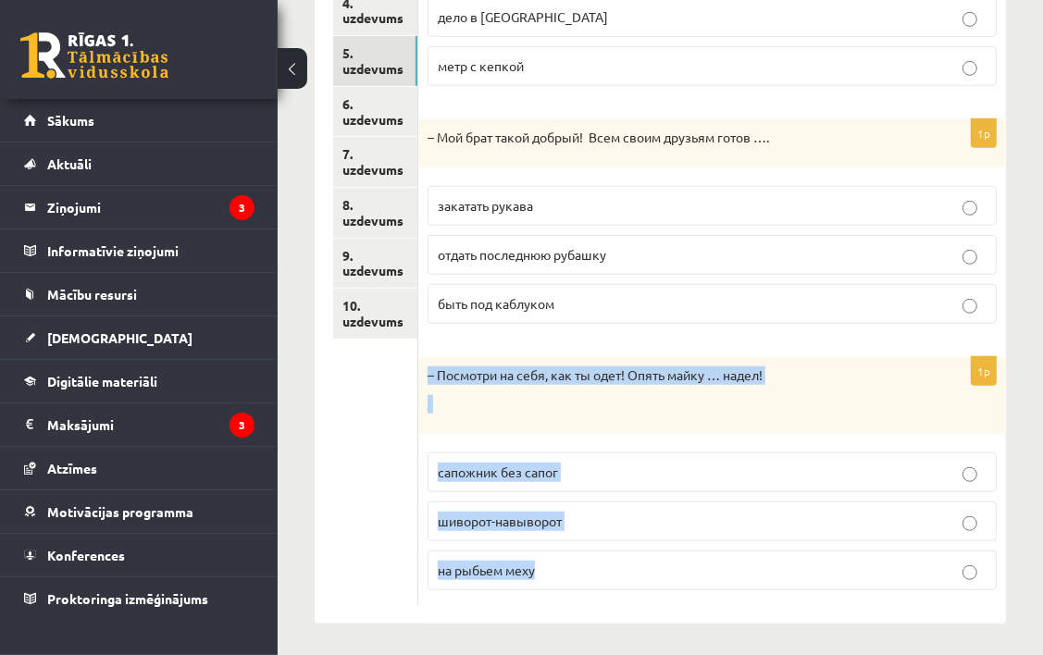
drag, startPoint x: 422, startPoint y: 363, endPoint x: 584, endPoint y: 544, distance: 243.2
click at [584, 544] on div "1p – Посмотри на себя, как ты одет! Опять майку … надел! сапожник без сапог шив…" at bounding box center [712, 481] width 588 height 248
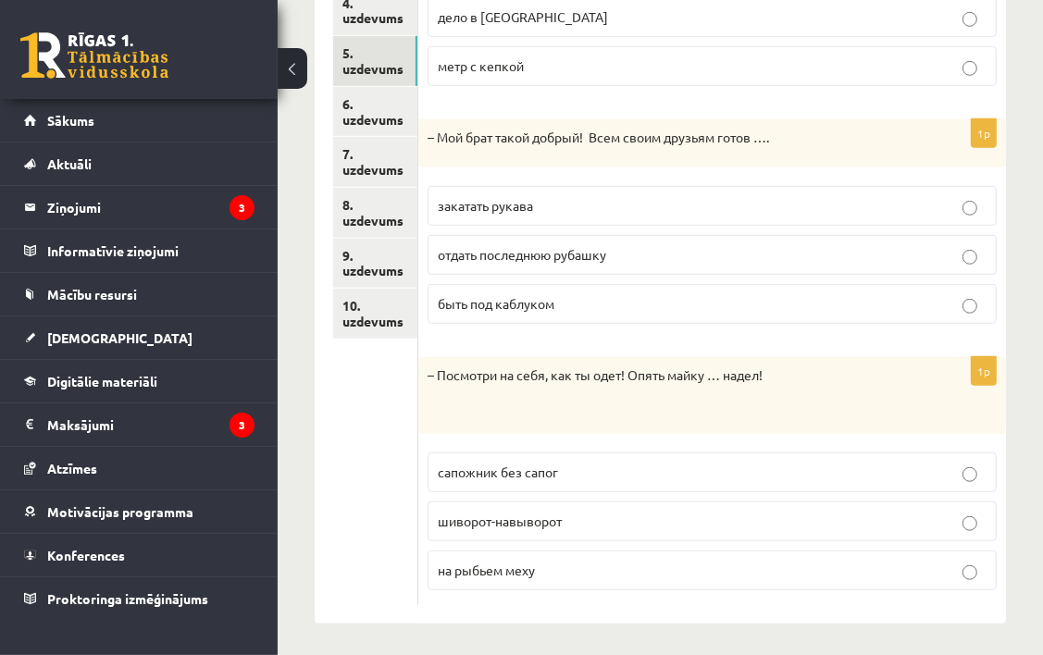
click at [400, 421] on ul "1. uzdevums 2. uzdevums 3. uzdevums 4. uzdevums 5. uzdevums 6. uzdevums 7. uzde…" at bounding box center [375, 219] width 85 height 771
click at [767, 514] on p "шиворот-навыворот" at bounding box center [712, 521] width 549 height 19
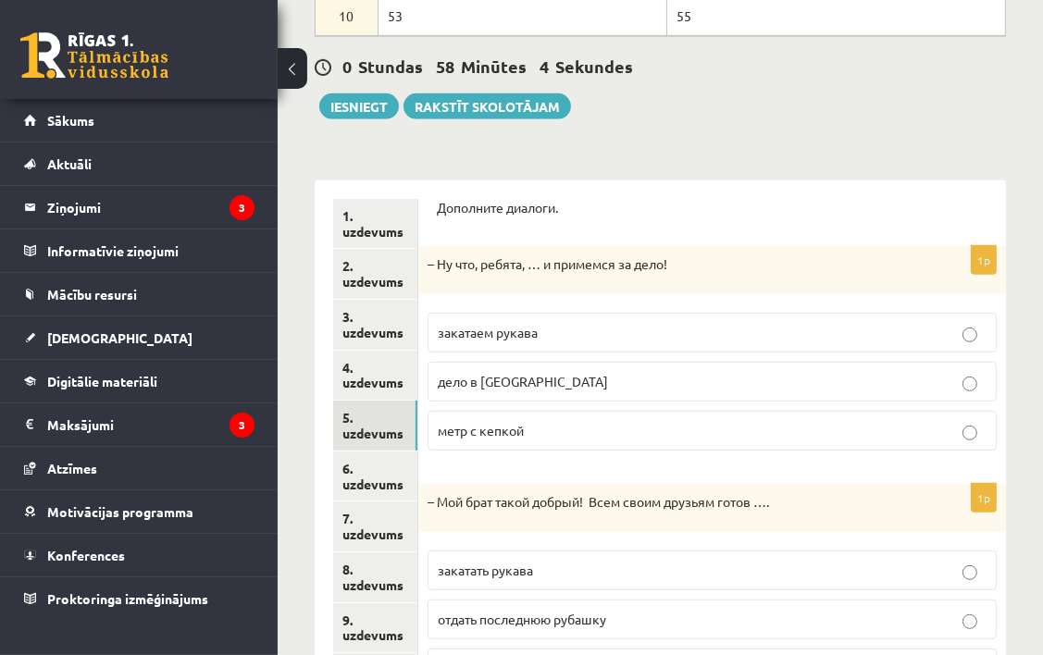
scroll to position [561, 0]
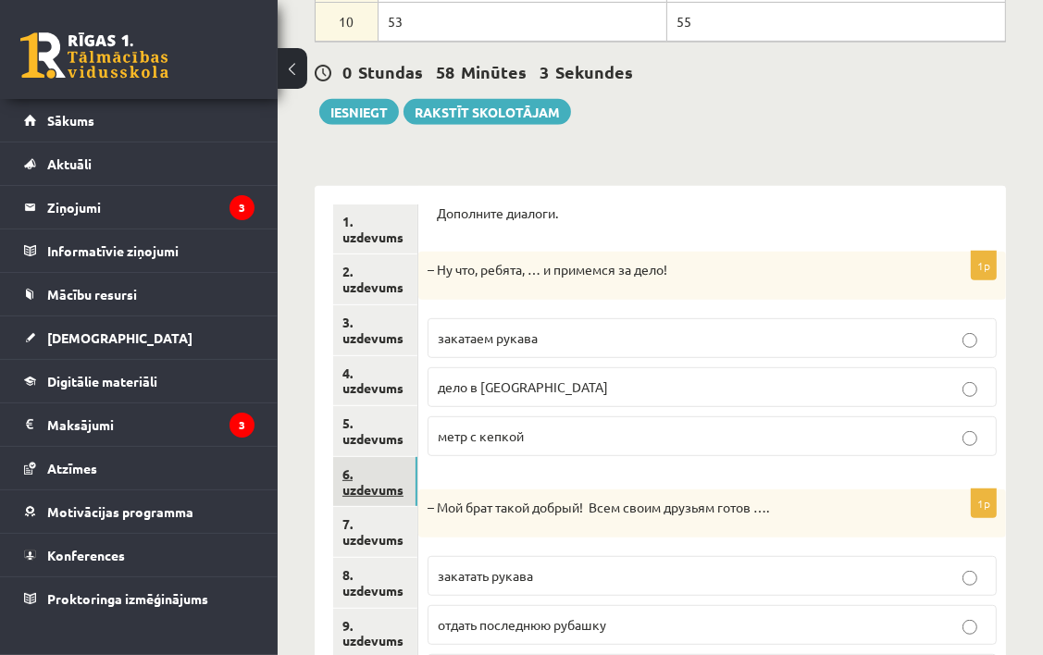
click at [367, 489] on link "6. uzdevums" at bounding box center [375, 482] width 84 height 50
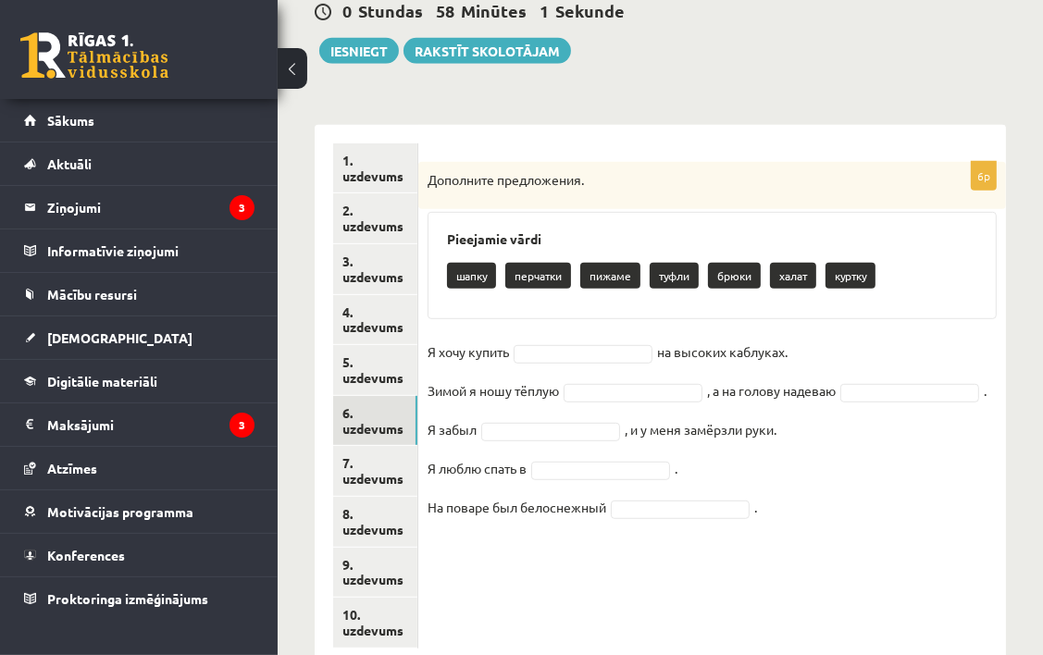
scroll to position [653, 0]
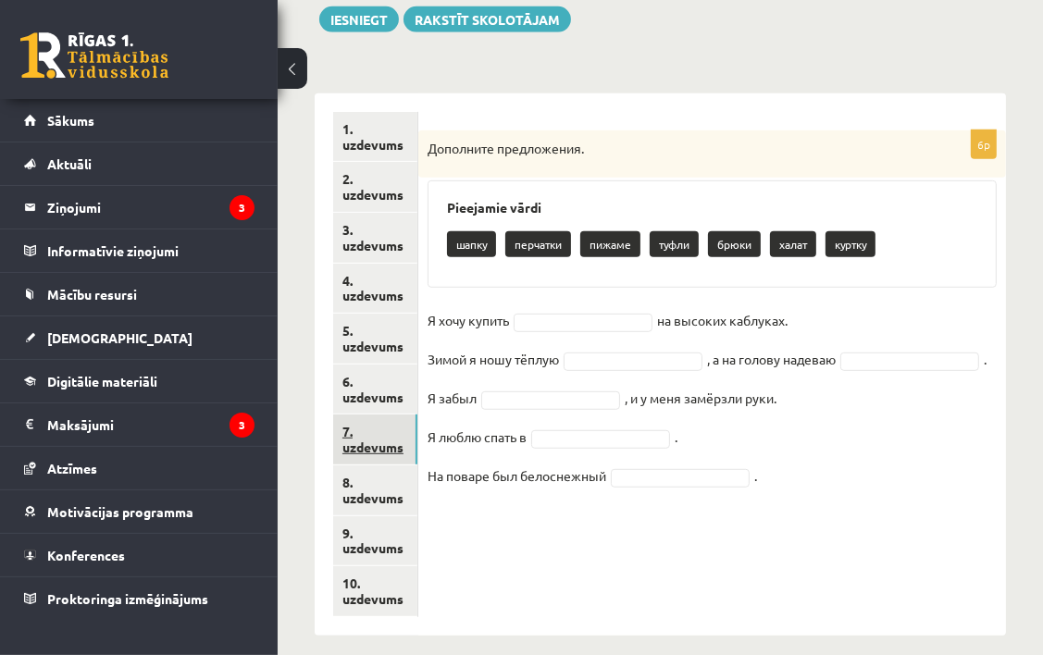
click at [397, 439] on link "7. uzdevums" at bounding box center [375, 440] width 84 height 50
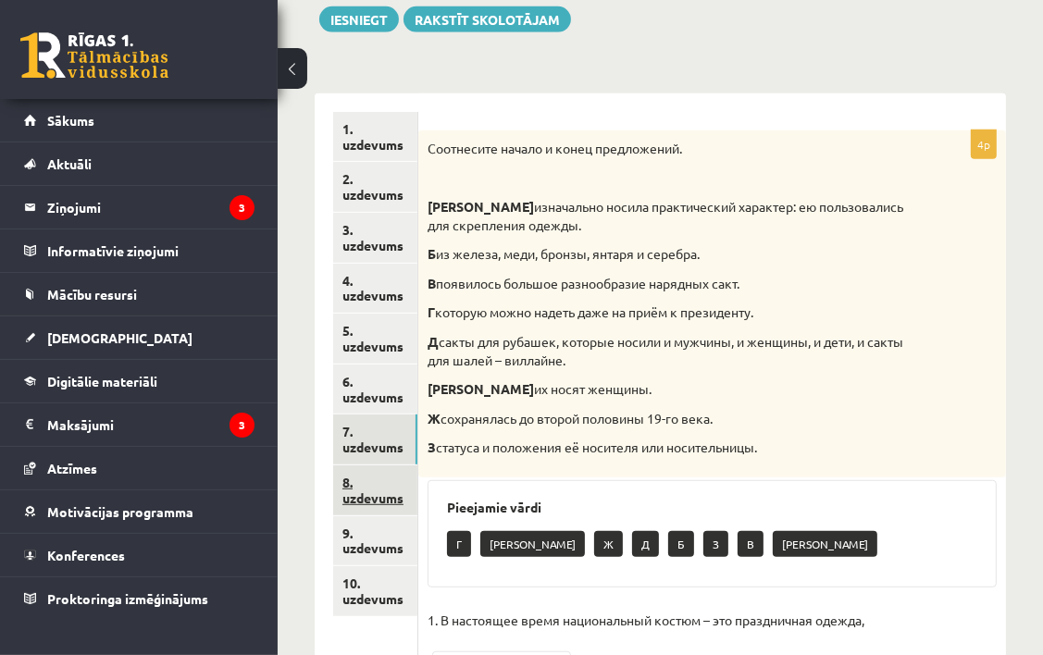
click at [397, 491] on link "8. uzdevums" at bounding box center [375, 490] width 84 height 50
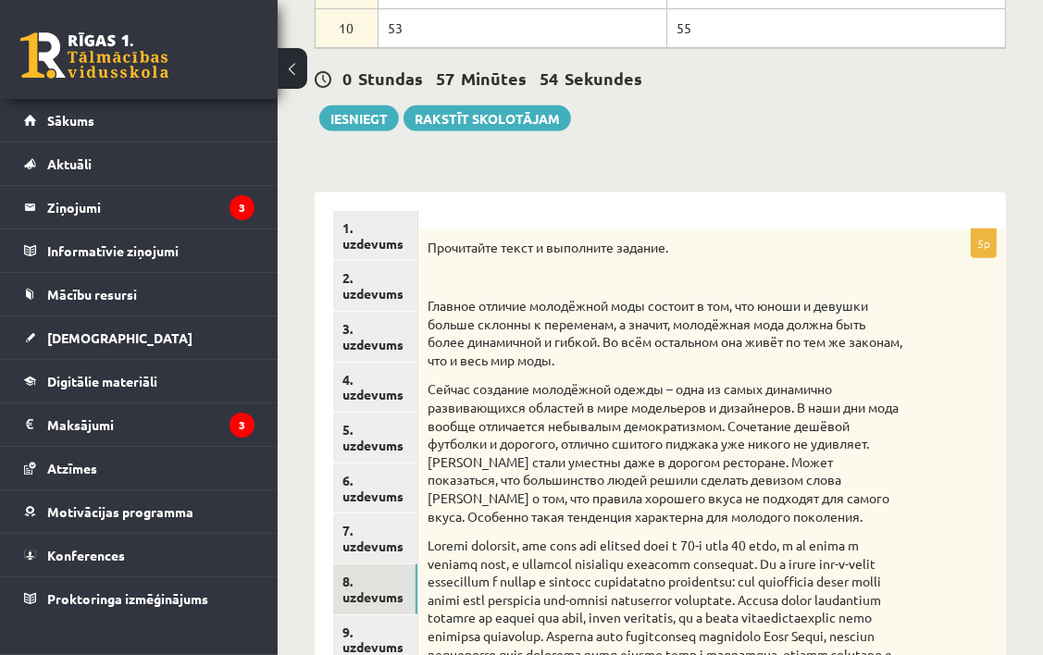
scroll to position [703, 0]
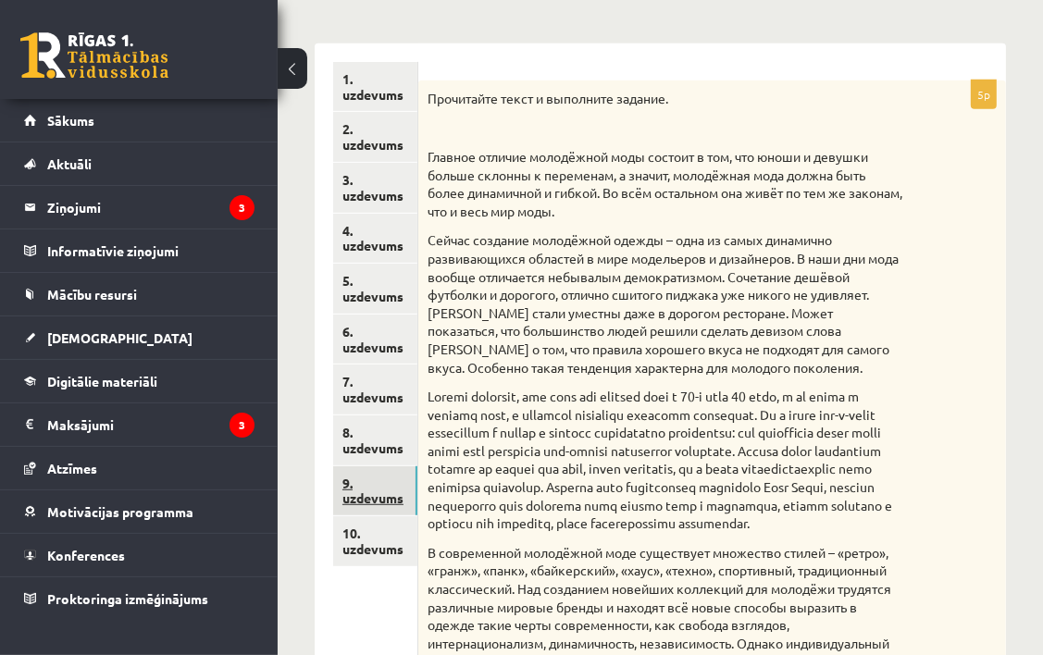
click at [380, 485] on link "9. uzdevums" at bounding box center [375, 491] width 84 height 50
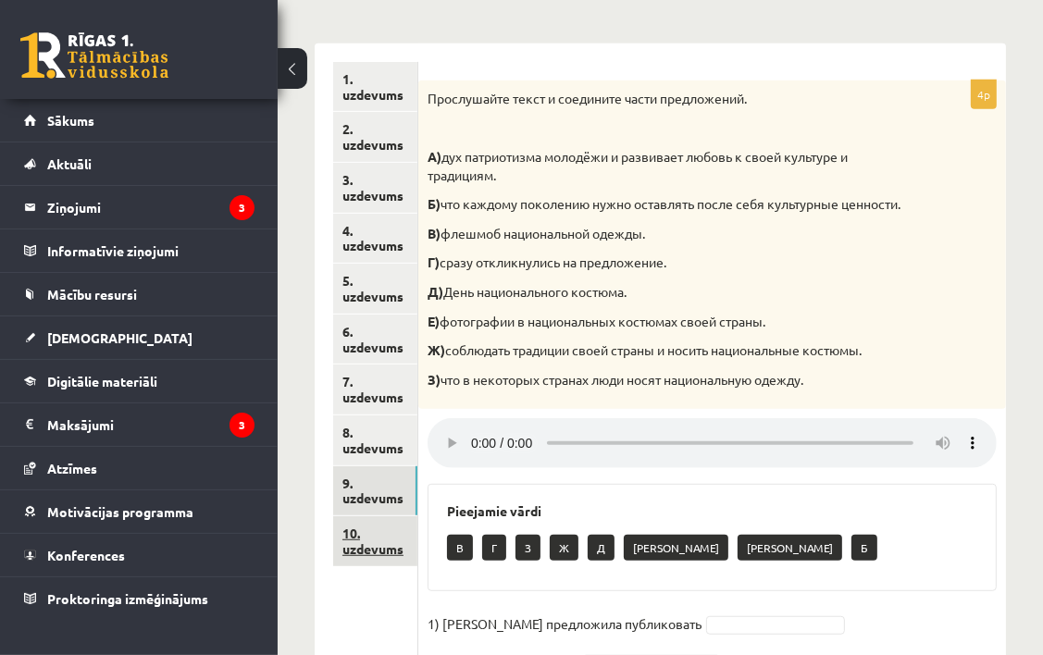
click at [393, 521] on link "10. uzdevums" at bounding box center [375, 541] width 84 height 50
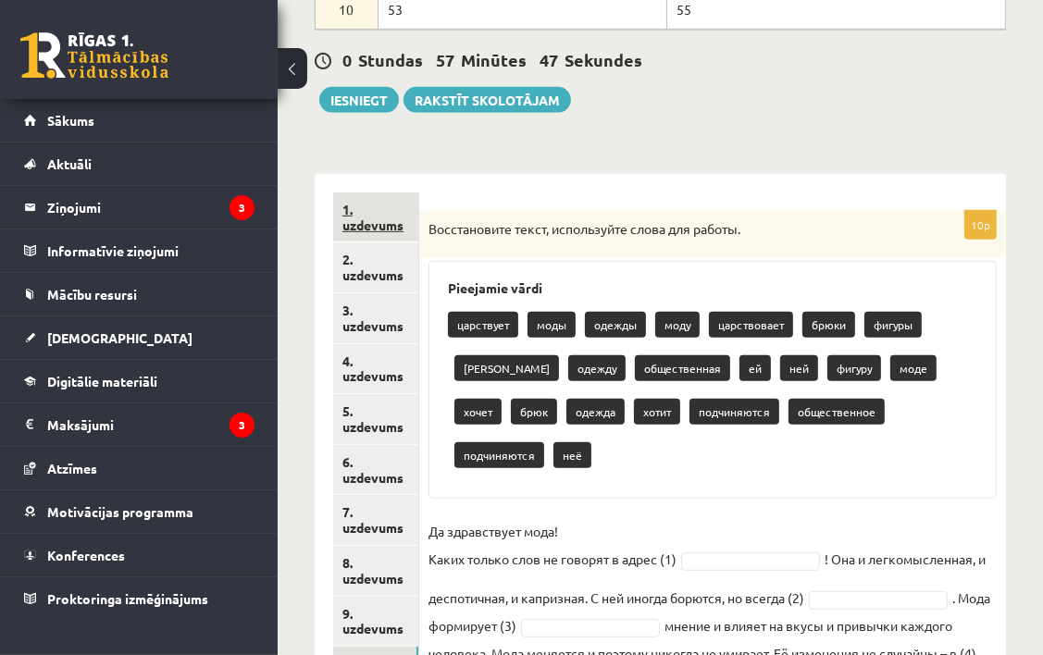
scroll to position [603, 0]
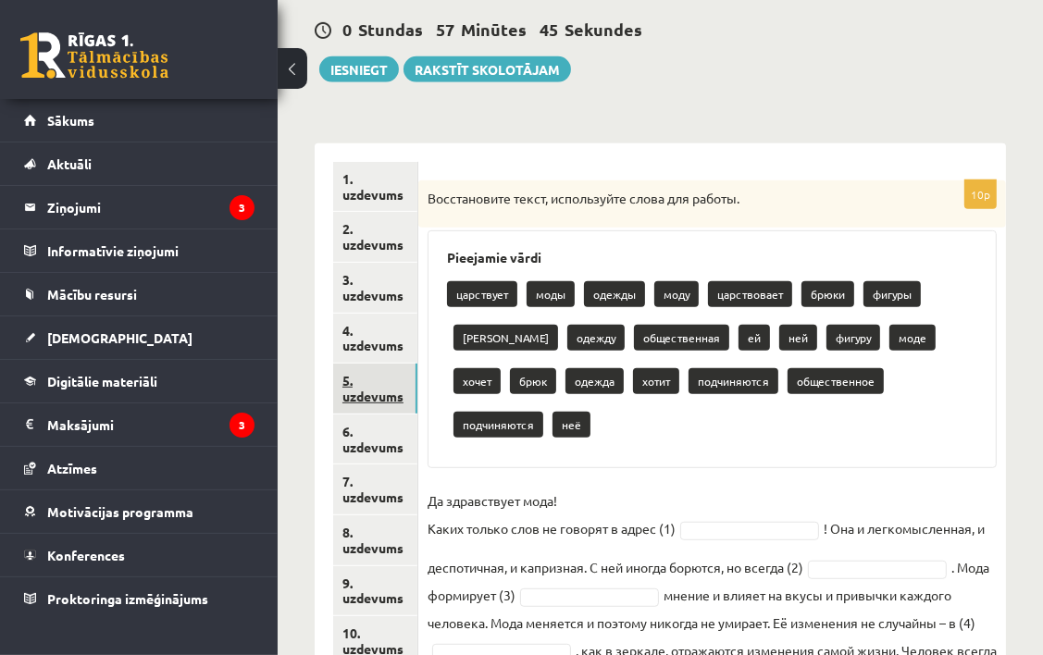
click at [383, 395] on link "5. uzdevums" at bounding box center [375, 389] width 84 height 50
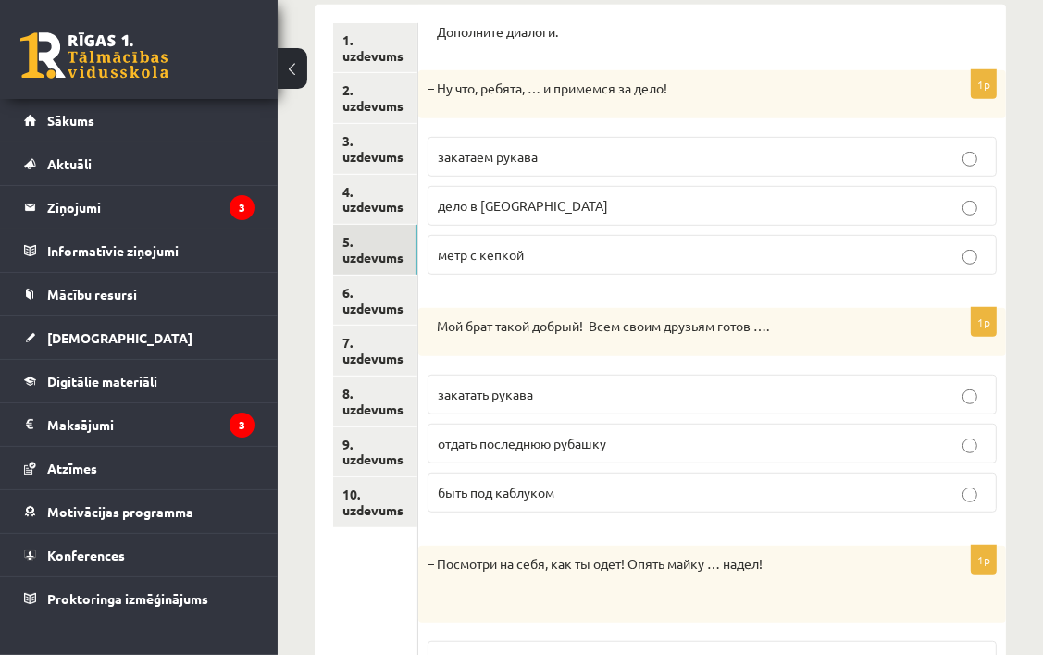
scroll to position [746, 0]
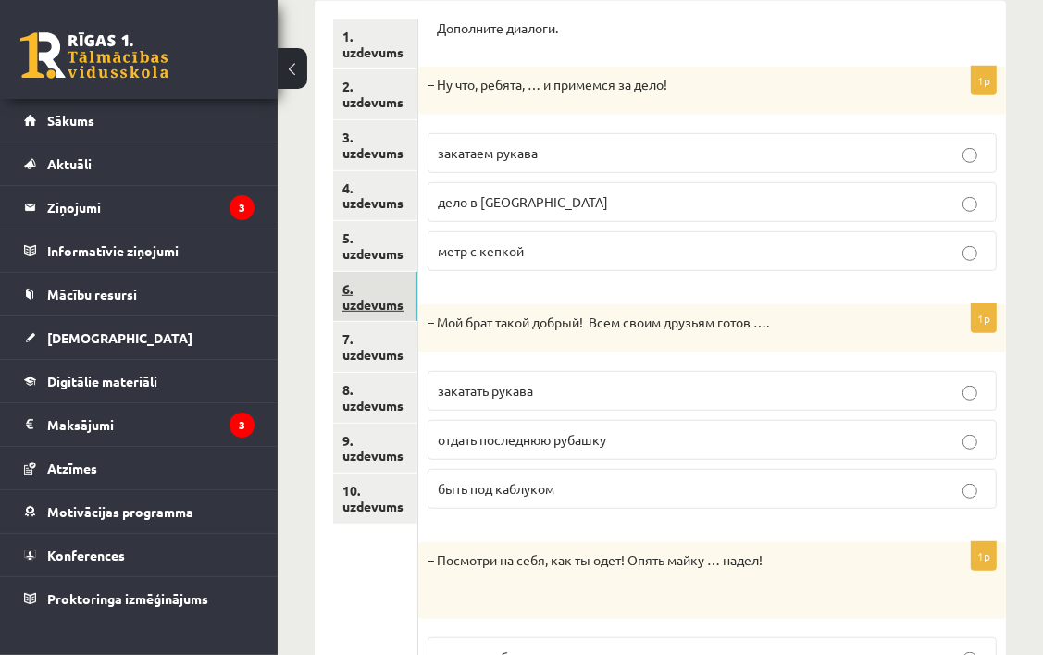
click at [385, 304] on link "6. uzdevums" at bounding box center [375, 297] width 84 height 50
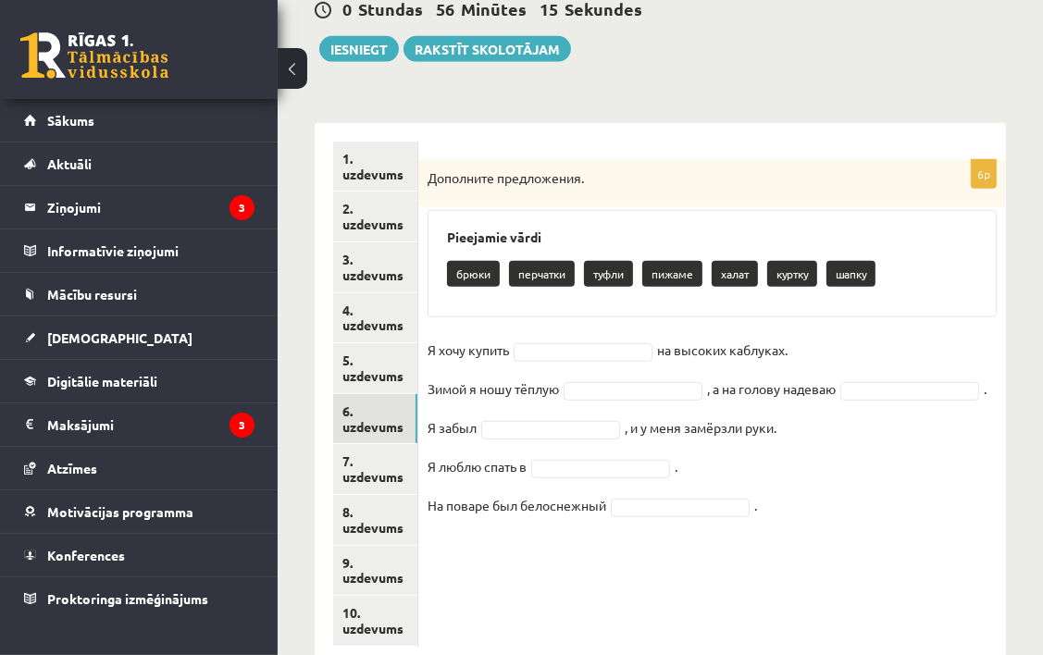
scroll to position [668, 0]
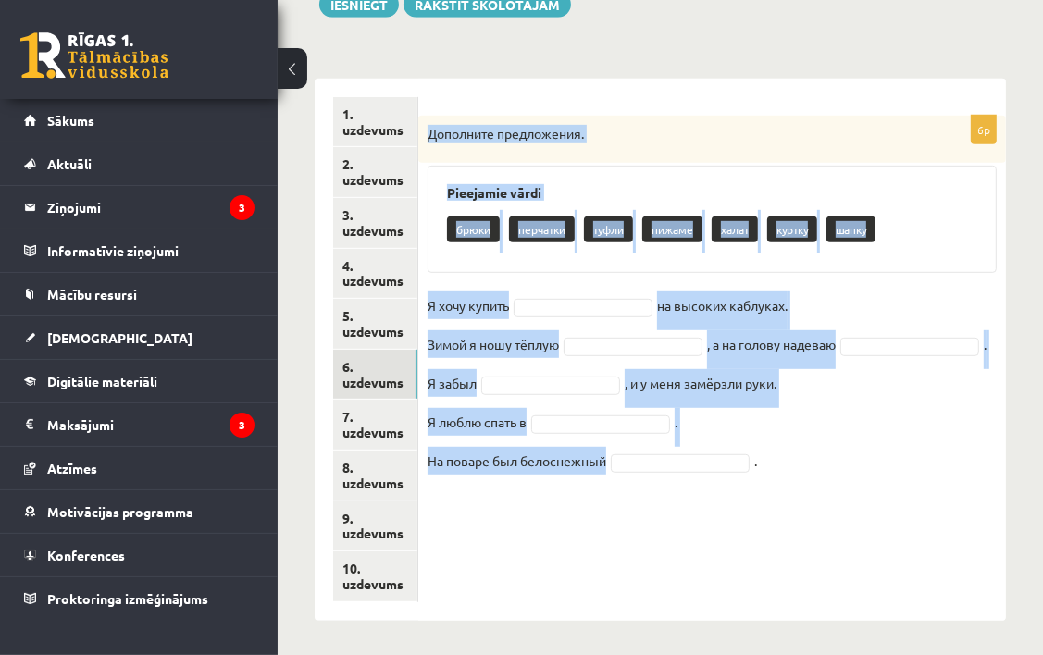
drag, startPoint x: 426, startPoint y: 136, endPoint x: 738, endPoint y: 478, distance: 463.8
click at [738, 478] on div "6p Дополните предложения. Pieejamie vārdi брюки перчатки туфли пижаме халат кур…" at bounding box center [712, 305] width 588 height 379
click at [714, 521] on div "6p Дополните предложения. Pieejamie vārdi брюки перчатки туфли пижаме халат кур…" at bounding box center [712, 350] width 588 height 542
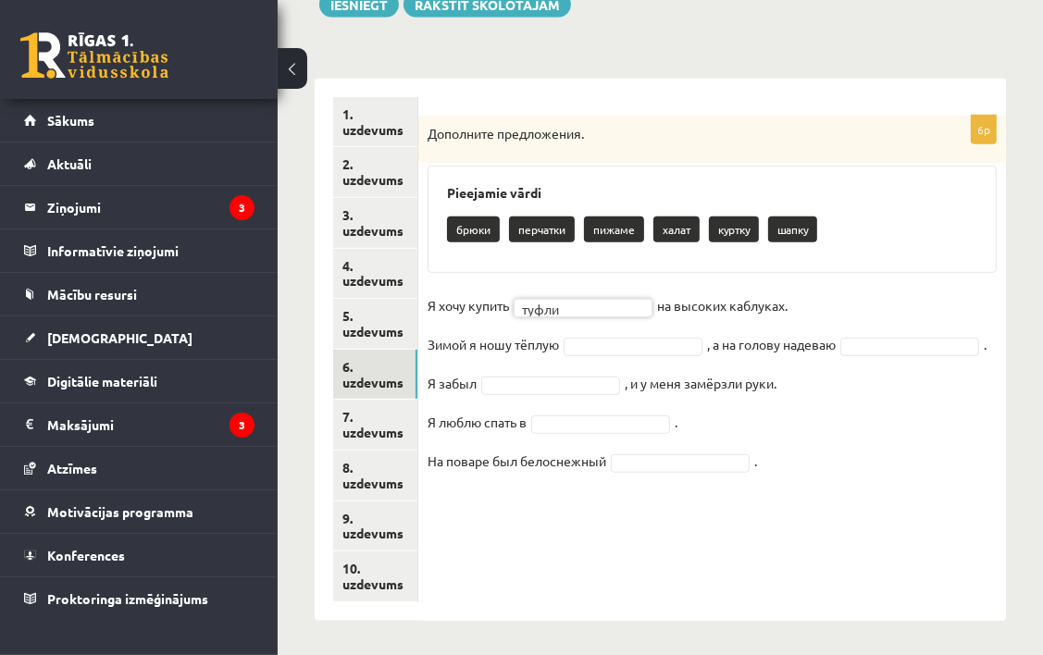
click at [650, 353] on fieldset "Я хочу купить туфли ***** на высоких каблуках. Зимой я ношу тёплую , а на голов…" at bounding box center [712, 388] width 569 height 194
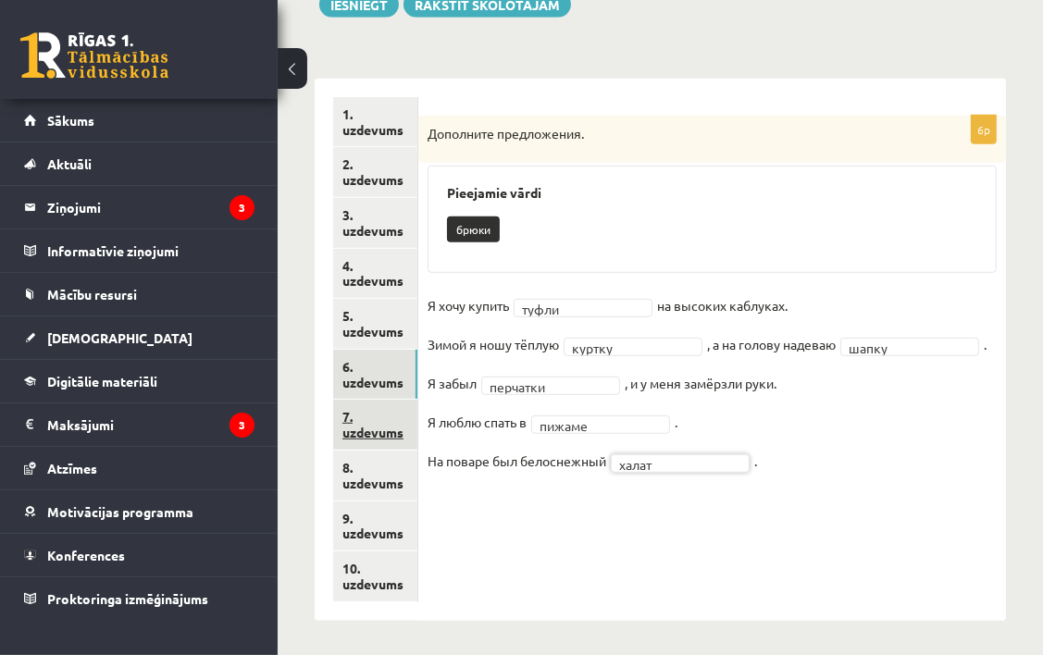
click at [397, 431] on link "7. uzdevums" at bounding box center [375, 425] width 84 height 50
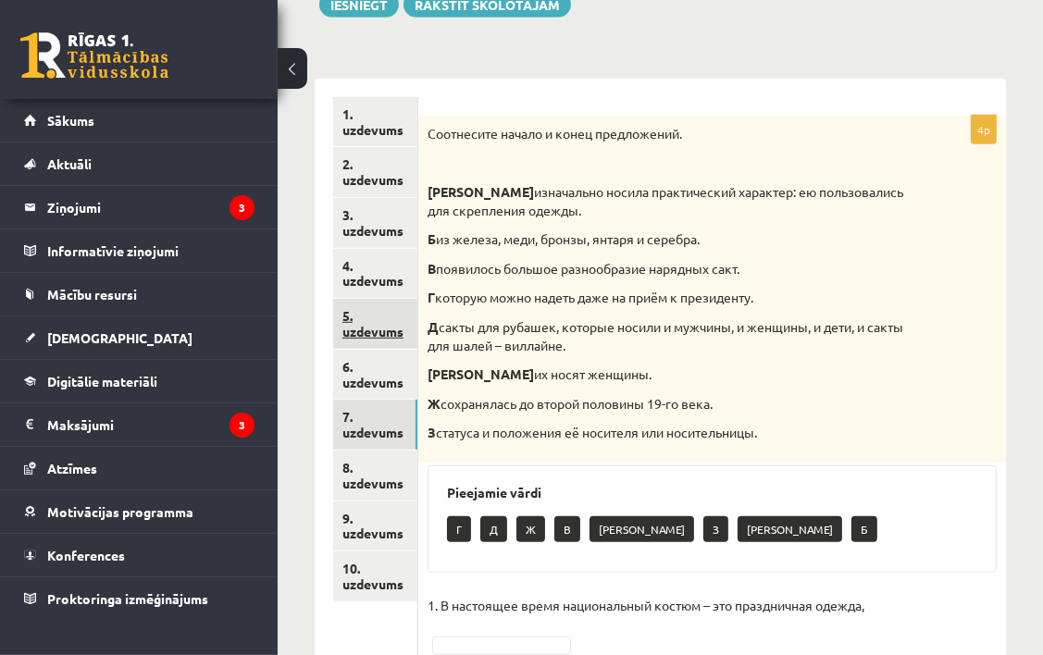
click at [381, 329] on link "5. uzdevums" at bounding box center [375, 324] width 84 height 50
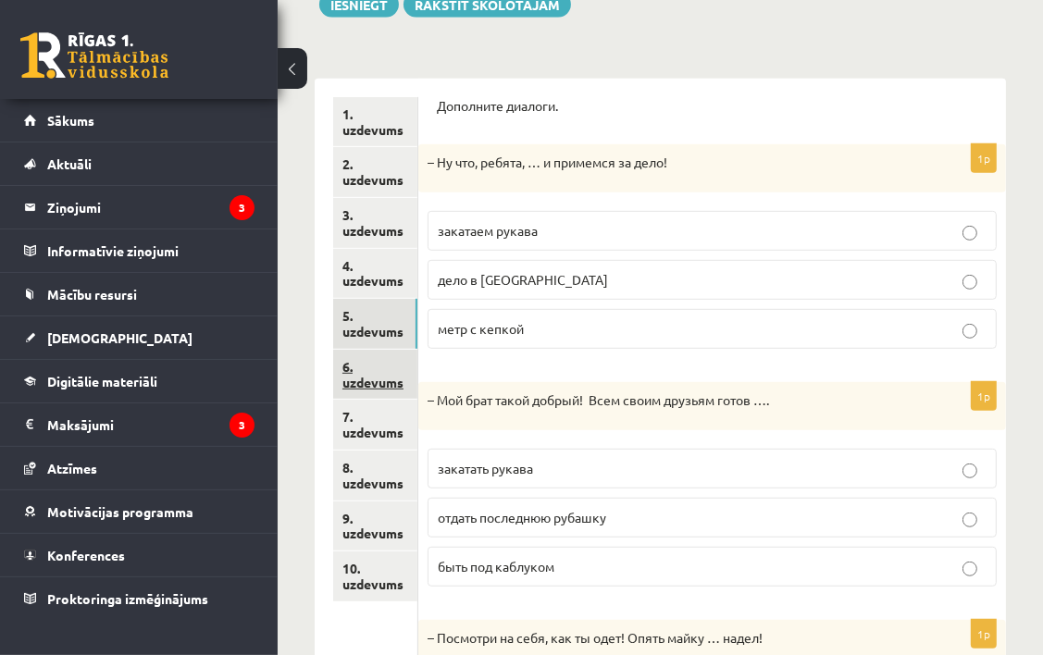
click at [397, 356] on link "6. uzdevums" at bounding box center [375, 375] width 84 height 50
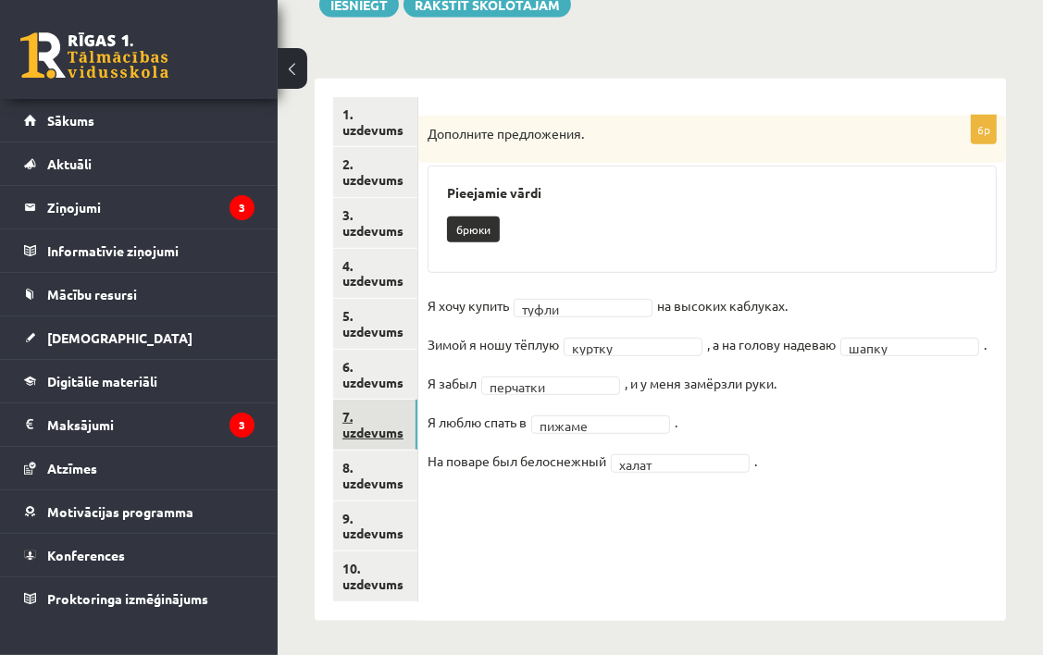
click at [391, 419] on link "7. uzdevums" at bounding box center [375, 425] width 84 height 50
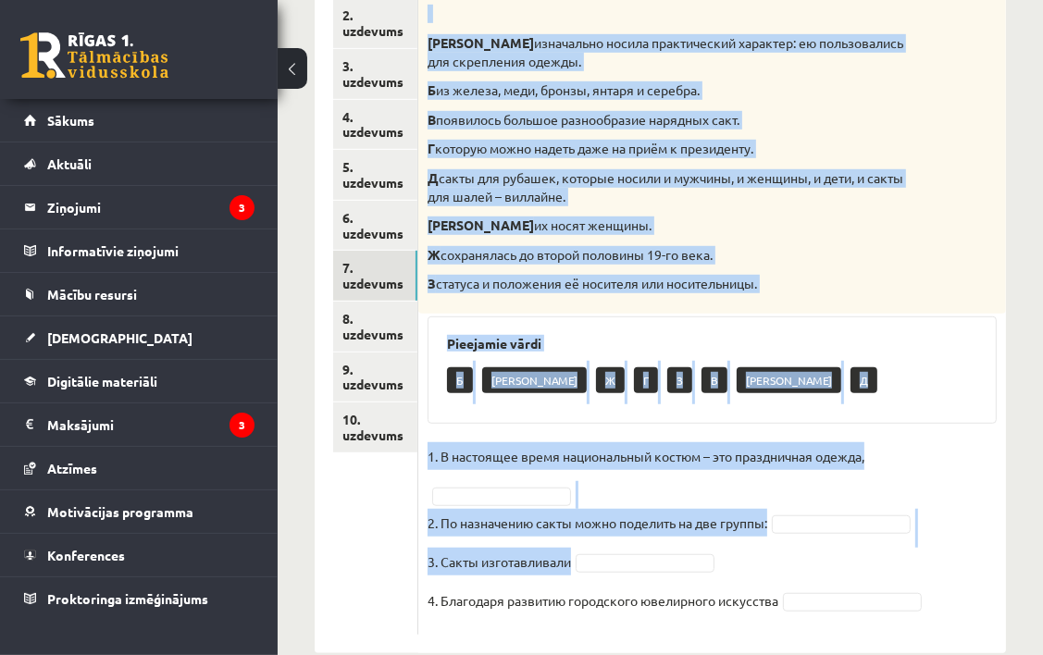
scroll to position [850, 0]
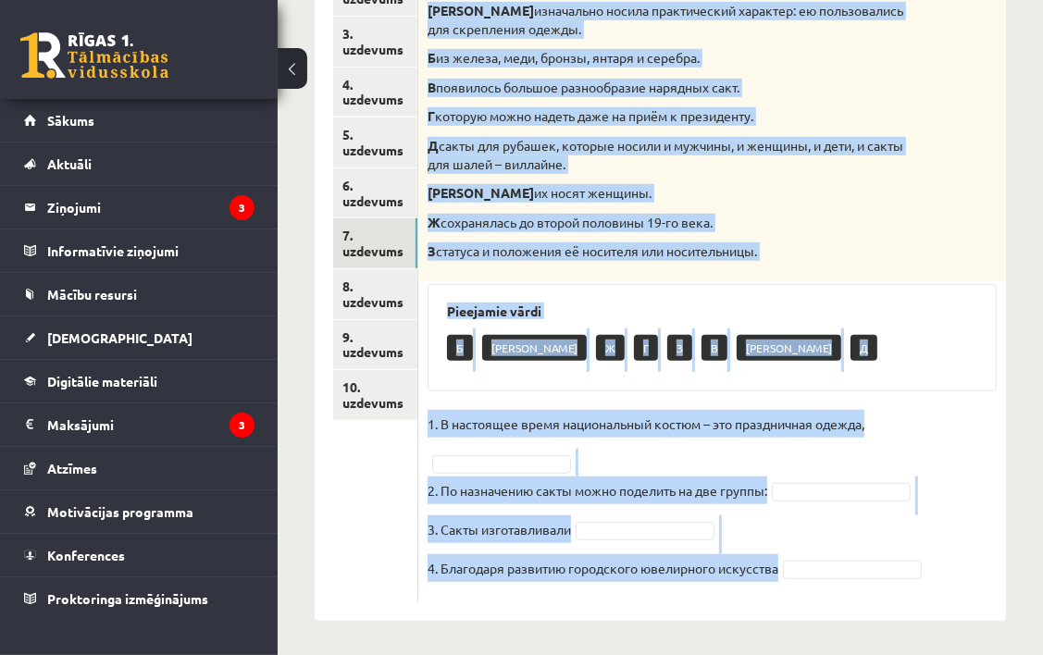
drag, startPoint x: 426, startPoint y: 131, endPoint x: 942, endPoint y: 568, distance: 676.3
click at [942, 568] on div "4p Соотнесите начало и конец предложений. А изначально носила практический хара…" at bounding box center [712, 268] width 588 height 668
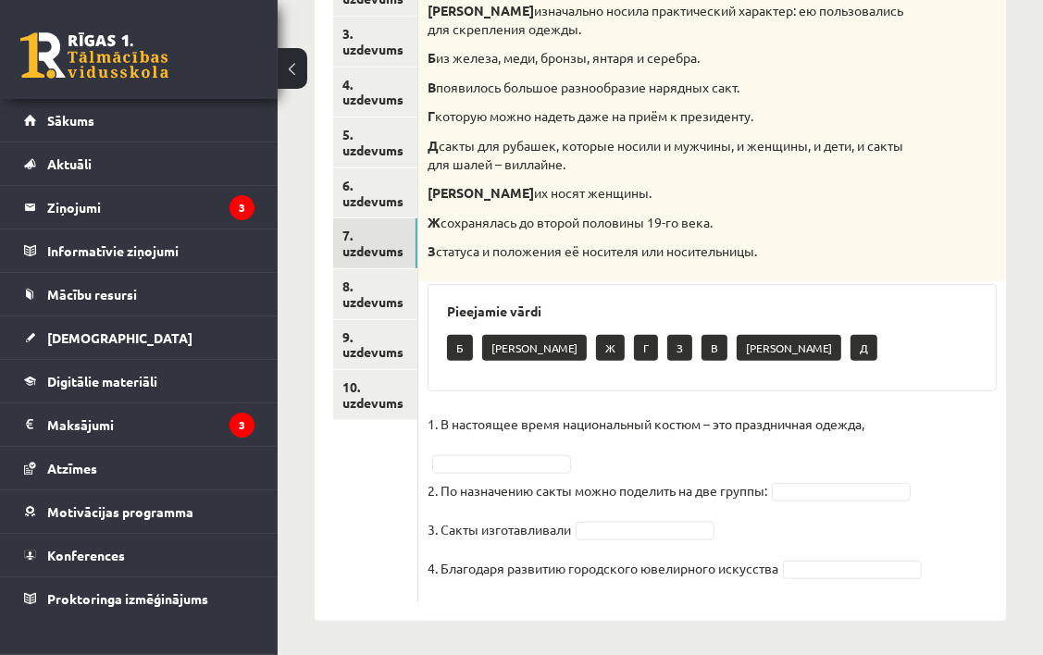
click at [344, 522] on ul "1. uzdevums 2. uzdevums 3. uzdevums 4. uzdevums 5. uzdevums 6. uzdevums 7. uzde…" at bounding box center [375, 259] width 85 height 687
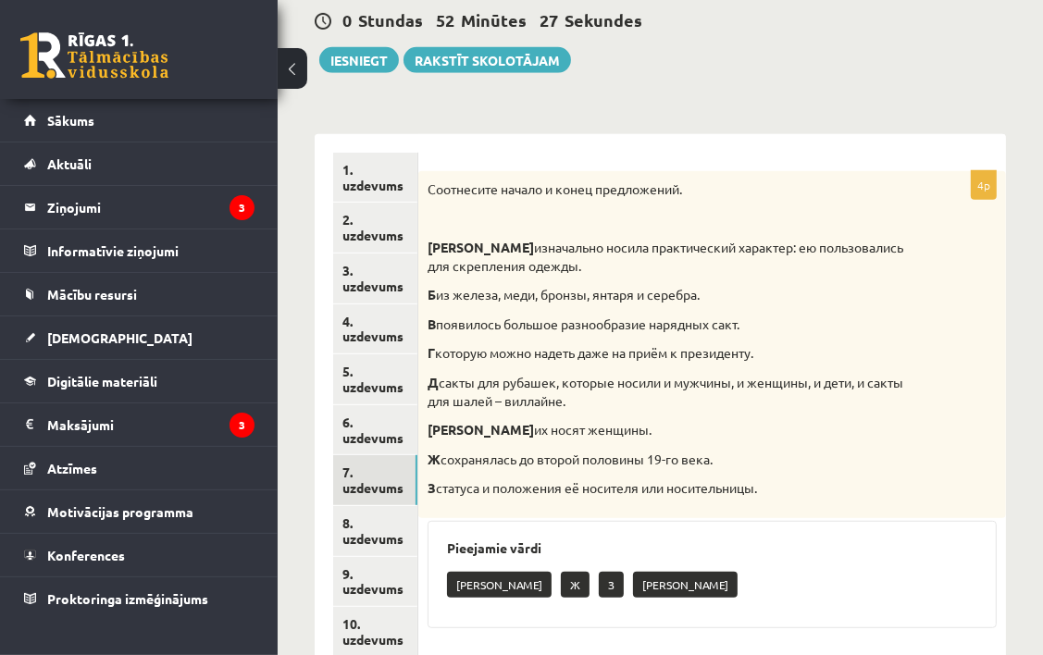
scroll to position [572, 0]
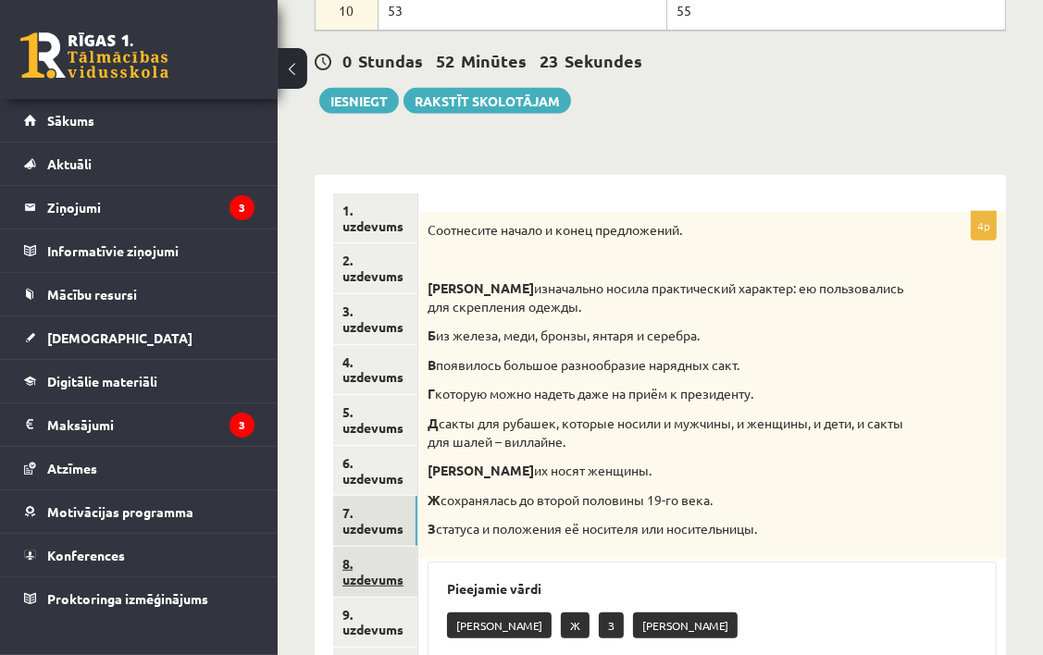
click at [378, 583] on link "8. uzdevums" at bounding box center [375, 572] width 84 height 50
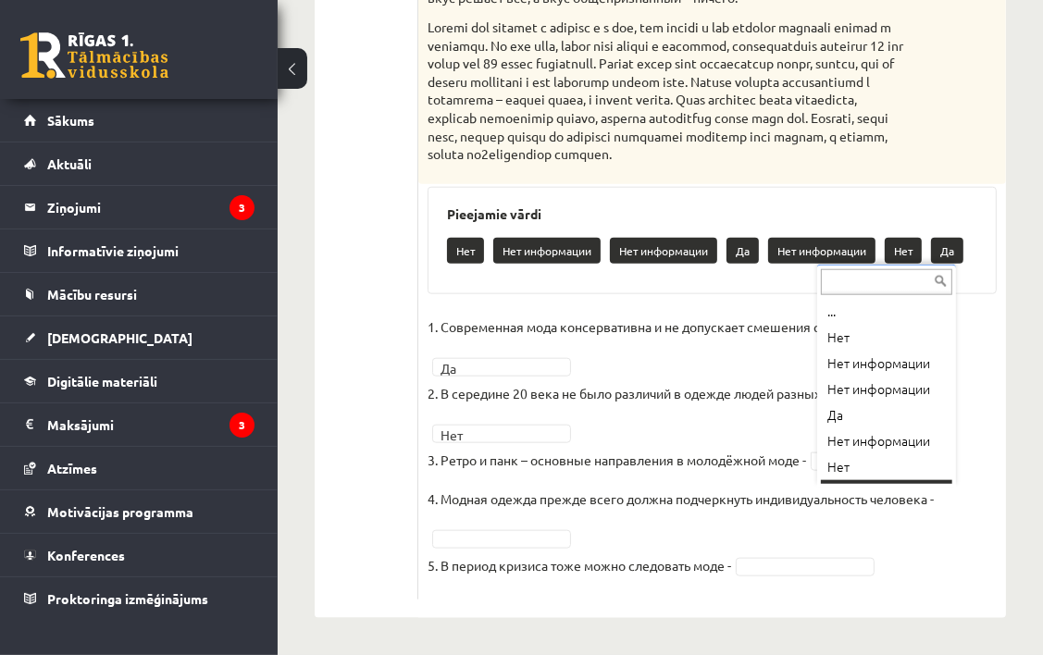
scroll to position [22, 0]
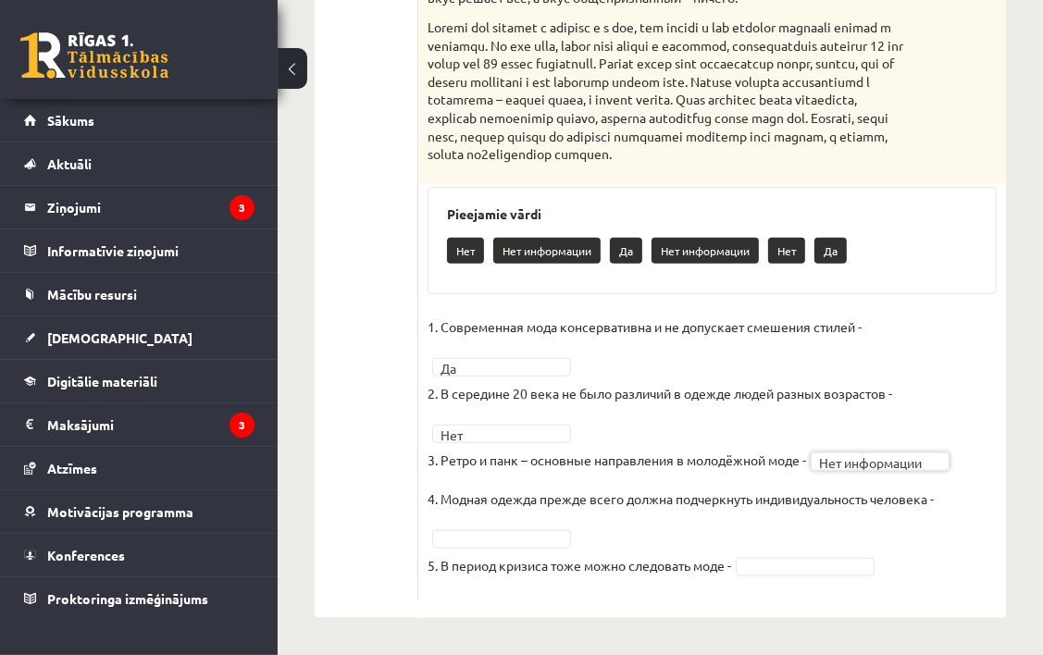
click at [559, 526] on fieldset "**********" at bounding box center [712, 452] width 569 height 278
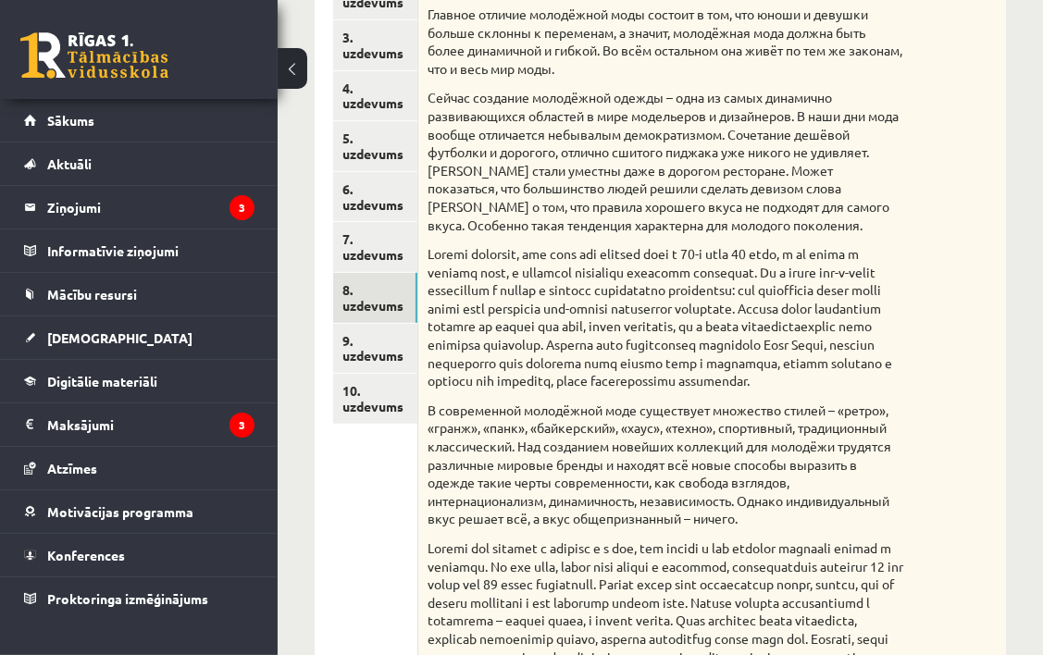
scroll to position [845, 0]
click at [401, 348] on link "9. uzdevums" at bounding box center [375, 350] width 84 height 50
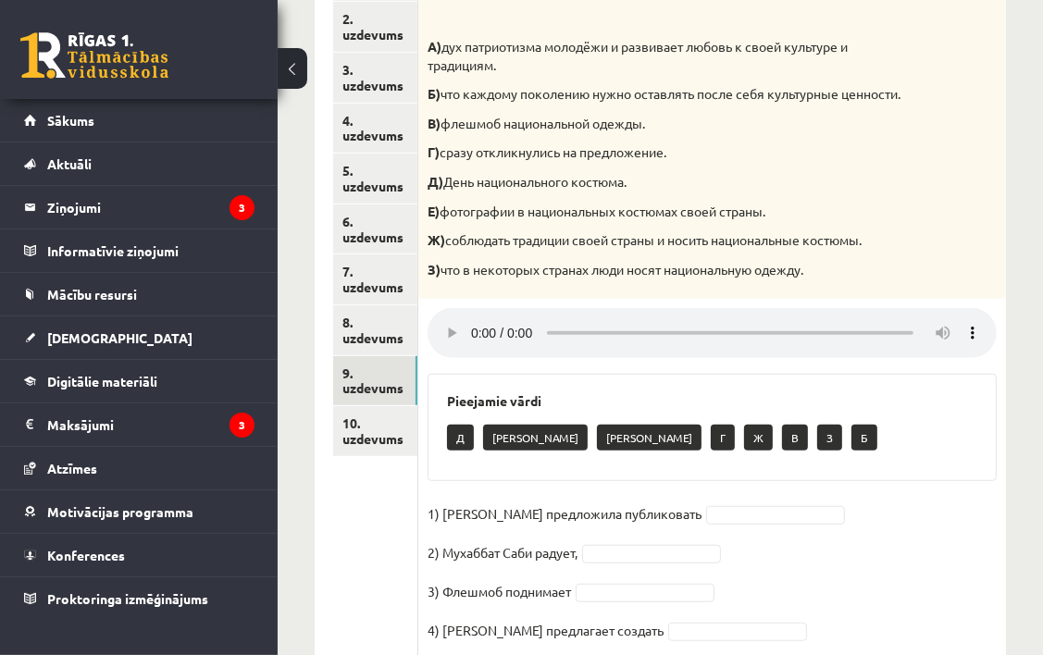
scroll to position [895, 0]
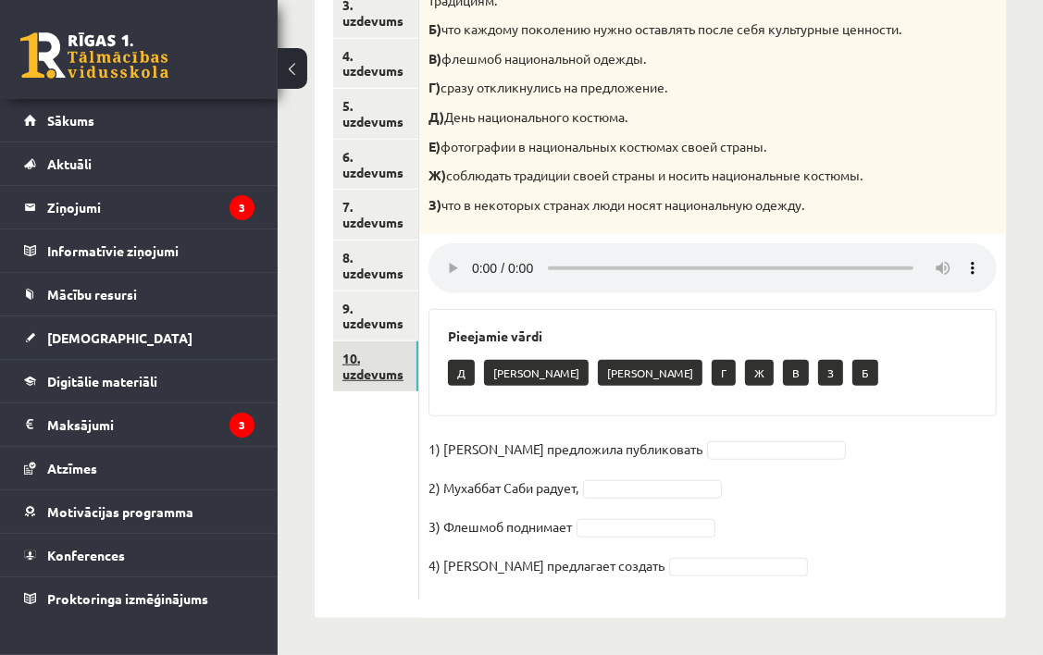
click at [395, 347] on link "10. uzdevums" at bounding box center [375, 366] width 85 height 50
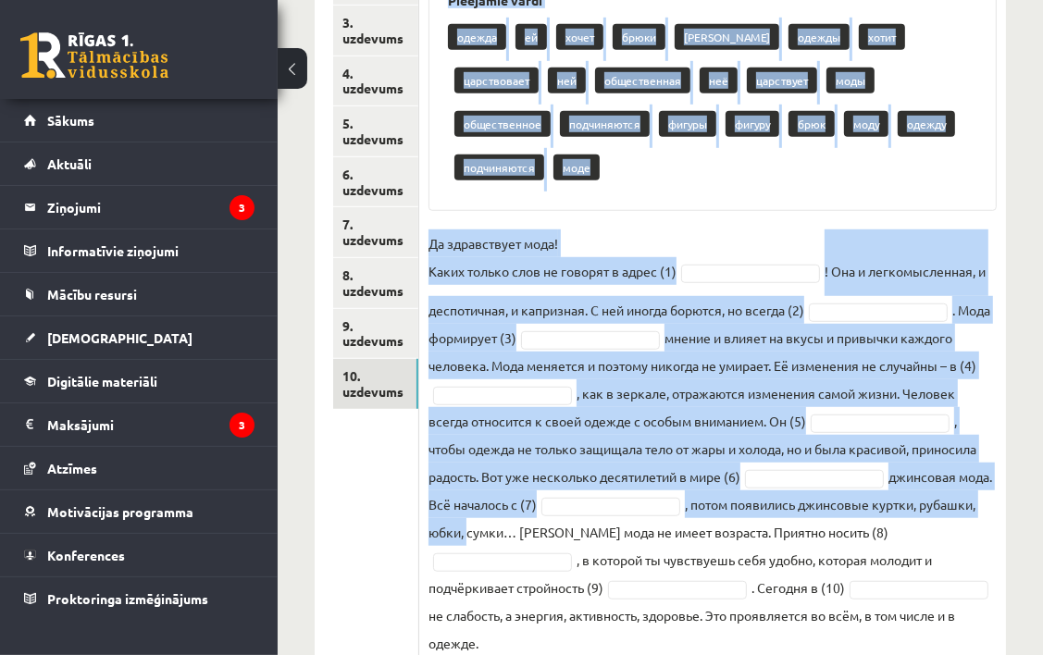
scroll to position [925, 0]
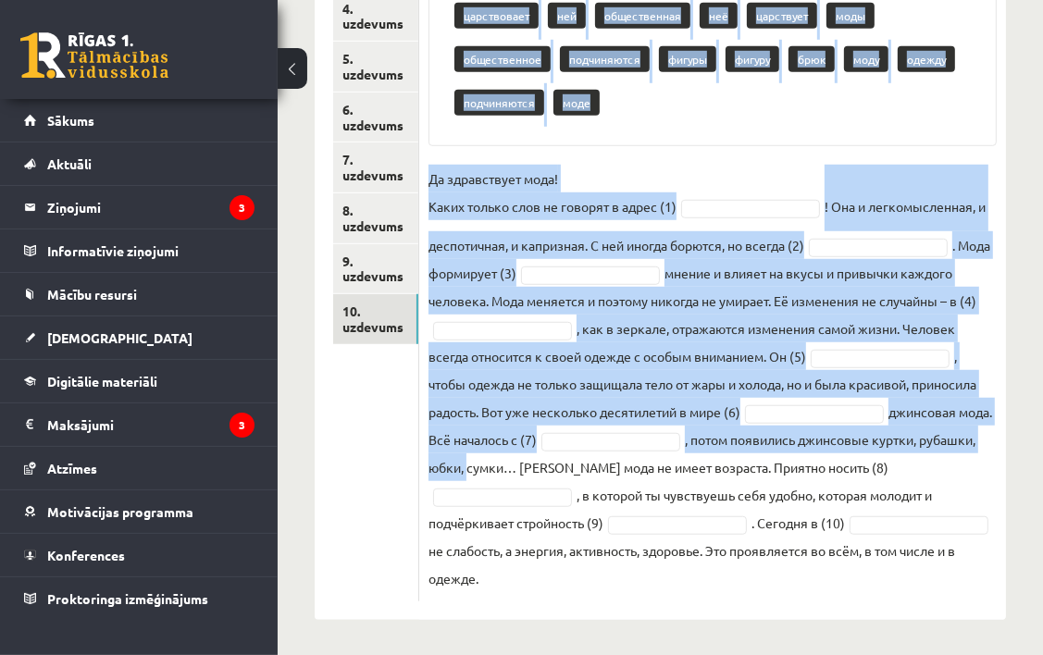
drag, startPoint x: 428, startPoint y: 278, endPoint x: 826, endPoint y: 596, distance: 509.6
click at [826, 596] on div "10p Восстановите текст, используйте слова для работы. Pieejamie vārdi одежда ей…" at bounding box center [712, 229] width 587 height 743
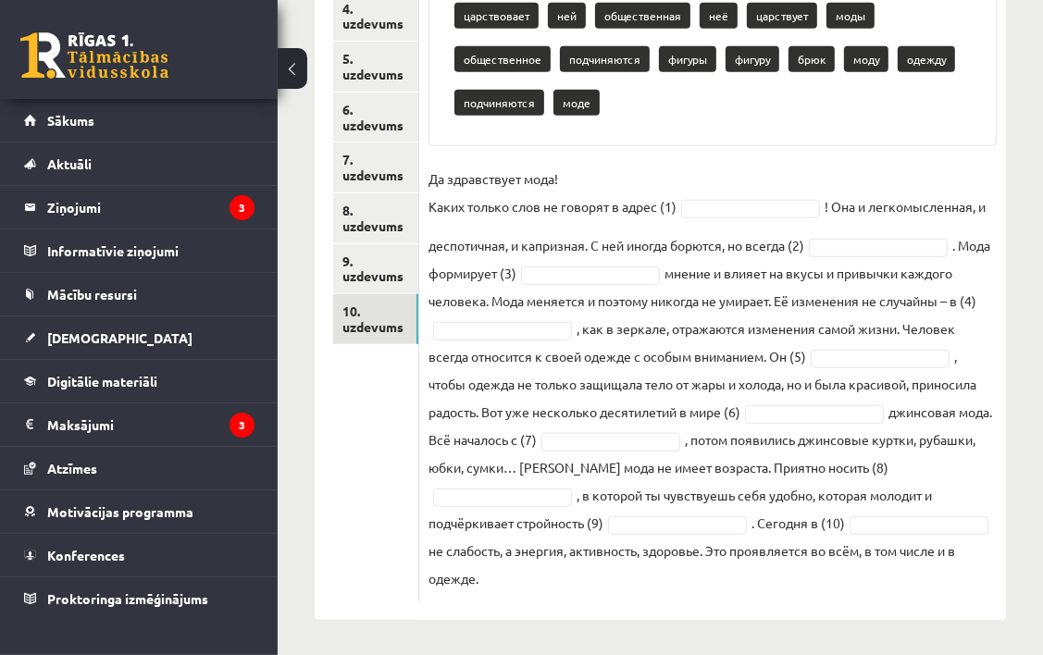
click at [343, 453] on ul "1. uzdevums 2. uzdevums 3. uzdevums 4. uzdevums 5. uzdevums 6. uzdevums 7. uzde…" at bounding box center [376, 221] width 86 height 762
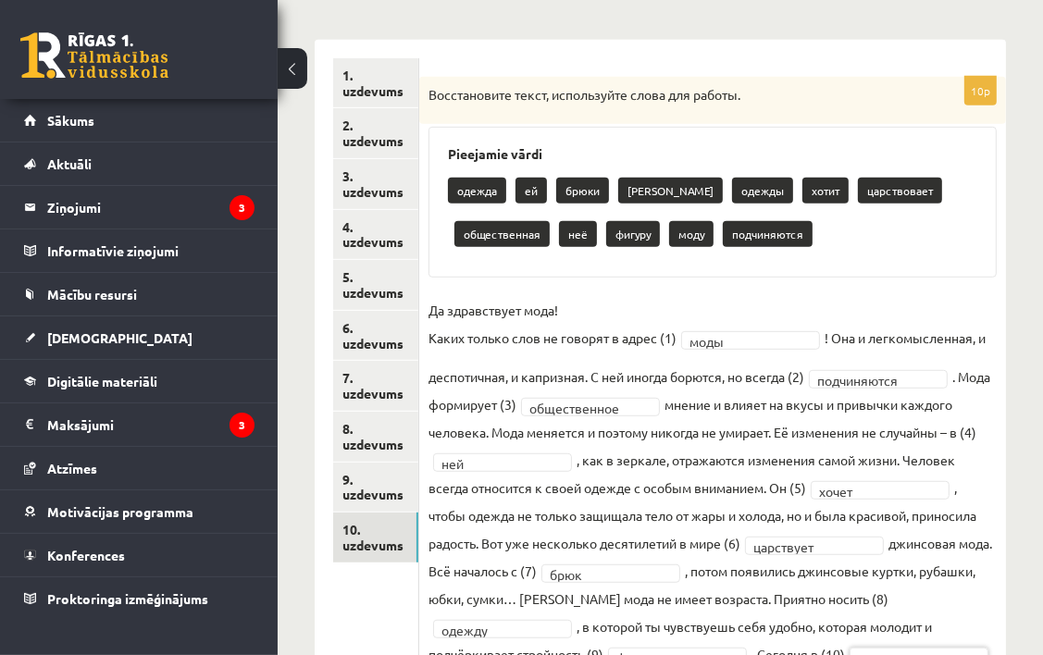
scroll to position [560, 0]
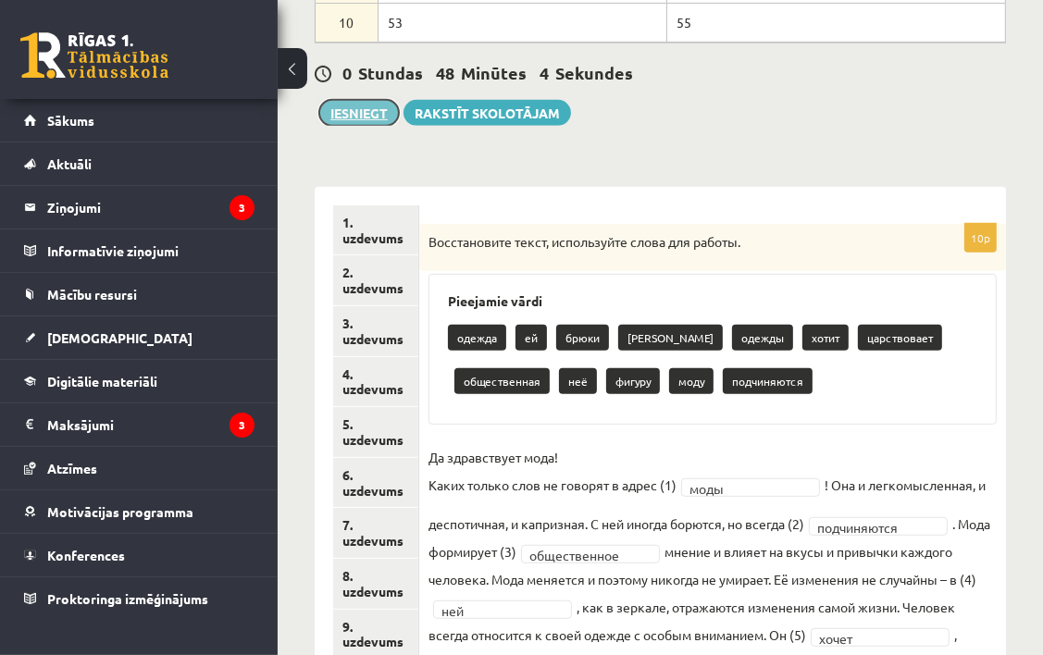
click at [366, 105] on button "Iesniegt" at bounding box center [359, 113] width 80 height 26
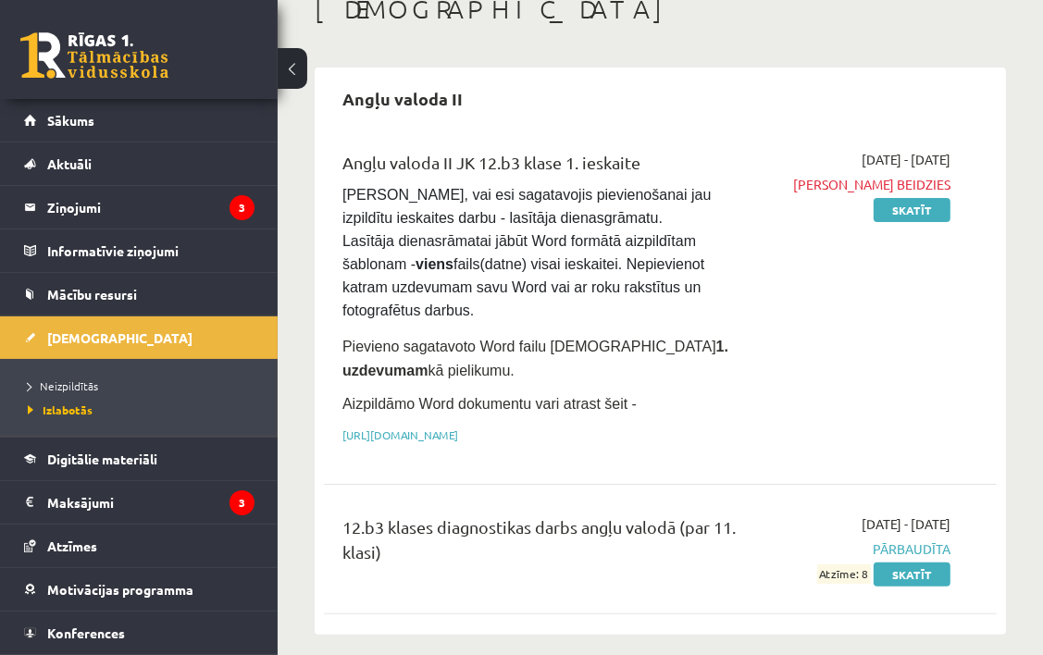
scroll to position [93, 0]
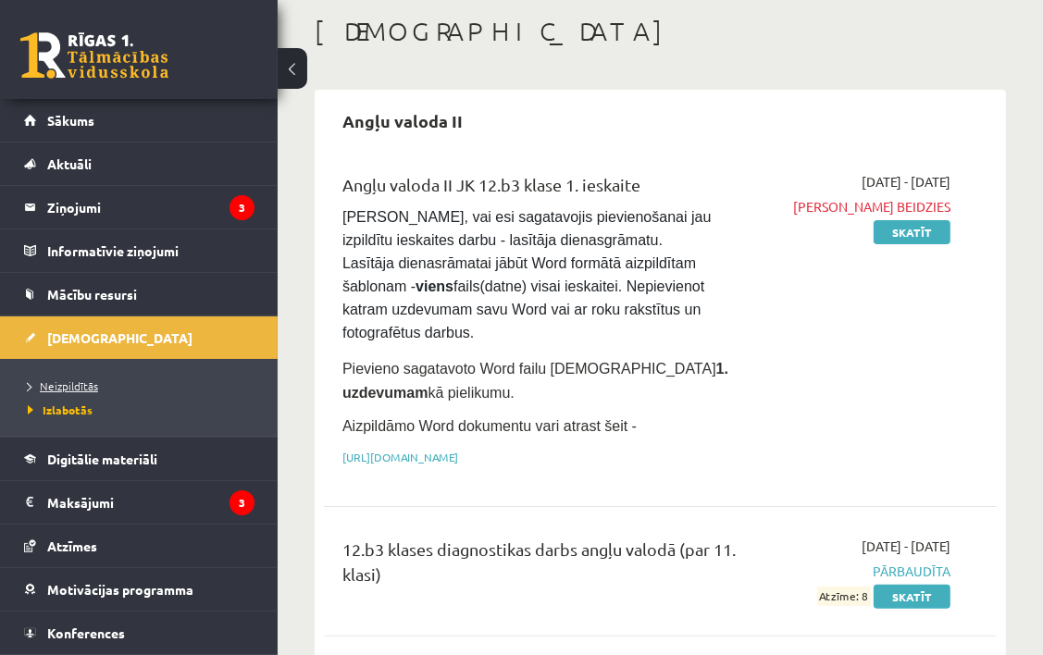
click at [78, 379] on span "Neizpildītās" at bounding box center [63, 385] width 70 height 15
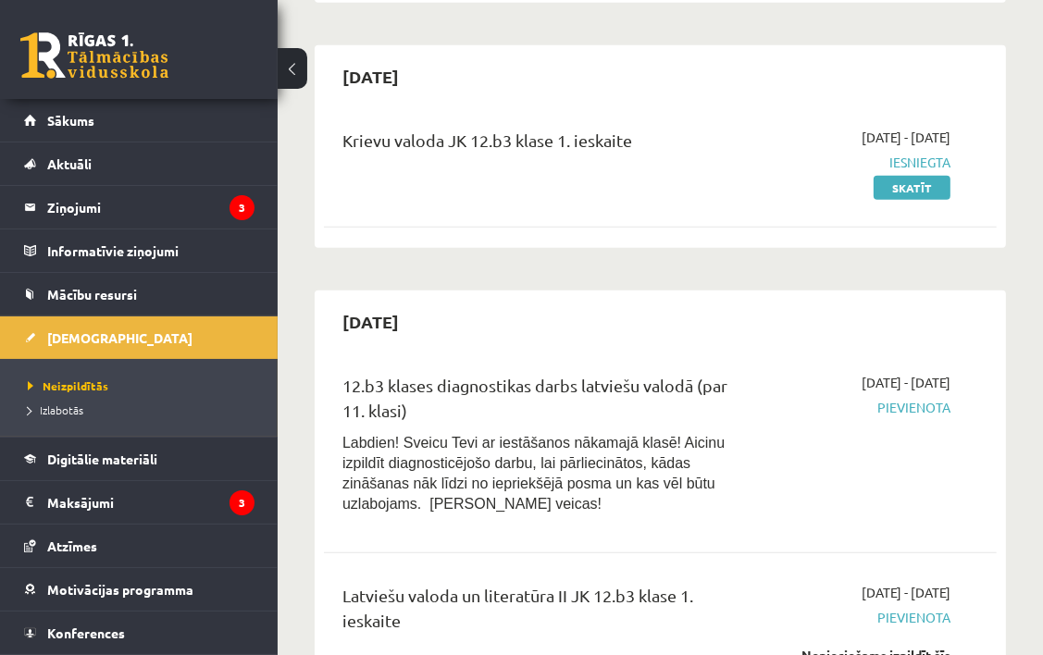
scroll to position [925, 0]
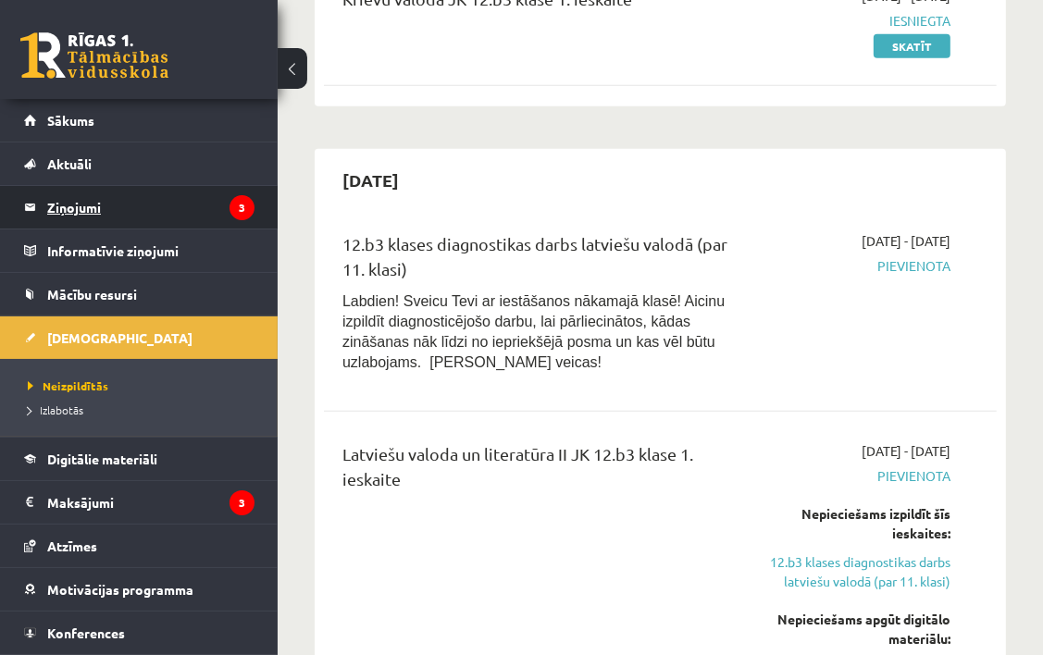
click at [134, 212] on legend "Ziņojumi 3" at bounding box center [150, 207] width 207 height 43
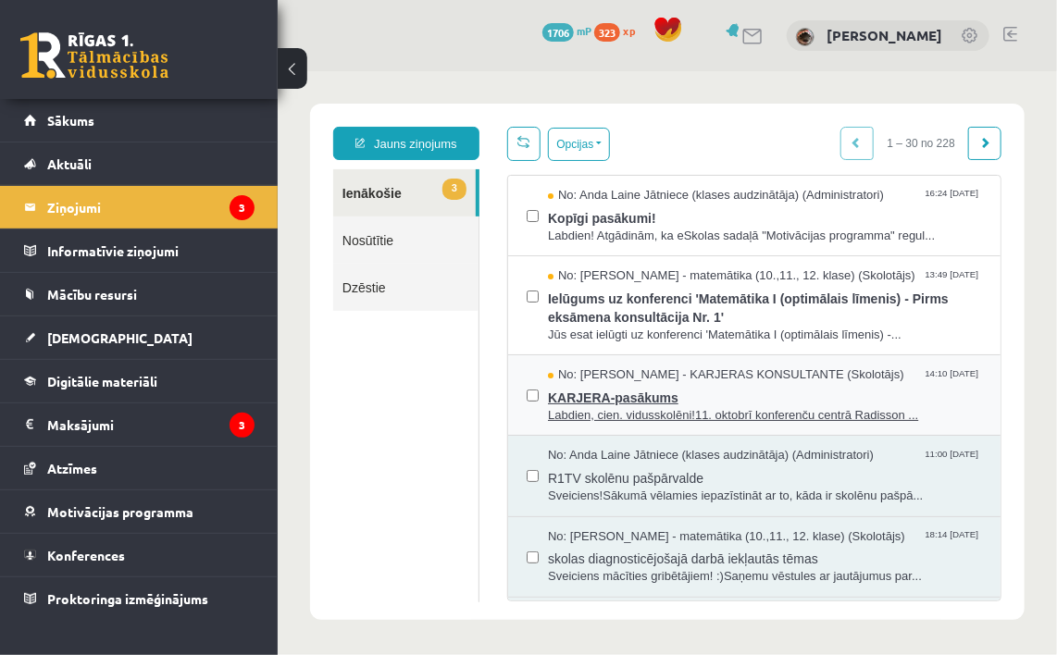
click at [632, 376] on span "No: [PERSON_NAME] - KARJERAS KONSULTANTE (Skolotājs)" at bounding box center [725, 375] width 356 height 18
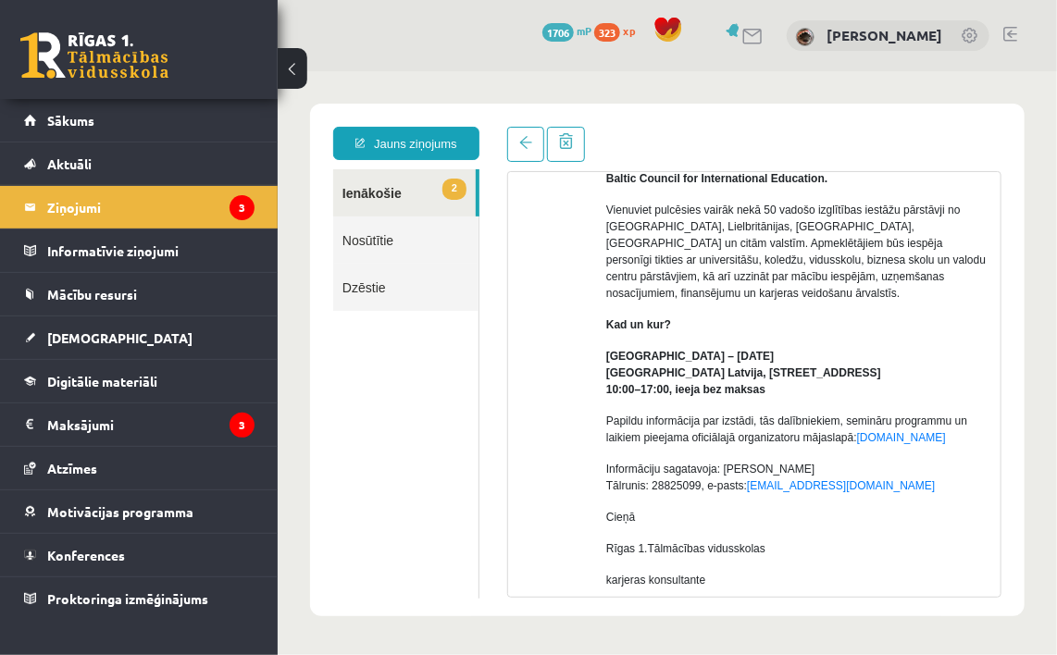
scroll to position [278, 0]
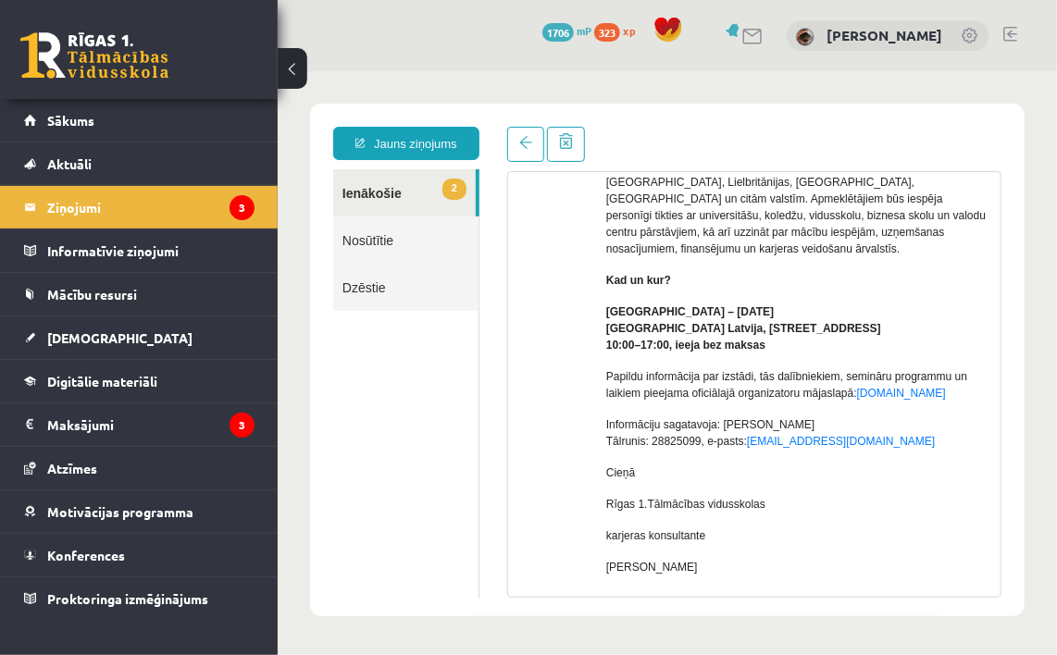
drag, startPoint x: 656, startPoint y: 432, endPoint x: 641, endPoint y: 431, distance: 14.8
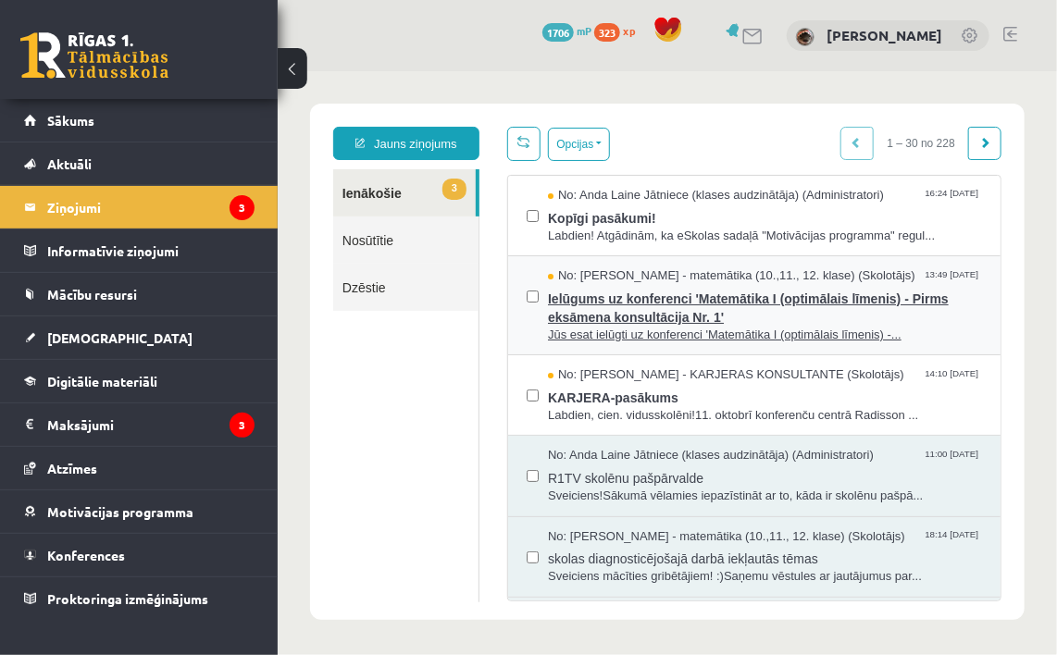
scroll to position [0, 0]
click at [743, 326] on span "Jūs esat ielūgti uz konferenci 'Matemātika I (optimālais līmenis) -..." at bounding box center [764, 335] width 434 height 18
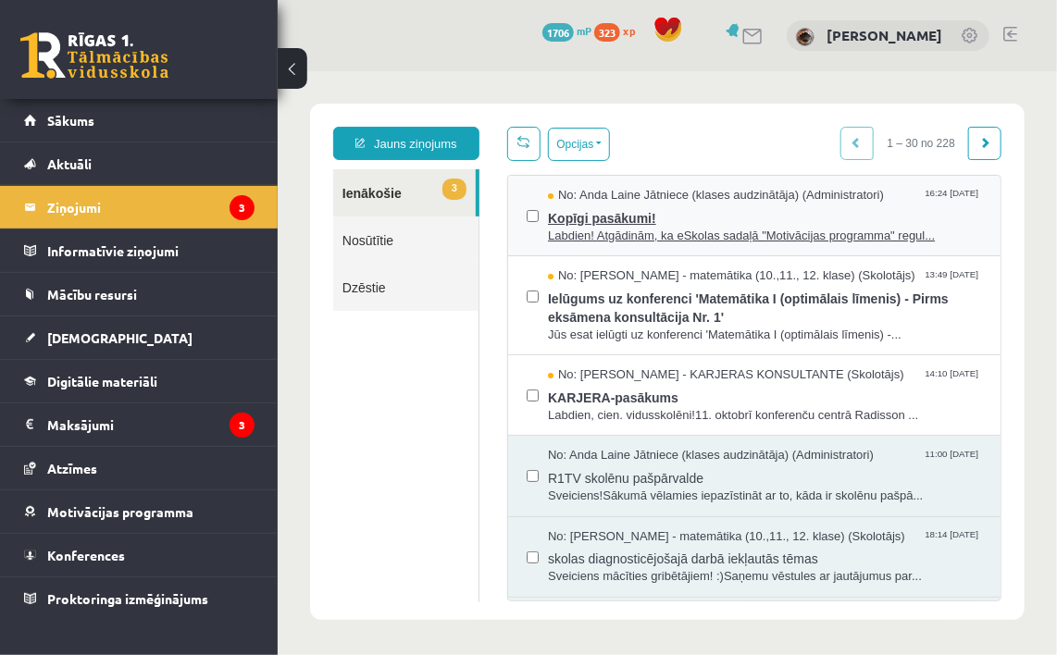
click at [702, 217] on span "Kopīgi pasākumi!" at bounding box center [764, 215] width 434 height 23
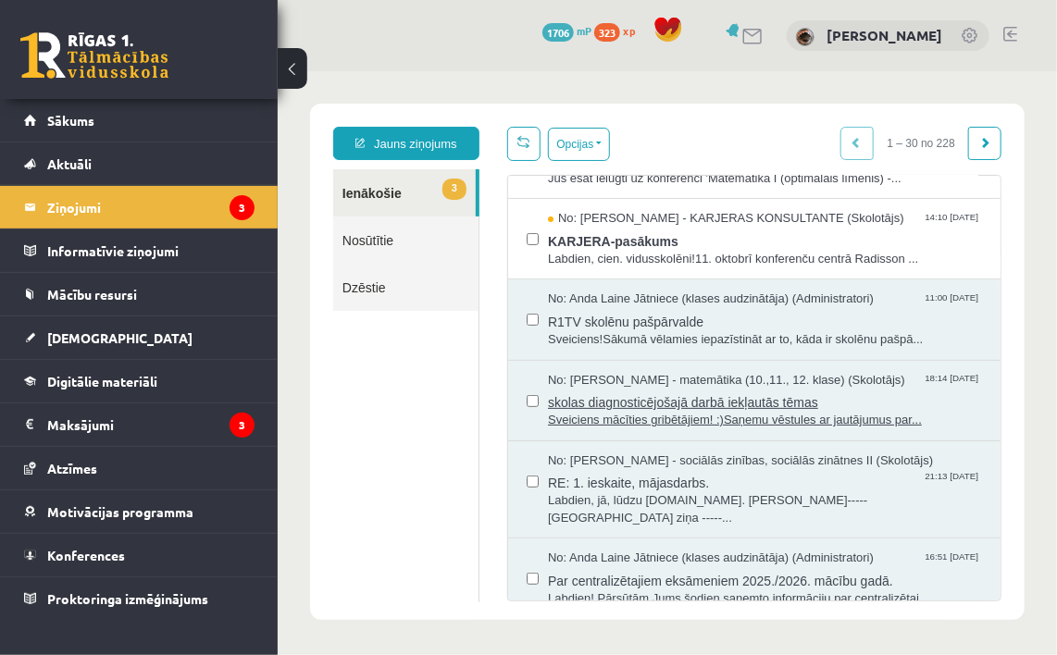
scroll to position [185, 0]
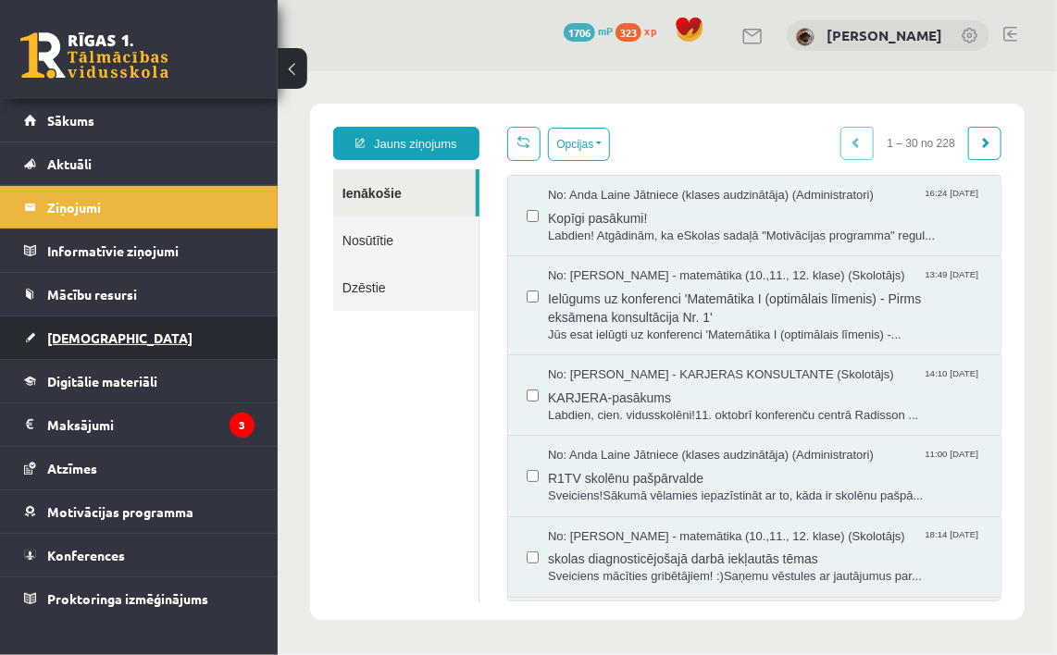
click at [192, 345] on link "[DEMOGRAPHIC_DATA]" at bounding box center [139, 337] width 230 height 43
